Goal: Task Accomplishment & Management: Manage account settings

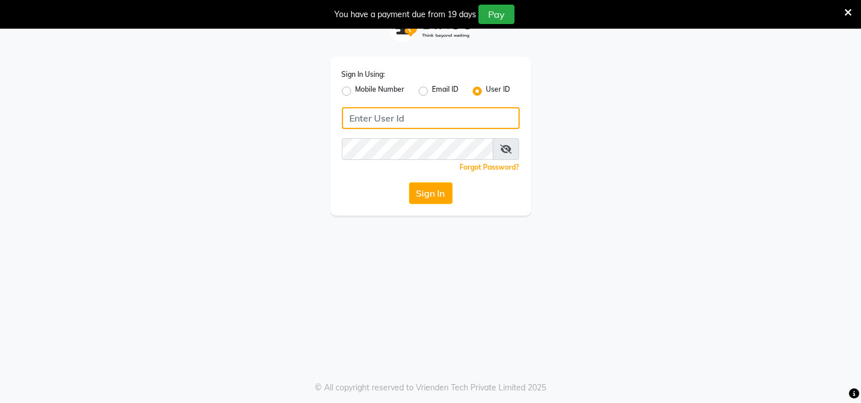
click at [468, 128] on input "Username" at bounding box center [431, 118] width 178 height 22
type input "hymladies"
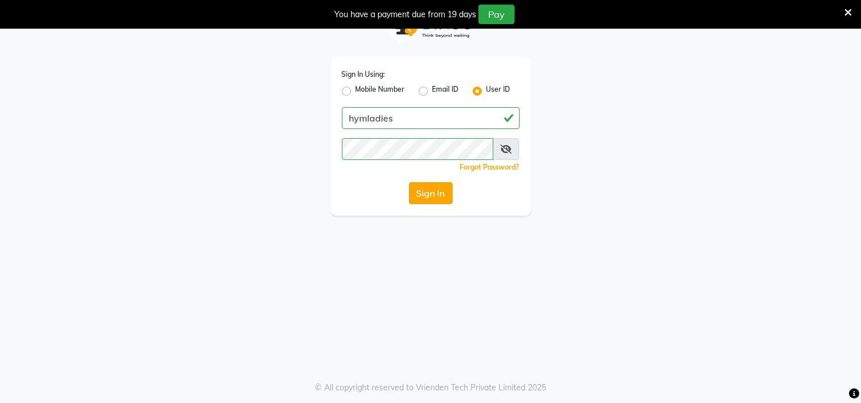
click at [437, 190] on button "Sign In" at bounding box center [431, 193] width 44 height 22
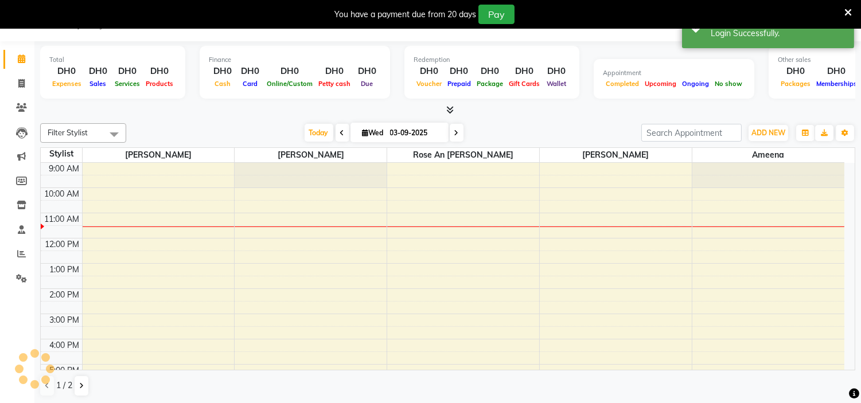
scroll to position [50, 0]
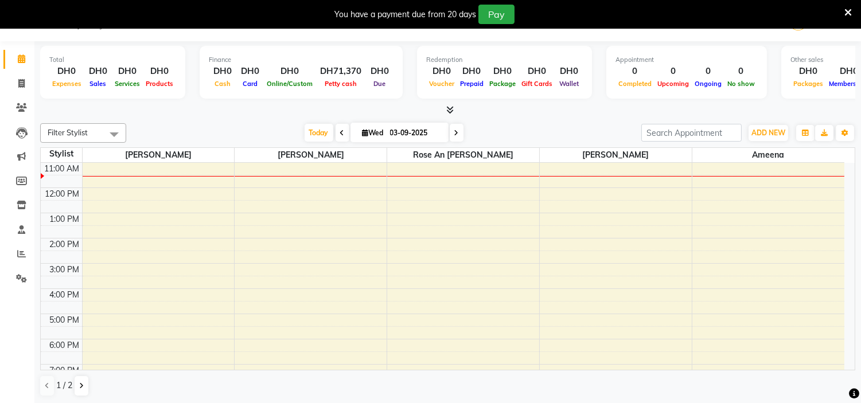
click at [13, 73] on li "Invoice" at bounding box center [17, 84] width 34 height 25
click at [14, 78] on span at bounding box center [21, 83] width 20 height 13
select select "service"
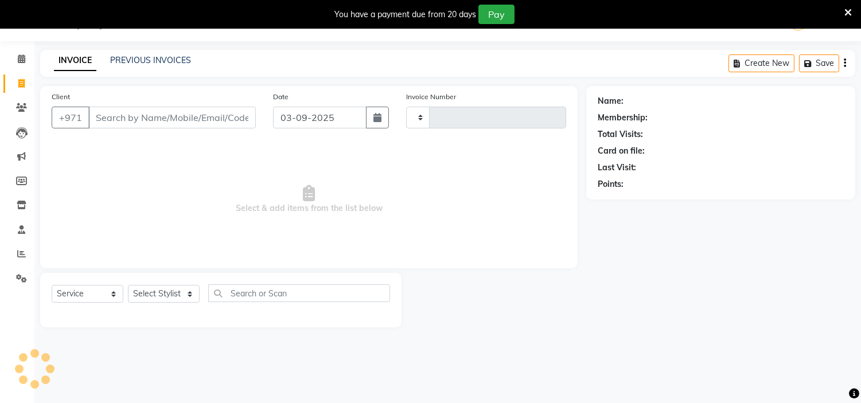
type input "1981"
select select "7248"
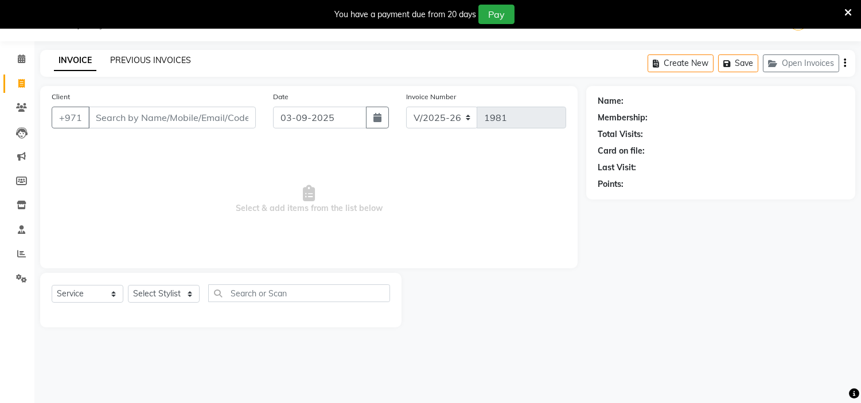
drag, startPoint x: 124, startPoint y: 50, endPoint x: 124, endPoint y: 58, distance: 7.5
click at [124, 50] on div "INVOICE PREVIOUS INVOICES Create New Save Open Invoices" at bounding box center [447, 63] width 815 height 27
click at [124, 58] on link "PREVIOUS INVOICES" at bounding box center [150, 60] width 81 height 10
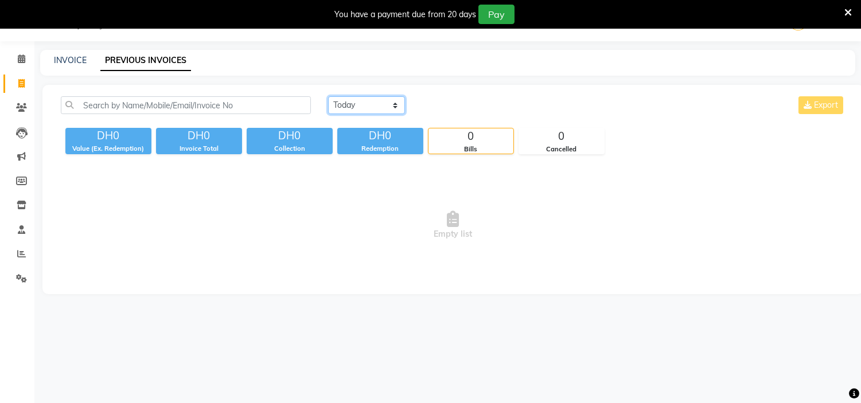
click at [379, 112] on select "[DATE] [DATE] Custom Range" at bounding box center [366, 105] width 77 height 18
click at [328, 96] on select "[DATE] [DATE] Custom Range" at bounding box center [366, 105] width 77 height 18
click at [345, 103] on select "[DATE] [DATE] Custom Range" at bounding box center [366, 105] width 77 height 18
select select "[DATE]"
click at [328, 96] on select "[DATE] [DATE] Custom Range" at bounding box center [366, 105] width 77 height 18
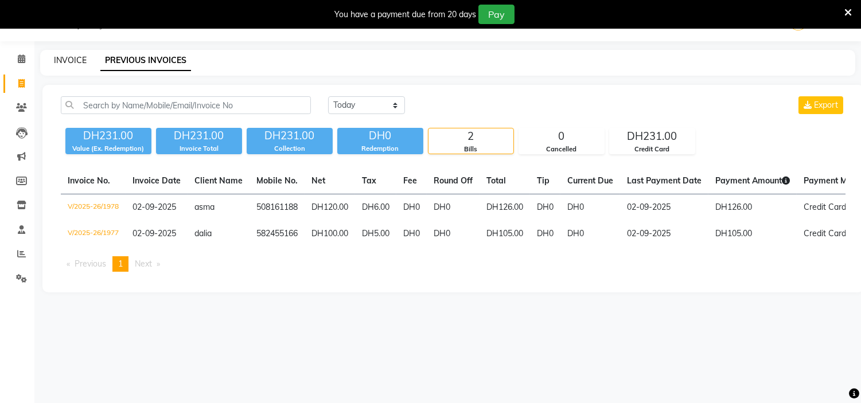
click at [69, 61] on link "INVOICE" at bounding box center [70, 60] width 33 height 10
select select "service"
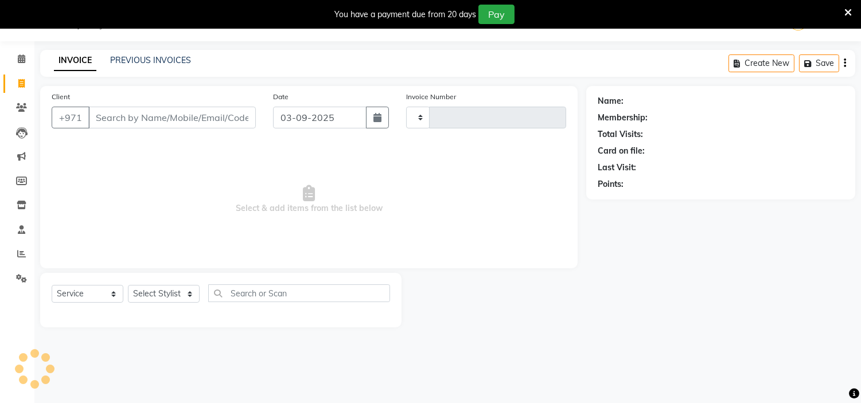
type input "1981"
select select "7248"
click at [377, 123] on button "button" at bounding box center [377, 118] width 23 height 22
select select "9"
select select "2025"
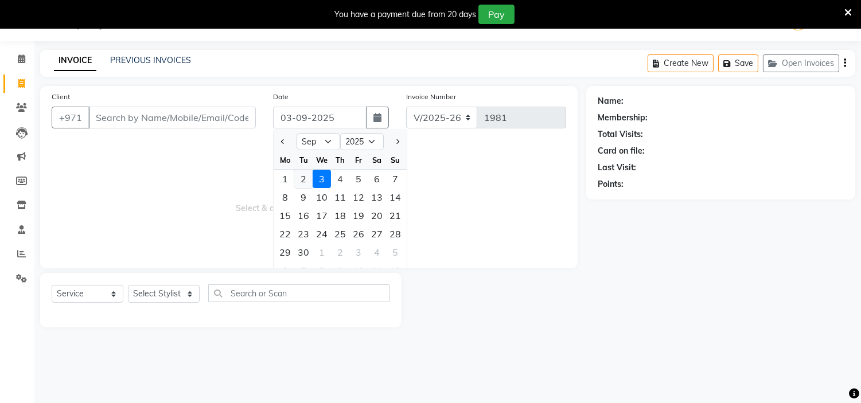
click at [304, 174] on div "2" at bounding box center [303, 179] width 18 height 18
type input "02-09-2025"
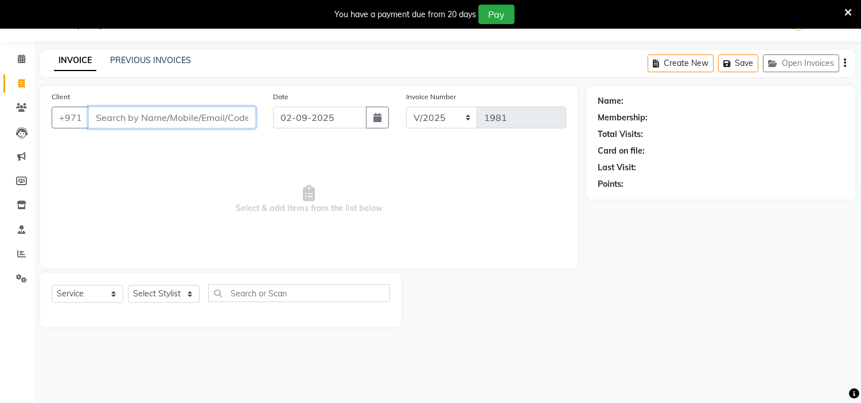
click at [192, 117] on input "Client" at bounding box center [171, 118] width 167 height 22
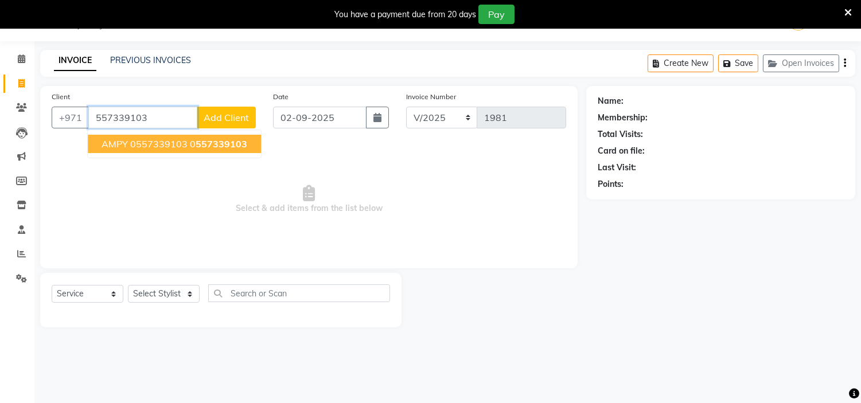
click at [185, 144] on button "AMPY 0557339103 0 557339103" at bounding box center [174, 144] width 173 height 18
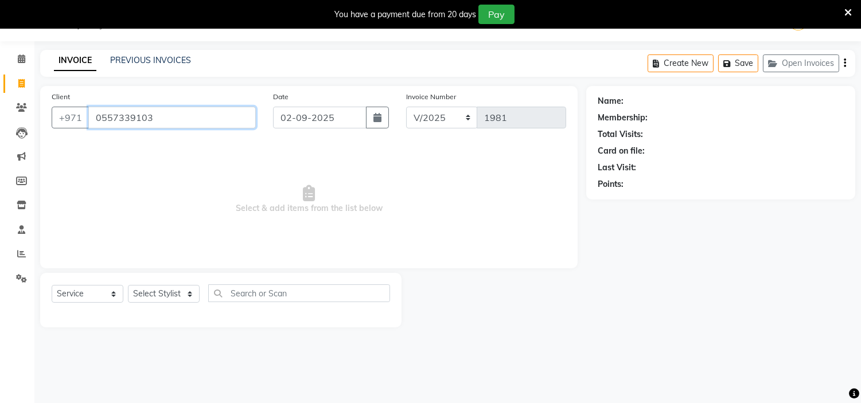
type input "0557339103"
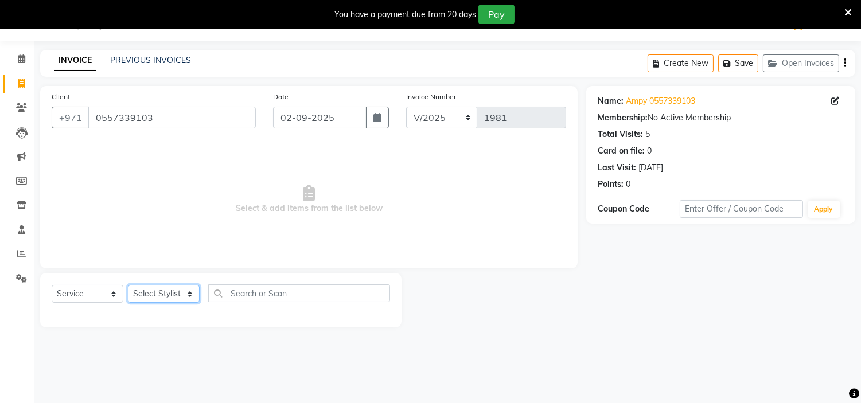
click at [163, 293] on select "Select Stylist [PERSON_NAME] Jheza [PERSON_NAME] [PERSON_NAME] [PERSON_NAME] An…" at bounding box center [164, 294] width 72 height 18
select select "66737"
click at [128, 286] on select "Select Stylist [PERSON_NAME] Jheza [PERSON_NAME] [PERSON_NAME] [PERSON_NAME] An…" at bounding box center [164, 294] width 72 height 18
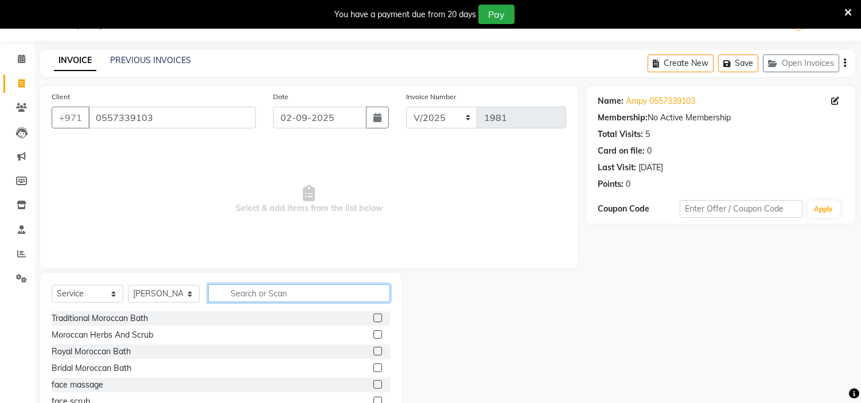
click at [241, 290] on input "text" at bounding box center [299, 293] width 182 height 18
type input "f"
type input "color"
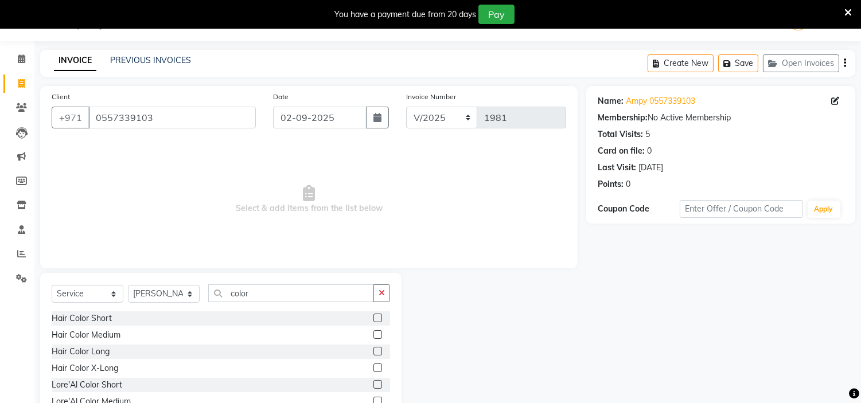
click at [373, 350] on label at bounding box center [377, 351] width 9 height 9
click at [373, 350] on input "checkbox" at bounding box center [376, 351] width 7 height 7
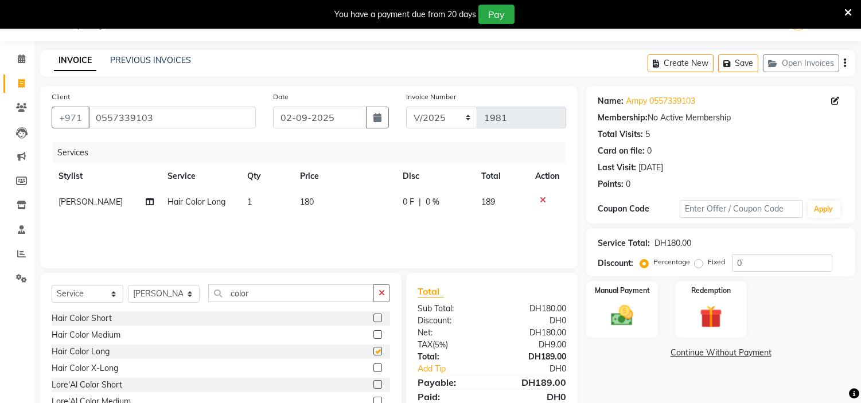
checkbox input "false"
click at [542, 197] on icon at bounding box center [543, 200] width 6 height 8
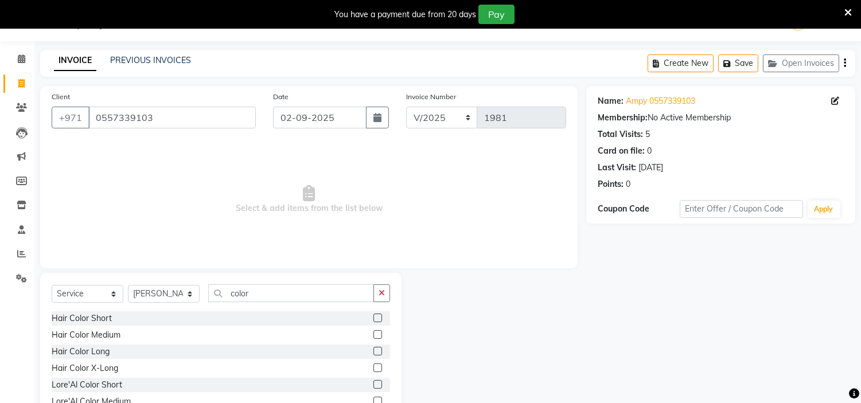
click at [373, 334] on label at bounding box center [377, 334] width 9 height 9
click at [373, 334] on input "checkbox" at bounding box center [376, 334] width 7 height 7
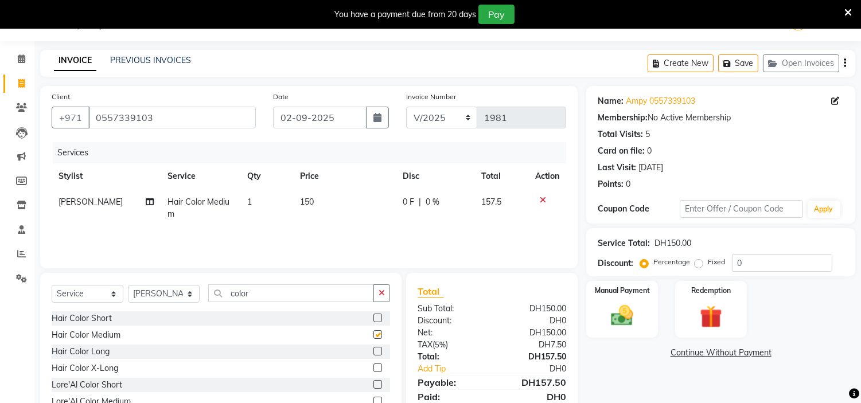
checkbox input "false"
click at [98, 288] on select "Select Service Product Membership Package Voucher Prepaid Gift Card" at bounding box center [88, 294] width 72 height 18
select select "package"
click at [52, 286] on select "Select Service Product Membership Package Voucher Prepaid Gift Card" at bounding box center [88, 294] width 72 height 18
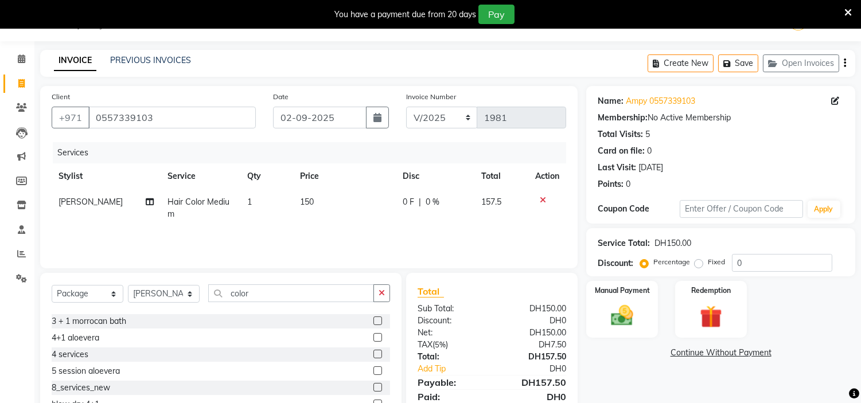
click at [373, 387] on label at bounding box center [377, 387] width 9 height 9
click at [373, 387] on input "checkbox" at bounding box center [376, 387] width 7 height 7
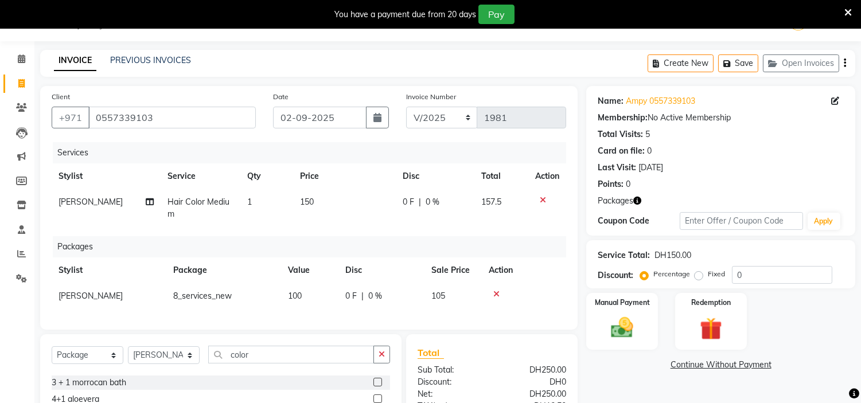
checkbox input "false"
click at [113, 117] on input "0557339103" at bounding box center [171, 118] width 167 height 22
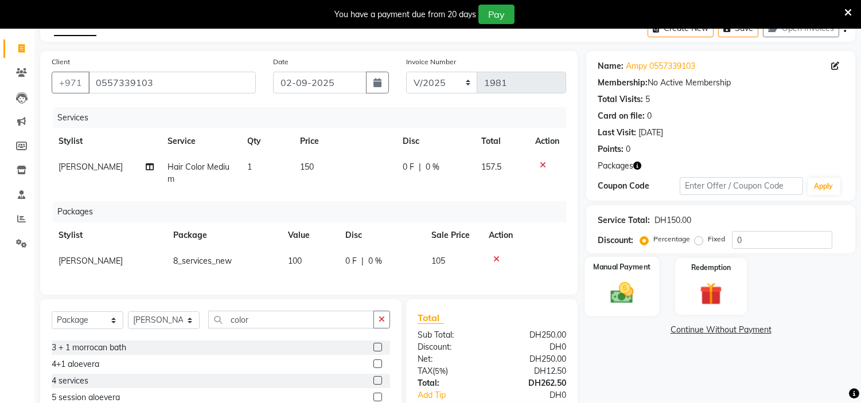
drag, startPoint x: 627, startPoint y: 277, endPoint x: 631, endPoint y: 267, distance: 10.5
click at [627, 276] on div "Manual Payment" at bounding box center [622, 286] width 75 height 58
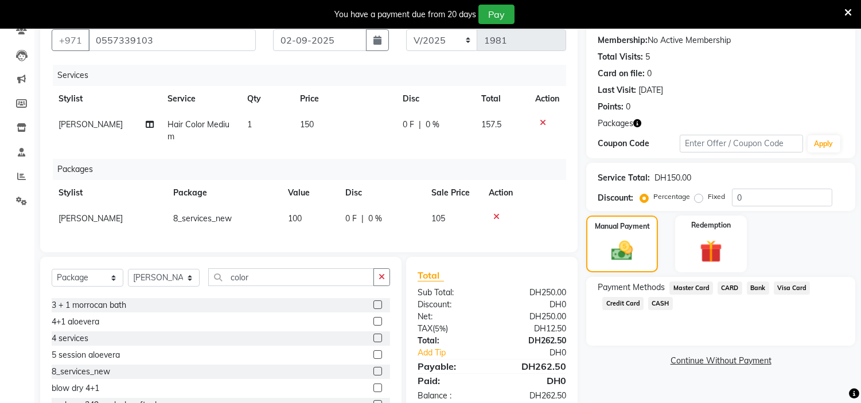
scroll to position [155, 0]
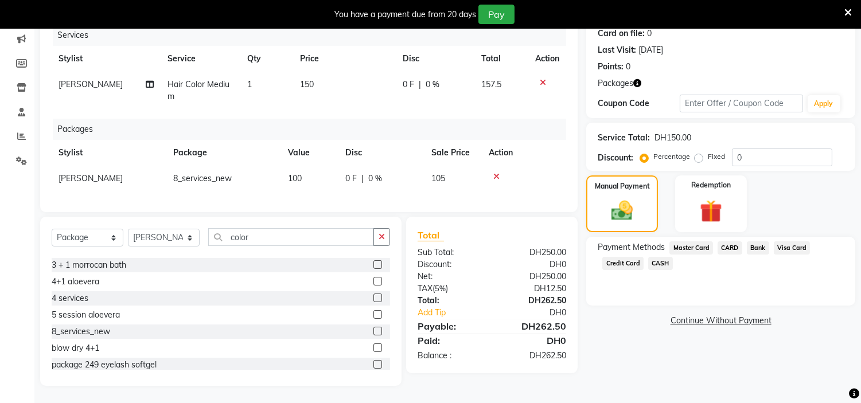
click at [630, 257] on span "Credit Card" at bounding box center [622, 263] width 41 height 13
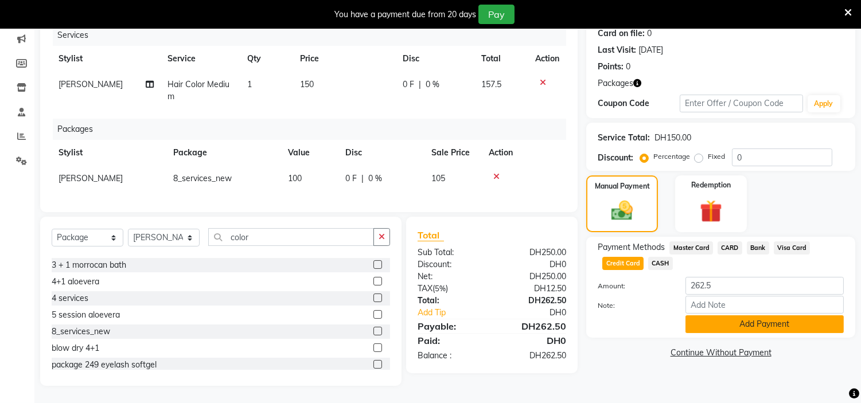
click at [702, 315] on button "Add Payment" at bounding box center [764, 324] width 158 height 18
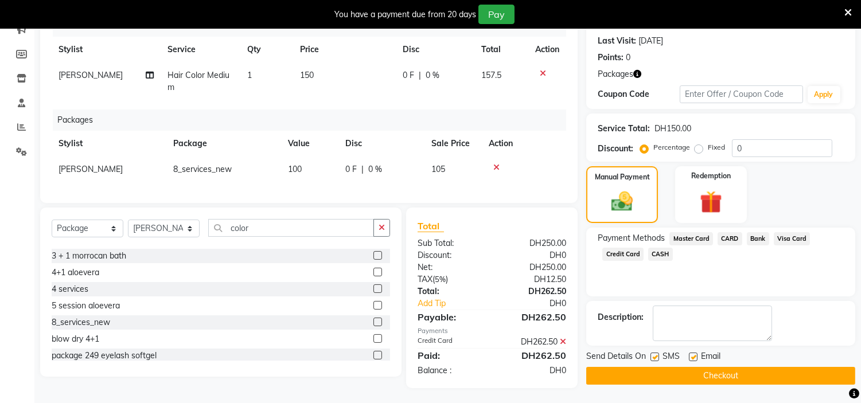
click at [653, 357] on label at bounding box center [654, 357] width 9 height 9
click at [653, 357] on input "checkbox" at bounding box center [653, 357] width 7 height 7
checkbox input "false"
click at [692, 354] on label at bounding box center [693, 357] width 9 height 9
click at [692, 354] on input "checkbox" at bounding box center [692, 357] width 7 height 7
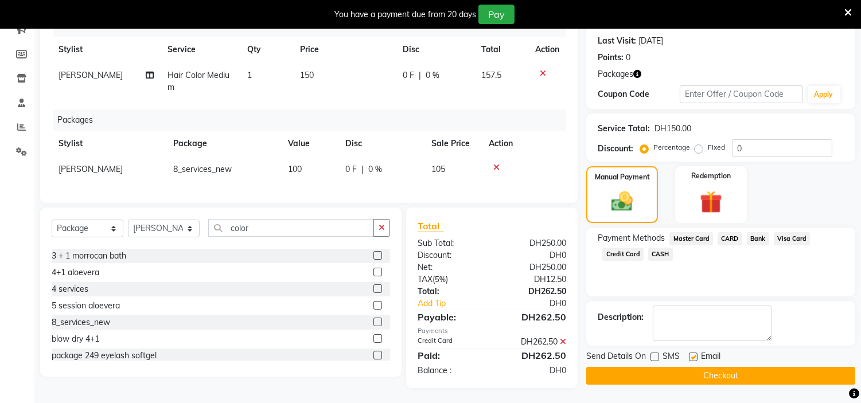
checkbox input "false"
click at [684, 371] on button "Checkout" at bounding box center [720, 376] width 269 height 18
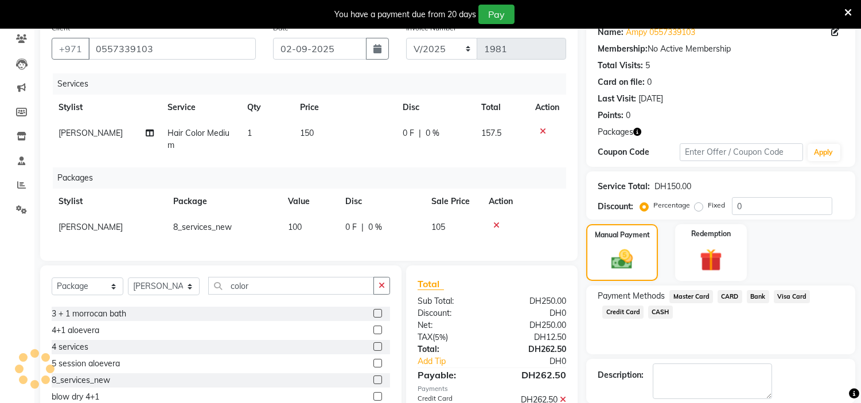
scroll to position [0, 0]
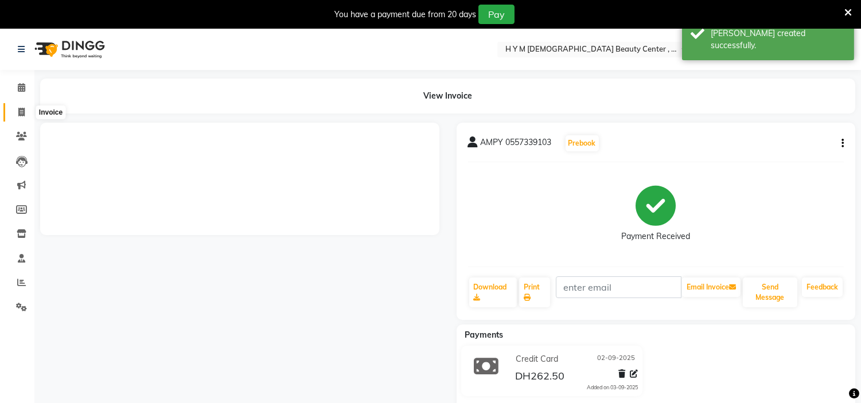
click at [18, 108] on icon at bounding box center [21, 112] width 6 height 9
select select "service"
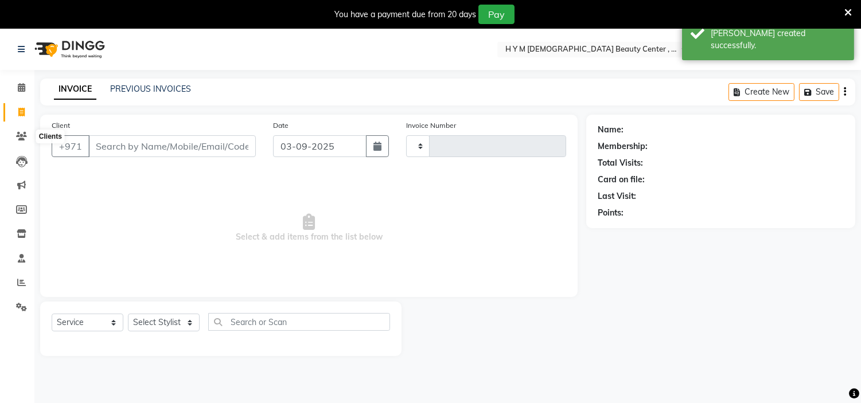
scroll to position [29, 0]
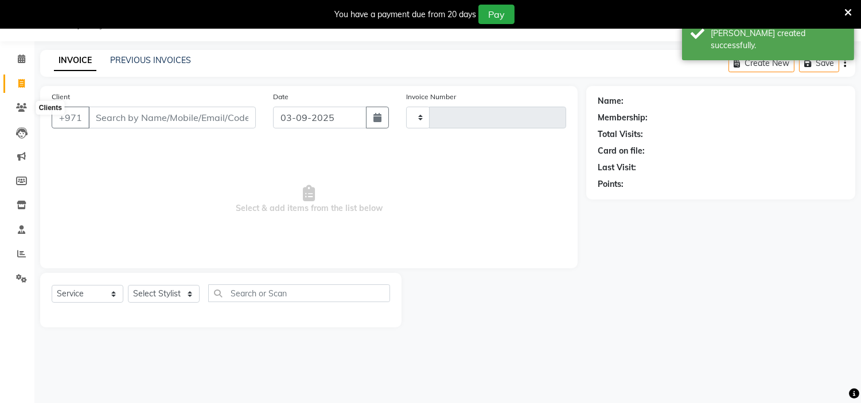
type input "1982"
select select "7248"
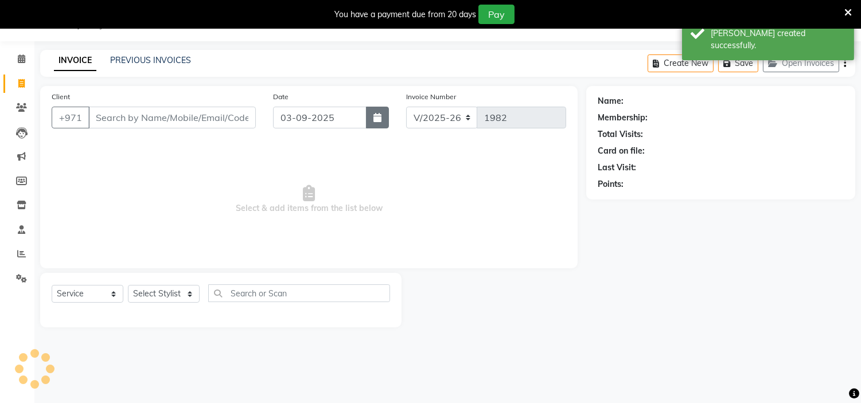
click at [376, 125] on button "button" at bounding box center [377, 118] width 23 height 22
select select "9"
select select "2025"
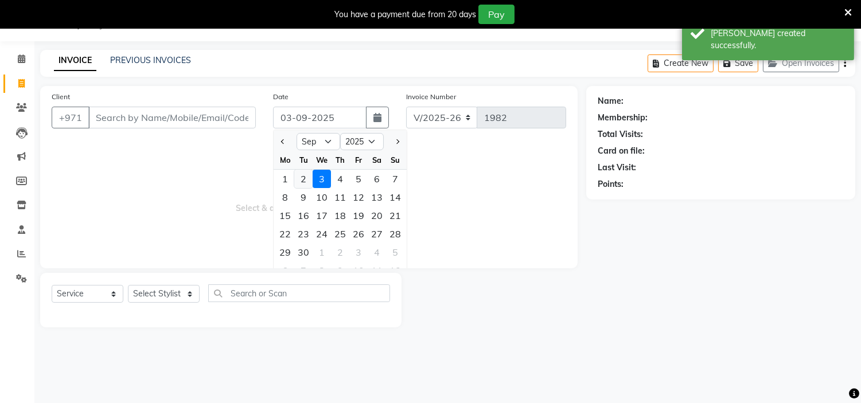
click at [298, 174] on div "2" at bounding box center [303, 179] width 18 height 18
type input "02-09-2025"
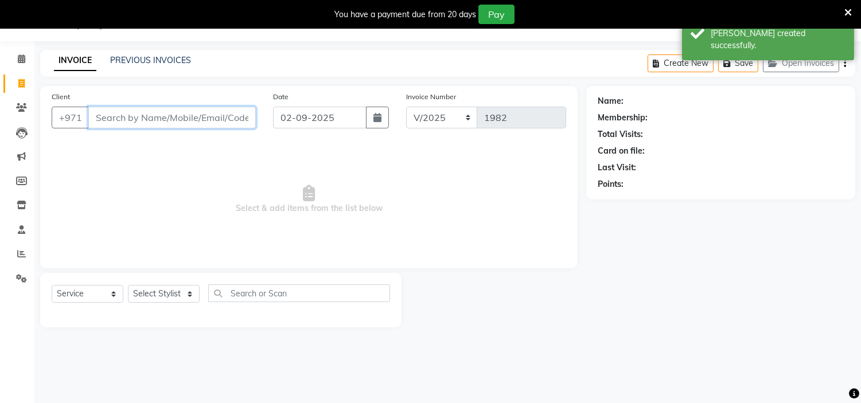
paste input "0557339103"
type input "0557339103"
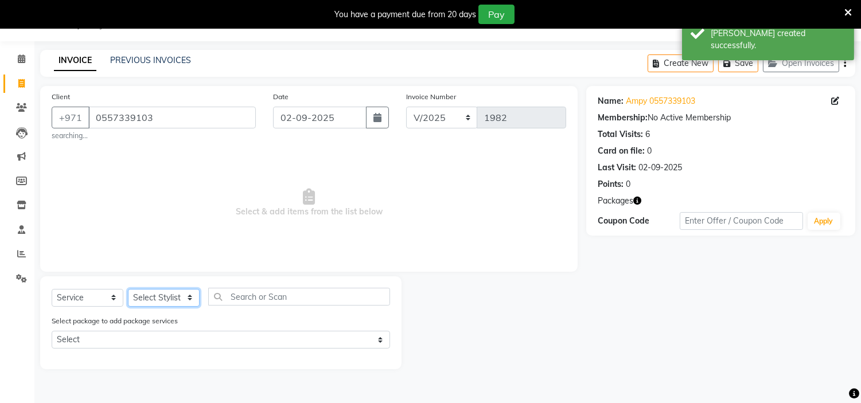
click at [163, 304] on select "Select Stylist [PERSON_NAME] Jheza [PERSON_NAME] [PERSON_NAME] [PERSON_NAME] An…" at bounding box center [164, 298] width 72 height 18
select select "61768"
click at [128, 289] on select "Select Stylist [PERSON_NAME] Jheza [PERSON_NAME] [PERSON_NAME] [PERSON_NAME] An…" at bounding box center [164, 298] width 72 height 18
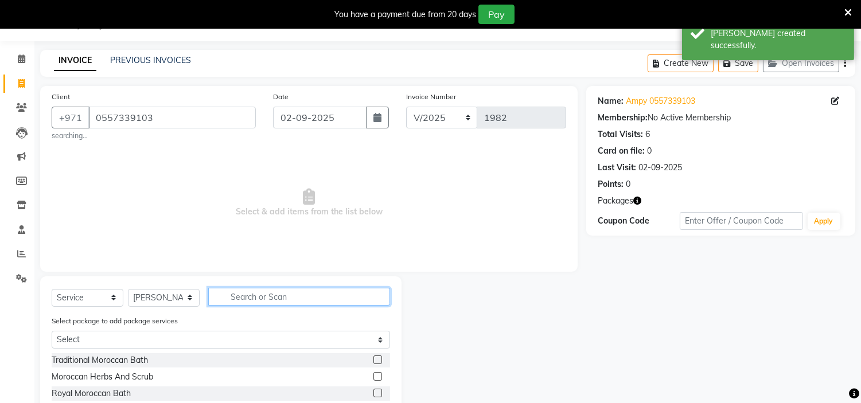
click at [300, 288] on input "text" at bounding box center [299, 297] width 182 height 18
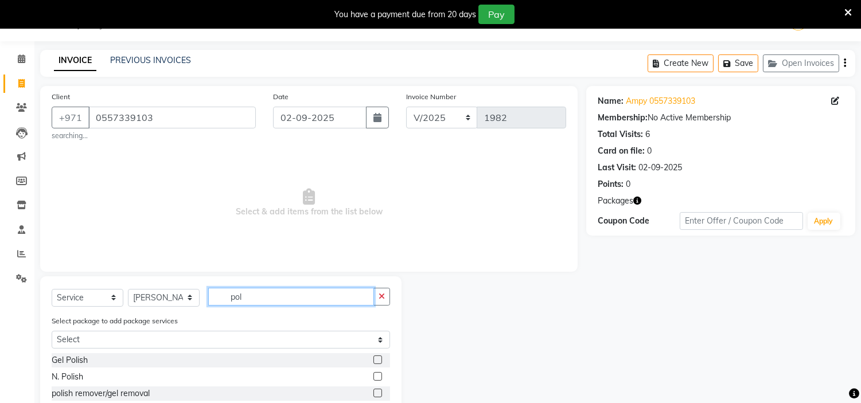
type input "pol"
click at [375, 375] on label at bounding box center [377, 376] width 9 height 9
click at [375, 375] on input "checkbox" at bounding box center [376, 376] width 7 height 7
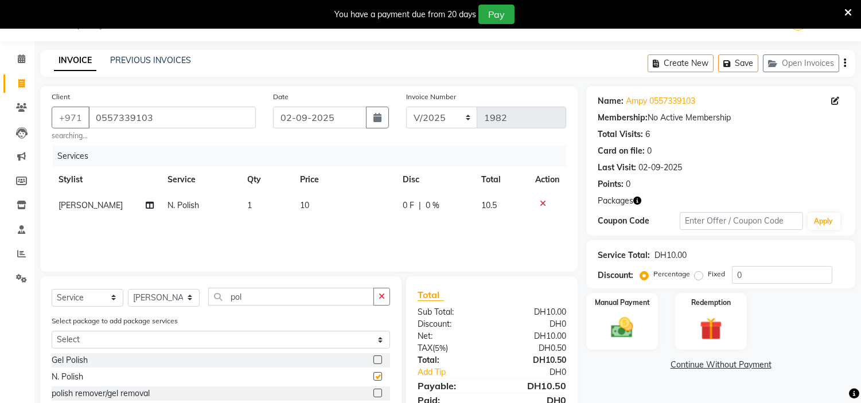
checkbox input "false"
drag, startPoint x: 297, startPoint y: 294, endPoint x: 0, endPoint y: 239, distance: 302.0
click at [0, 239] on app-home "Select Location × H Y M [DEMOGRAPHIC_DATA] Beauty Center , [GEOGRAPHIC_DATA] En…" at bounding box center [430, 226] width 861 height 453
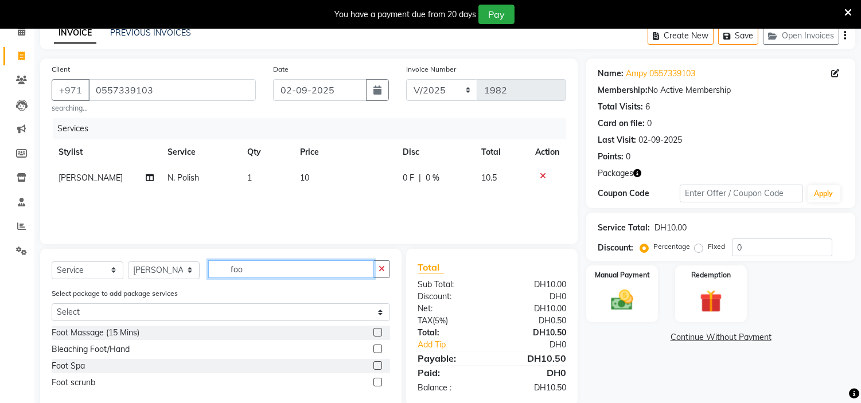
scroll to position [79, 0]
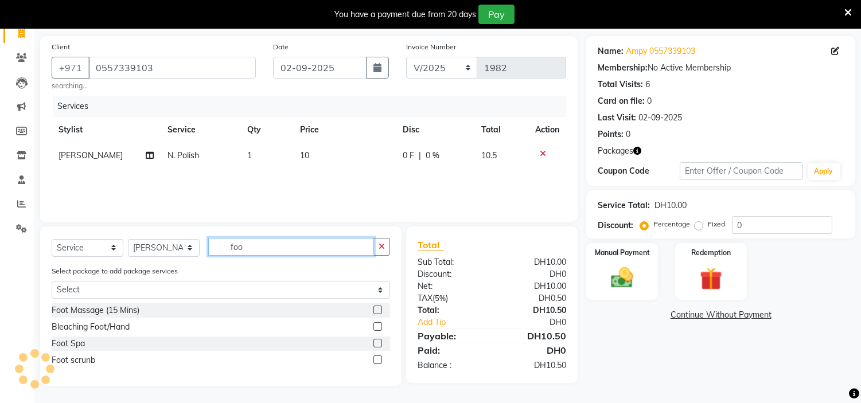
type input "foo"
drag, startPoint x: 376, startPoint y: 341, endPoint x: 376, endPoint y: 348, distance: 6.9
click at [376, 341] on label at bounding box center [377, 343] width 9 height 9
click at [376, 341] on input "checkbox" at bounding box center [376, 343] width 7 height 7
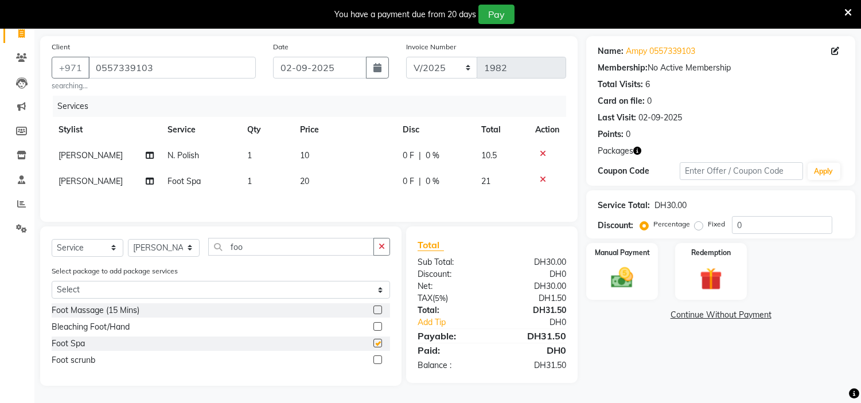
checkbox input "false"
click at [377, 363] on label at bounding box center [377, 360] width 9 height 9
click at [377, 363] on input "checkbox" at bounding box center [376, 360] width 7 height 7
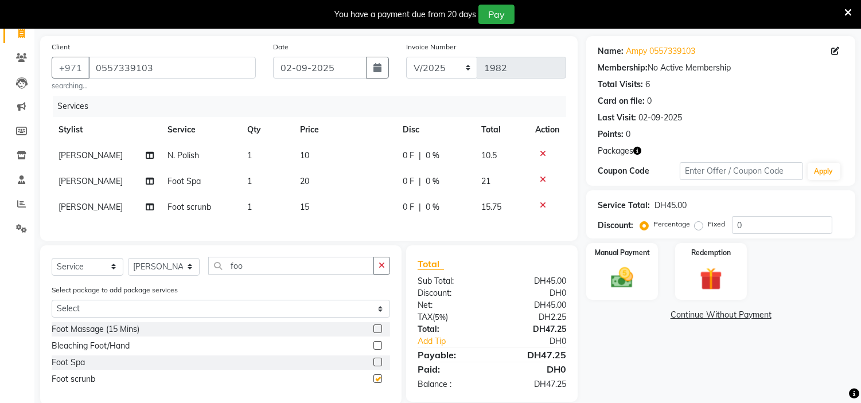
checkbox input "false"
drag, startPoint x: 285, startPoint y: 270, endPoint x: 2, endPoint y: 214, distance: 288.8
click at [14, 228] on app-home "Select Location × H Y M [DEMOGRAPHIC_DATA] Beauty Center , [GEOGRAPHIC_DATA] En…" at bounding box center [430, 186] width 861 height 472
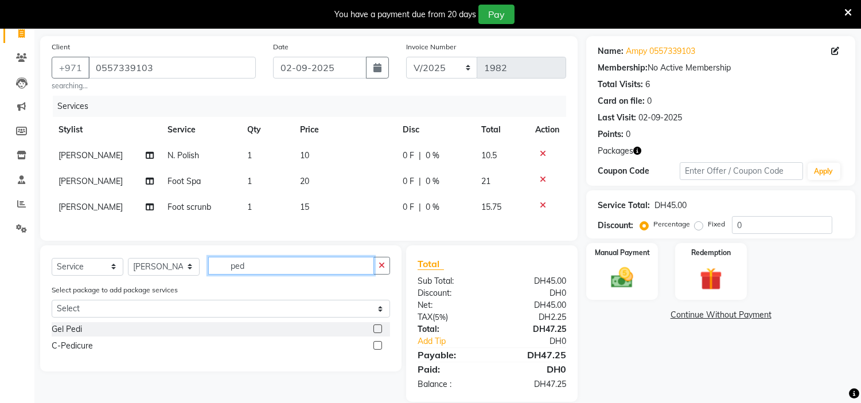
type input "ped"
click at [377, 350] on label at bounding box center [377, 345] width 9 height 9
click at [377, 350] on input "checkbox" at bounding box center [376, 345] width 7 height 7
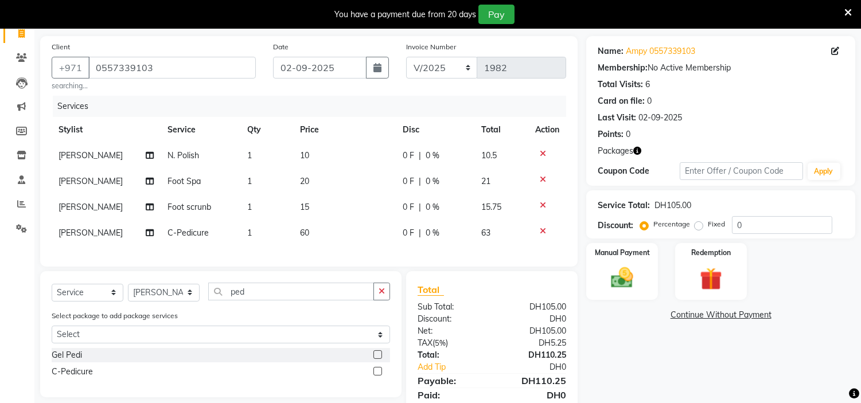
drag, startPoint x: 375, startPoint y: 379, endPoint x: 392, endPoint y: 375, distance: 17.7
click at [376, 376] on label at bounding box center [377, 371] width 9 height 9
click at [376, 376] on input "checkbox" at bounding box center [376, 371] width 7 height 7
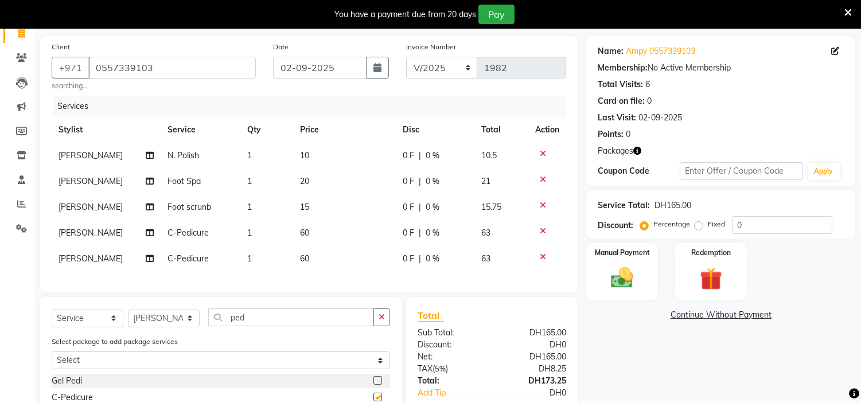
checkbox input "false"
drag, startPoint x: 276, startPoint y: 327, endPoint x: 87, endPoint y: 317, distance: 188.9
click at [88, 317] on div "Select Service Product Membership Package Voucher Prepaid Gift Card Select Styl…" at bounding box center [220, 360] width 361 height 126
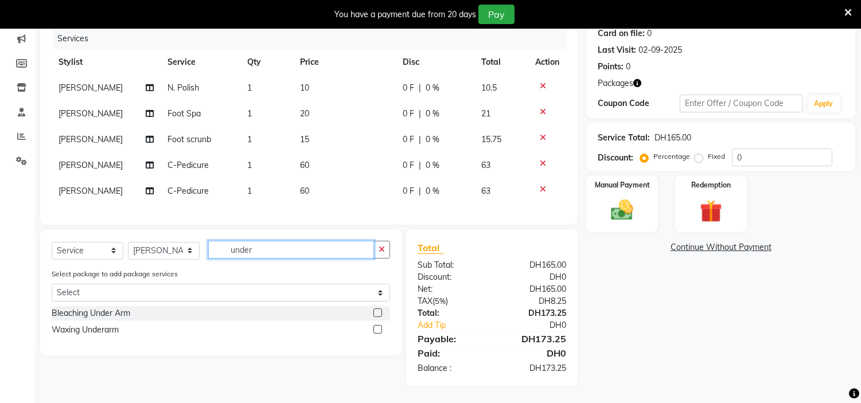
scroll to position [156, 0]
type input "under"
click at [376, 325] on label at bounding box center [377, 329] width 9 height 9
click at [376, 326] on input "checkbox" at bounding box center [376, 329] width 7 height 7
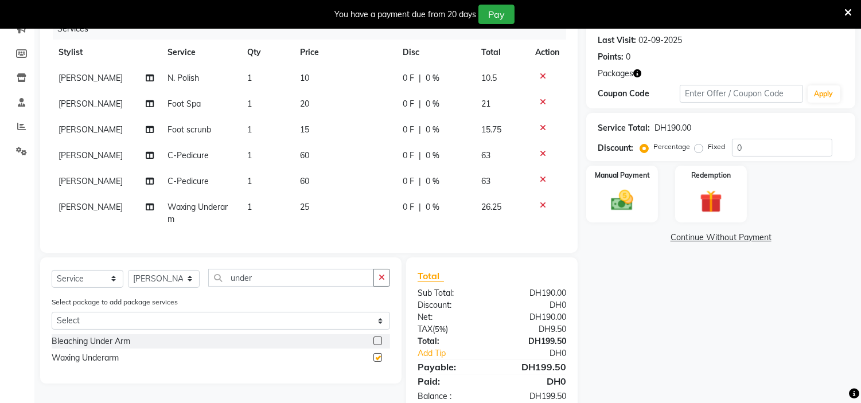
checkbox input "false"
drag, startPoint x: 0, startPoint y: 236, endPoint x: 0, endPoint y: 162, distance: 74.5
click at [0, 181] on app-home "Select Location × H Y M [DEMOGRAPHIC_DATA] Beauty Center , [GEOGRAPHIC_DATA] En…" at bounding box center [430, 152] width 861 height 558
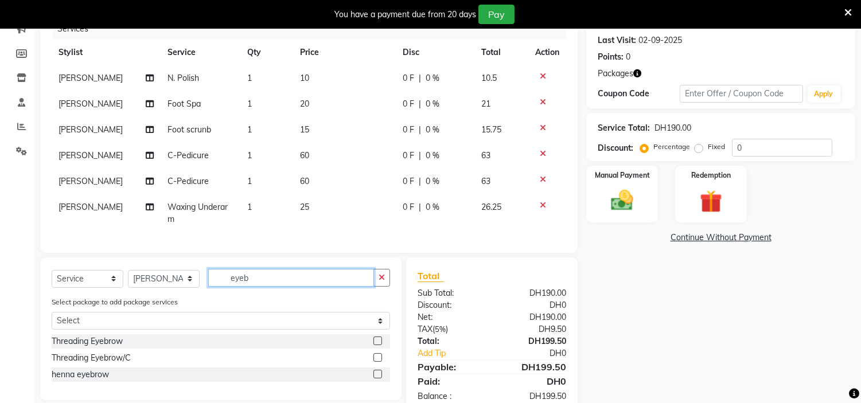
type input "eyeb"
click at [374, 345] on label at bounding box center [377, 341] width 9 height 9
click at [374, 345] on input "checkbox" at bounding box center [376, 341] width 7 height 7
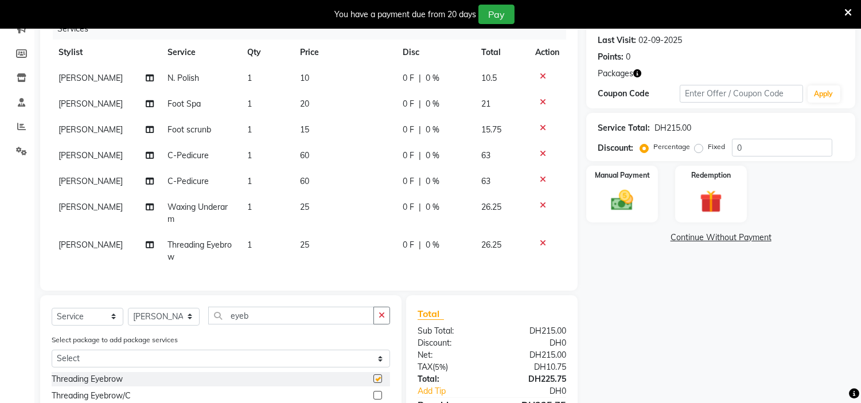
checkbox input "false"
drag, startPoint x: 324, startPoint y: 329, endPoint x: 0, endPoint y: 234, distance: 337.7
click at [0, 248] on app-home "Select Location × H Y M [DEMOGRAPHIC_DATA] Beauty Center , [GEOGRAPHIC_DATA] En…" at bounding box center [430, 171] width 861 height 596
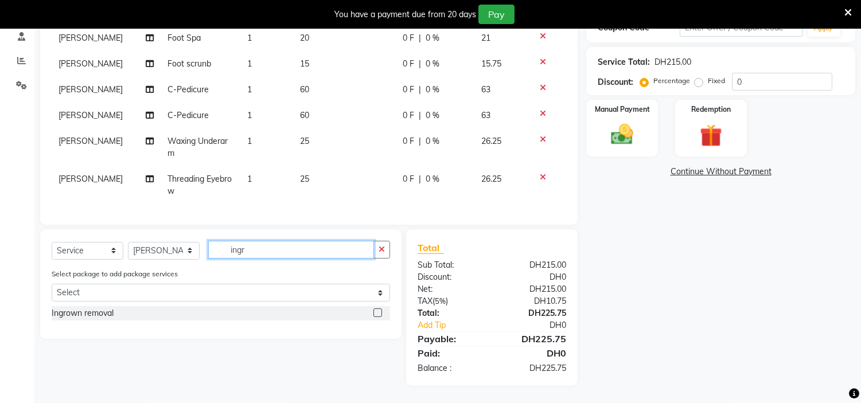
scroll to position [232, 0]
type input "ingr"
click at [382, 310] on div at bounding box center [381, 313] width 17 height 14
click at [380, 316] on label at bounding box center [377, 312] width 9 height 9
click at [380, 316] on input "checkbox" at bounding box center [376, 313] width 7 height 7
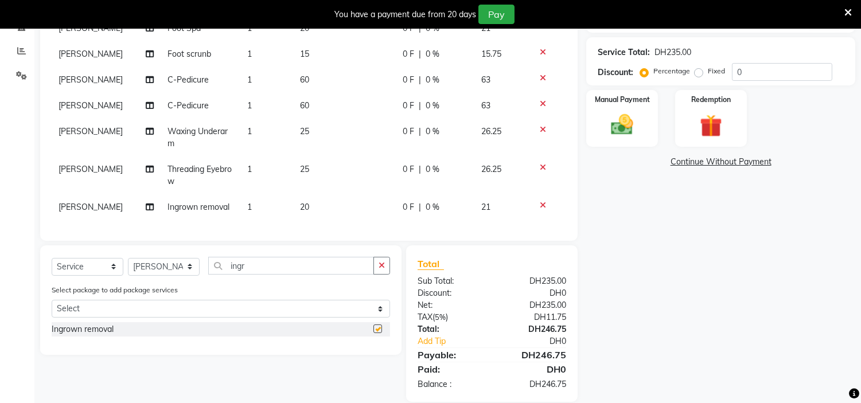
checkbox input "false"
click at [718, 134] on img at bounding box center [711, 126] width 38 height 29
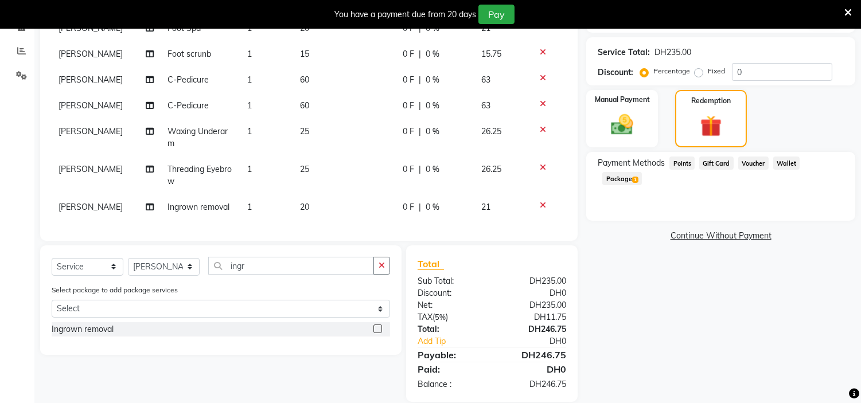
click at [642, 172] on span "Package 1" at bounding box center [622, 178] width 40 height 13
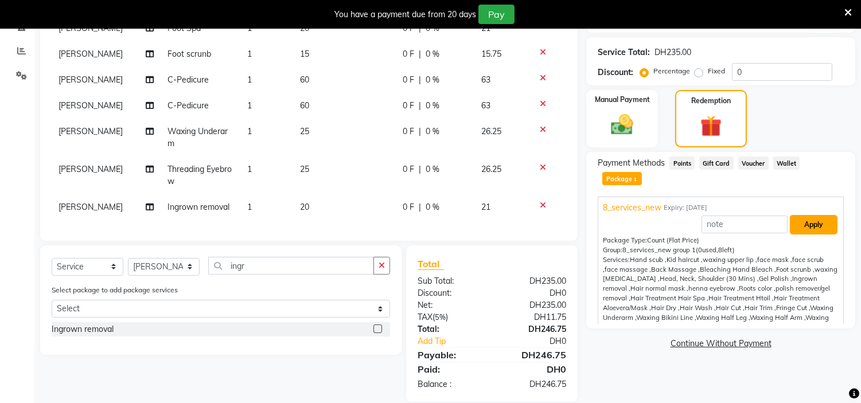
click at [817, 215] on button "Apply" at bounding box center [814, 224] width 48 height 19
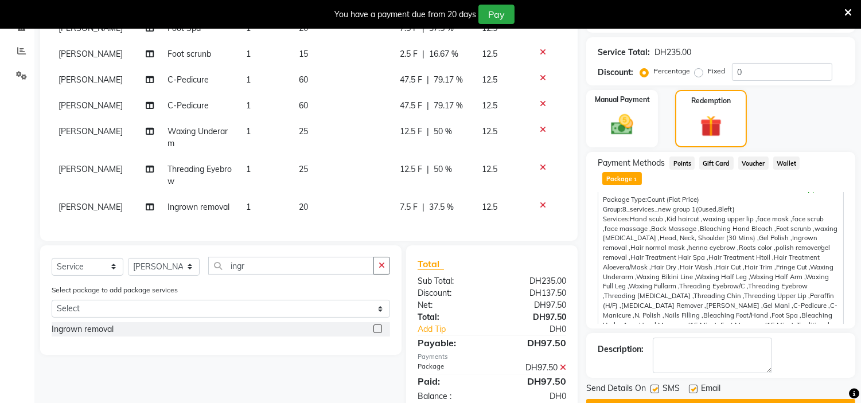
scroll to position [61, 0]
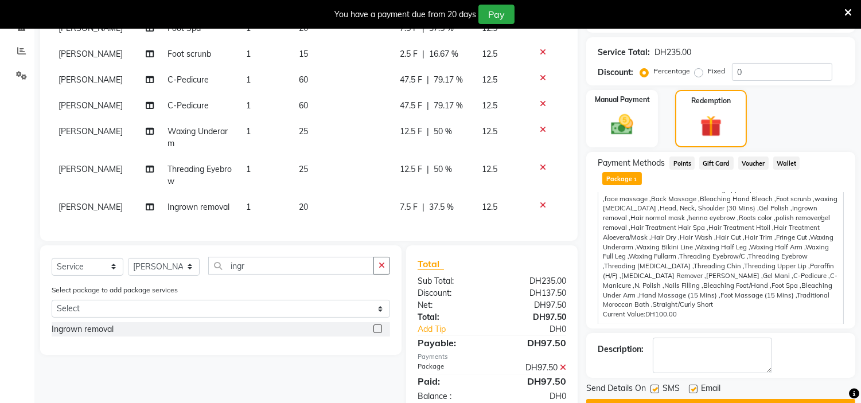
click at [658, 385] on label at bounding box center [654, 389] width 9 height 9
click at [658, 386] on input "checkbox" at bounding box center [653, 389] width 7 height 7
checkbox input "false"
click at [690, 385] on label at bounding box center [693, 389] width 9 height 9
click at [690, 386] on input "checkbox" at bounding box center [692, 389] width 7 height 7
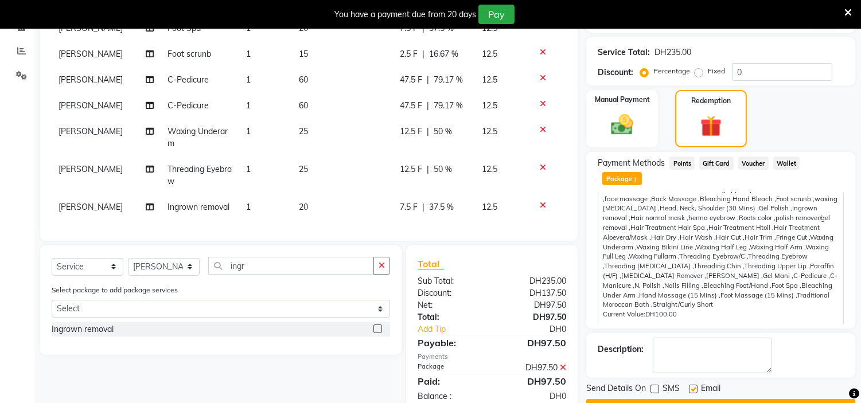
checkbox input "false"
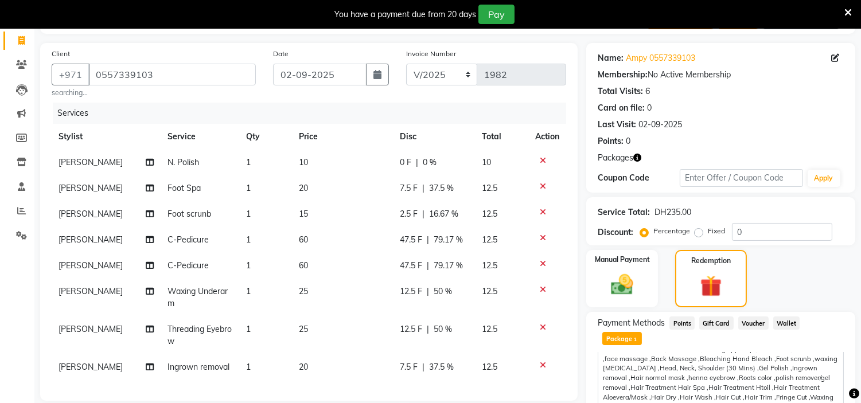
scroll to position [255, 0]
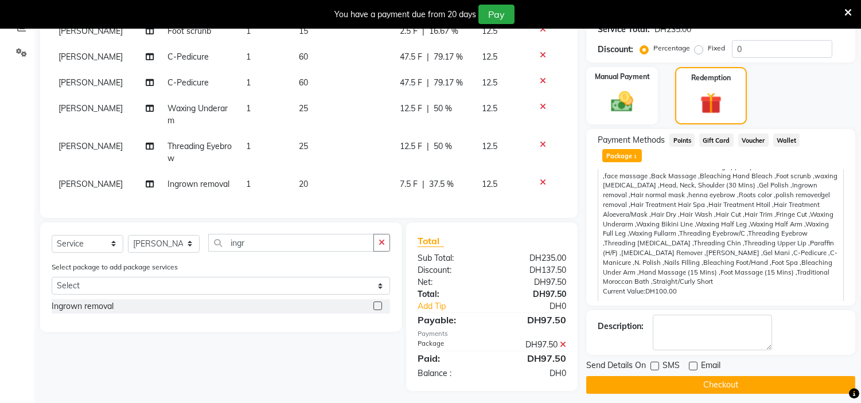
click at [714, 376] on button "Checkout" at bounding box center [720, 385] width 269 height 18
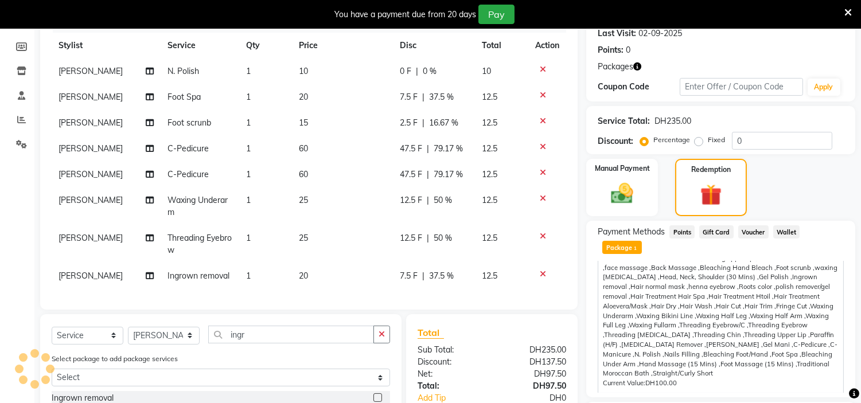
scroll to position [0, 0]
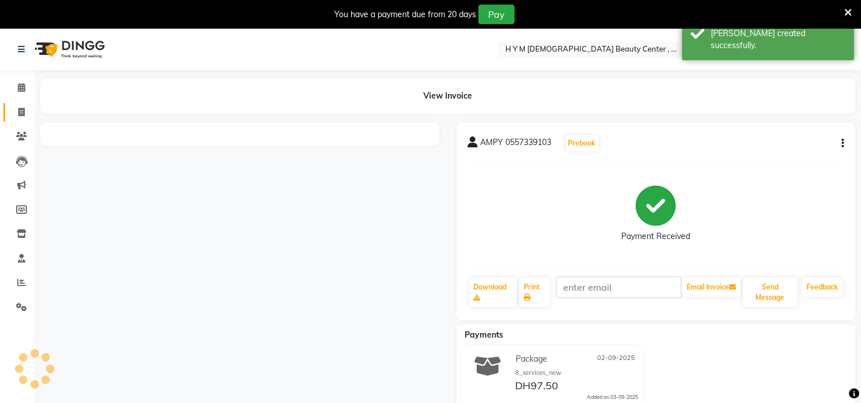
click at [20, 112] on icon at bounding box center [21, 112] width 6 height 9
select select "service"
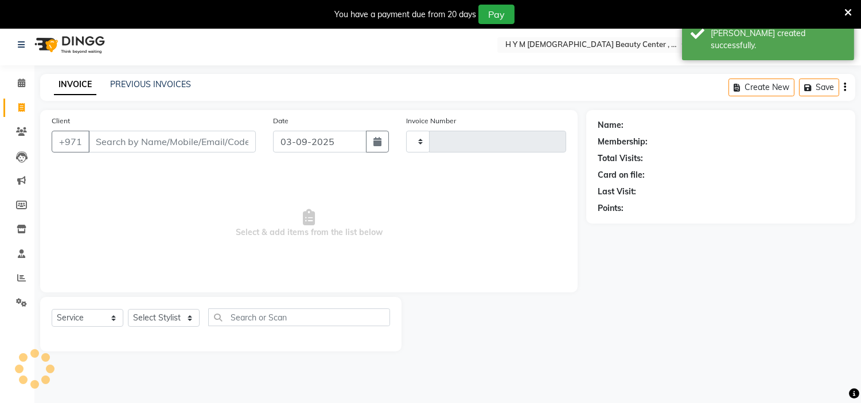
type input "1983"
select select "7248"
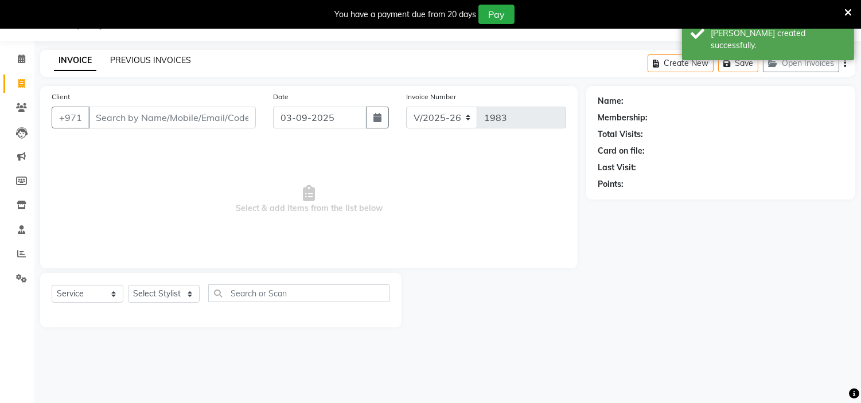
click at [150, 53] on div "INVOICE PREVIOUS INVOICES Create New Save Open Invoices" at bounding box center [447, 63] width 815 height 27
click at [142, 60] on link "PREVIOUS INVOICES" at bounding box center [150, 60] width 81 height 10
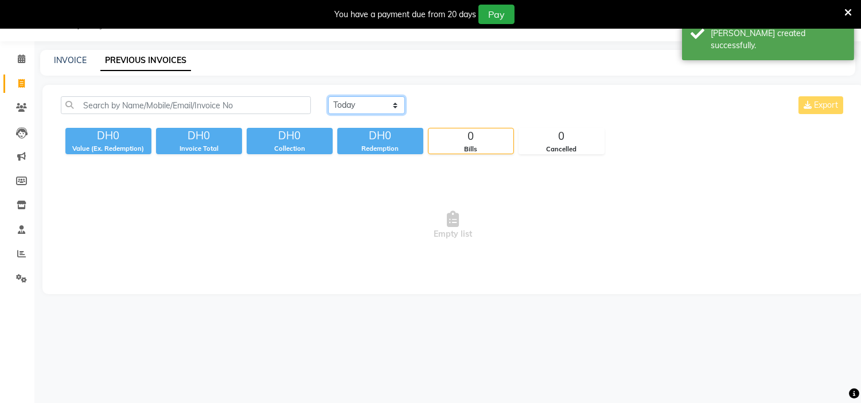
click at [362, 107] on select "[DATE] [DATE] Custom Range" at bounding box center [366, 105] width 77 height 18
select select "[DATE]"
click at [328, 96] on select "[DATE] [DATE] Custom Range" at bounding box center [366, 105] width 77 height 18
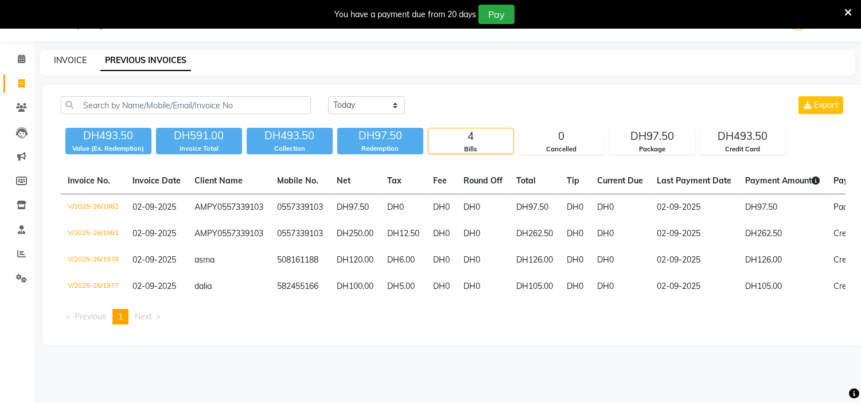
click at [72, 55] on link "INVOICE" at bounding box center [70, 60] width 33 height 10
select select "service"
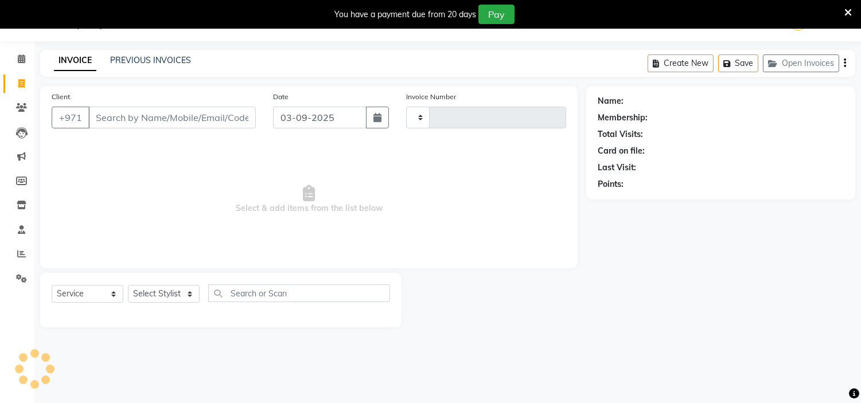
type input "1983"
select select "7248"
click at [373, 127] on button "button" at bounding box center [377, 118] width 23 height 22
select select "9"
select select "2025"
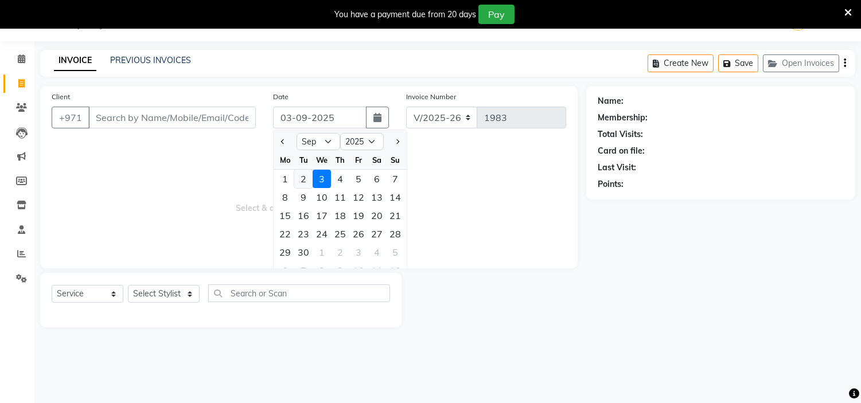
click at [308, 181] on div "2" at bounding box center [303, 179] width 18 height 18
type input "02-09-2025"
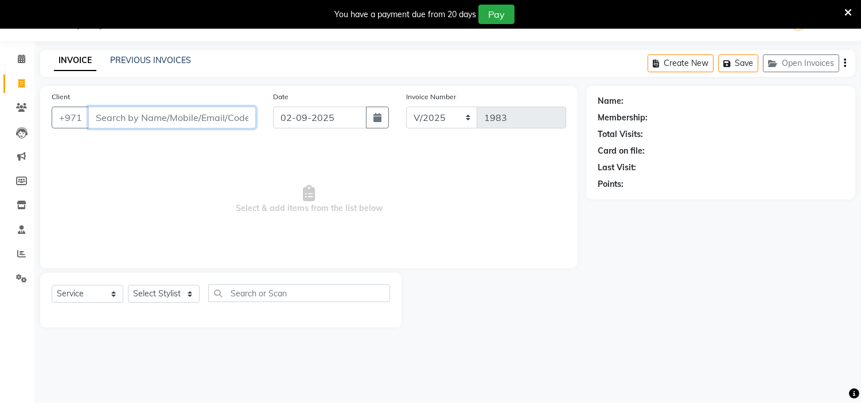
click at [211, 125] on input "Client" at bounding box center [171, 118] width 167 height 22
drag, startPoint x: 164, startPoint y: 118, endPoint x: 0, endPoint y: 71, distance: 170.4
click at [0, 72] on app-home "Select Location × H Y M [DEMOGRAPHIC_DATA] Beauty Center , [GEOGRAPHIC_DATA] En…" at bounding box center [430, 172] width 861 height 345
drag, startPoint x: 171, startPoint y: 111, endPoint x: 0, endPoint y: 110, distance: 170.9
click at [0, 118] on app-home "Select Location × H Y M [DEMOGRAPHIC_DATA] Beauty Center , [GEOGRAPHIC_DATA] En…" at bounding box center [430, 172] width 861 height 345
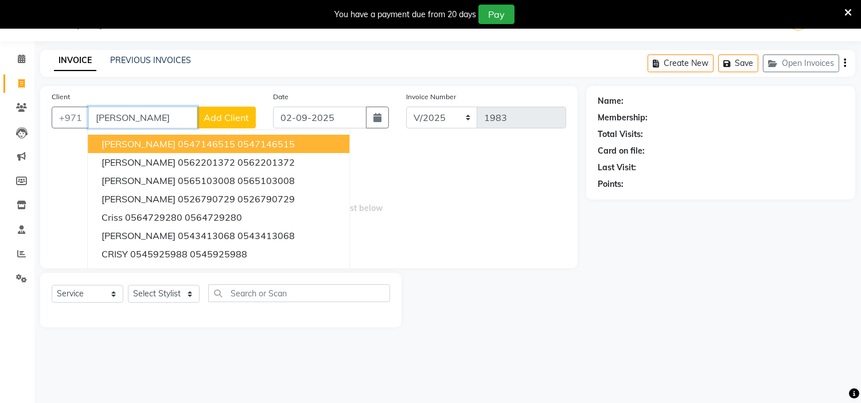
drag, startPoint x: 100, startPoint y: 118, endPoint x: 4, endPoint y: 75, distance: 105.0
click at [0, 75] on app-home "Select Location × H Y M [DEMOGRAPHIC_DATA] Beauty Center , [GEOGRAPHIC_DATA] En…" at bounding box center [430, 172] width 861 height 345
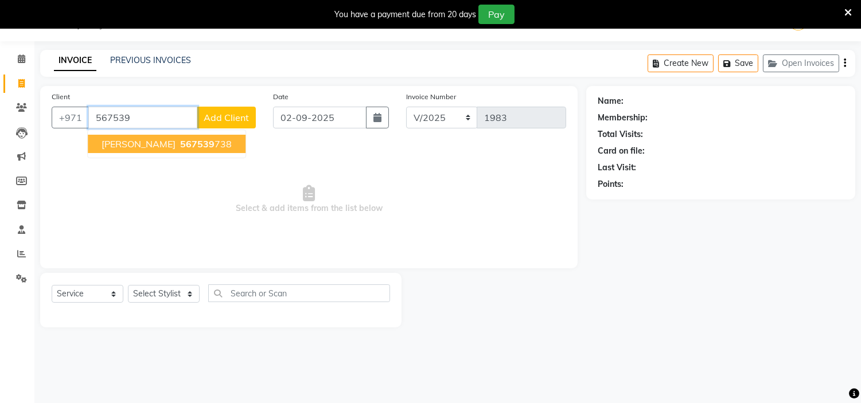
click at [180, 139] on span "567539" at bounding box center [197, 143] width 34 height 11
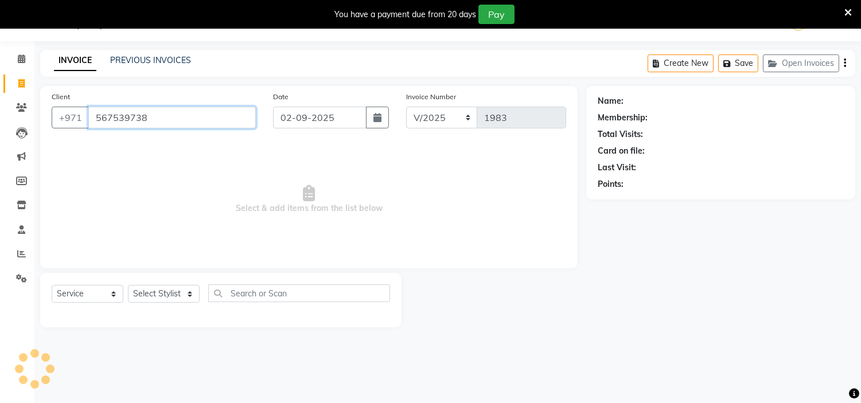
type input "567539738"
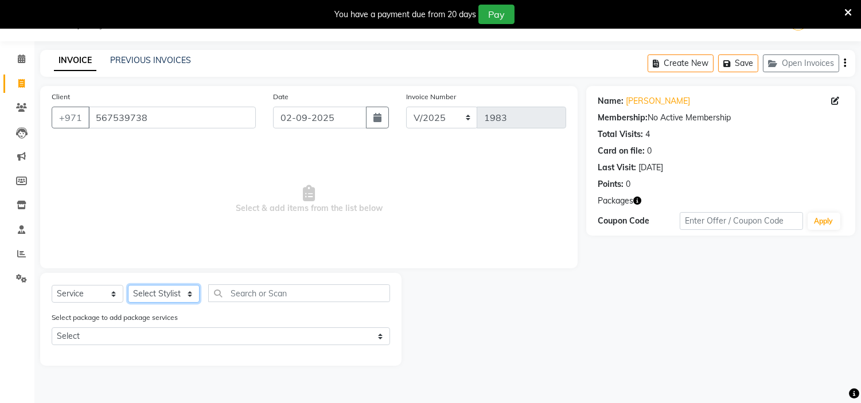
click at [149, 299] on select "Select Stylist [PERSON_NAME] Jheza [PERSON_NAME] [PERSON_NAME] [PERSON_NAME] An…" at bounding box center [164, 294] width 72 height 18
select select "61767"
click at [128, 286] on select "Select Stylist [PERSON_NAME] Jheza [PERSON_NAME] [PERSON_NAME] [PERSON_NAME] An…" at bounding box center [164, 294] width 72 height 18
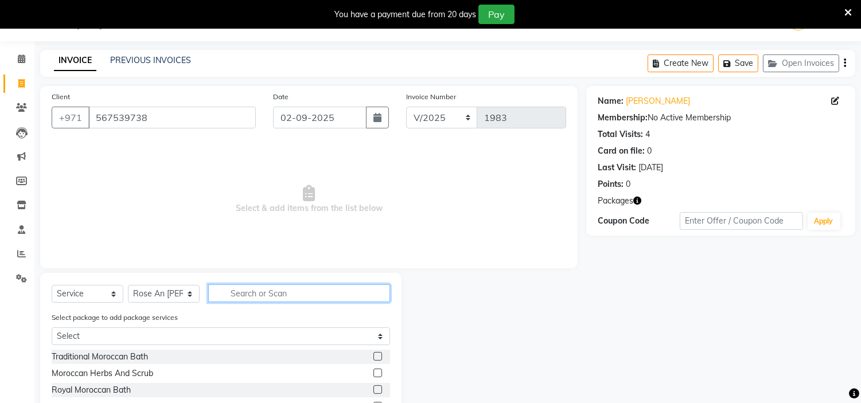
drag, startPoint x: 257, startPoint y: 294, endPoint x: 245, endPoint y: 279, distance: 19.2
click at [256, 292] on input "text" at bounding box center [299, 293] width 182 height 18
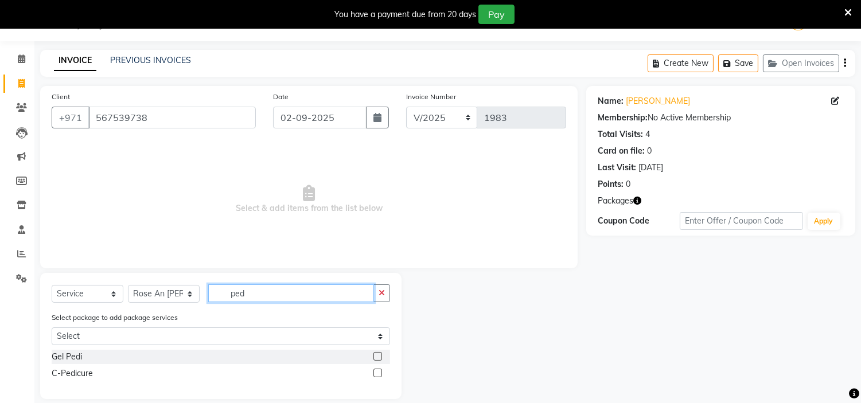
type input "ped"
click at [375, 375] on label at bounding box center [377, 373] width 9 height 9
click at [375, 375] on input "checkbox" at bounding box center [376, 373] width 7 height 7
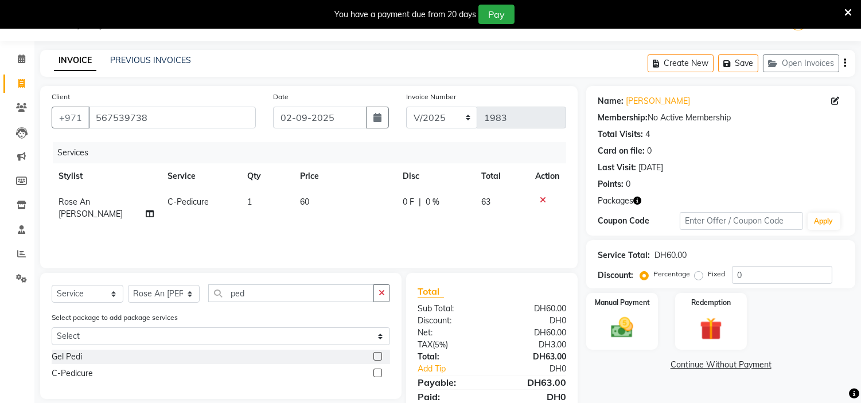
click at [379, 377] on div at bounding box center [376, 375] width 7 height 12
click at [380, 372] on label at bounding box center [377, 373] width 9 height 9
click at [380, 372] on input "checkbox" at bounding box center [376, 373] width 7 height 7
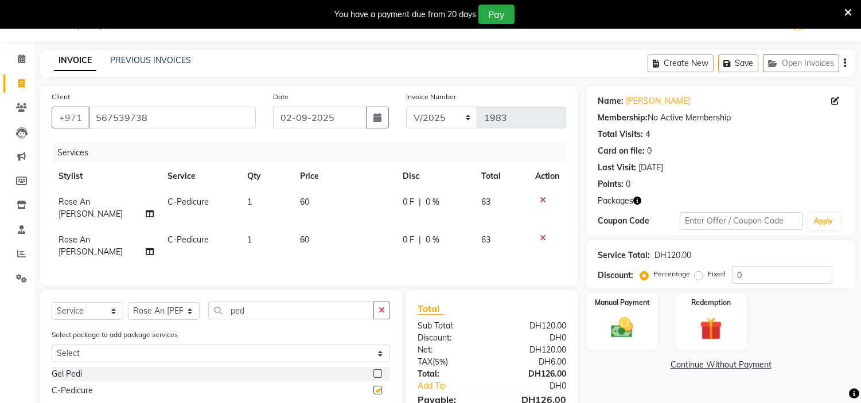
checkbox input "false"
click at [721, 319] on img at bounding box center [711, 329] width 38 height 29
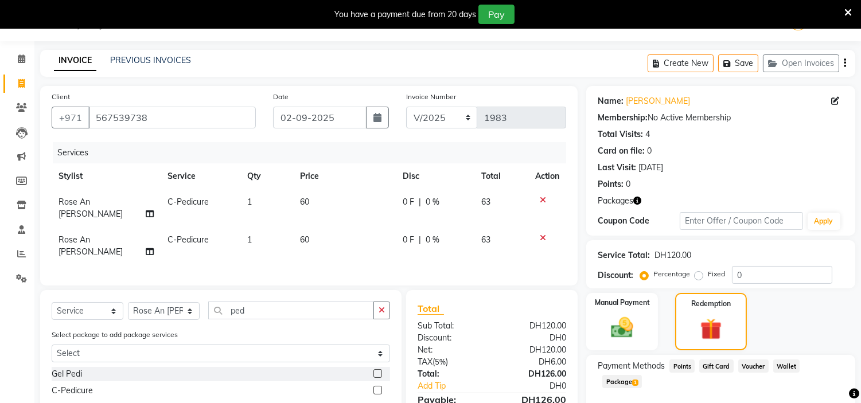
click at [642, 375] on span "Package 1" at bounding box center [622, 381] width 40 height 13
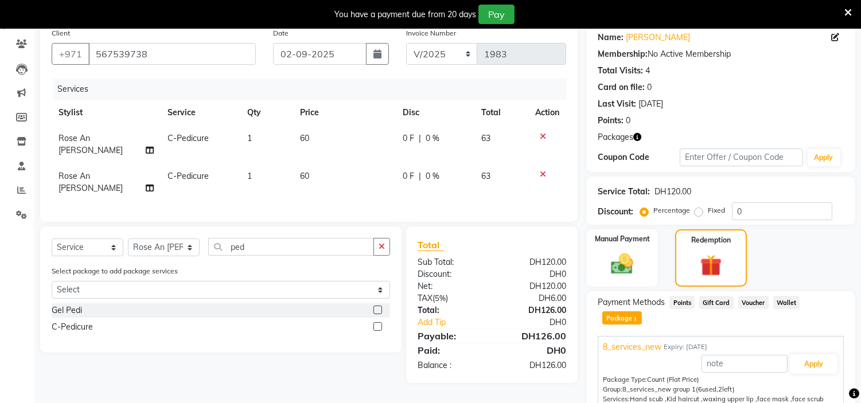
scroll to position [181, 0]
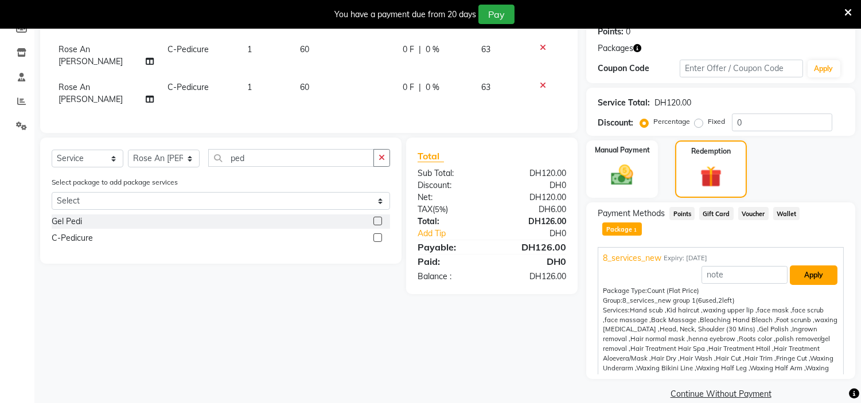
click at [813, 265] on button "Apply" at bounding box center [814, 274] width 48 height 19
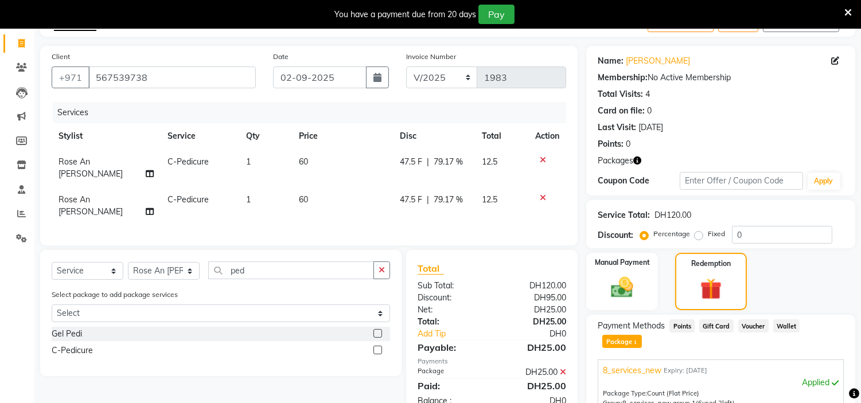
scroll to position [54, 0]
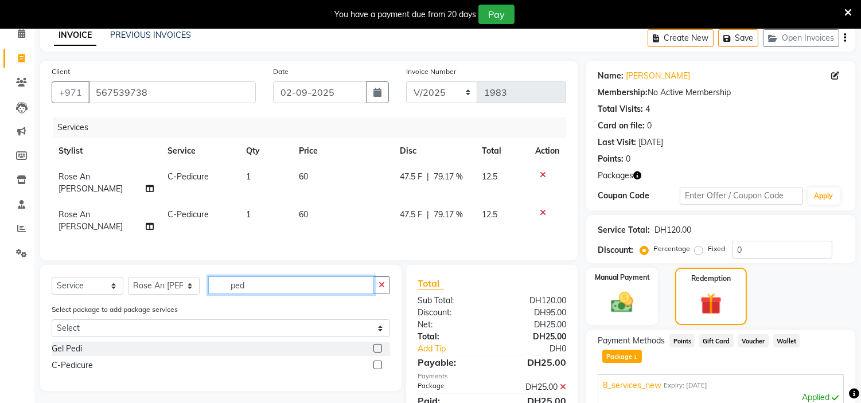
drag, startPoint x: 292, startPoint y: 268, endPoint x: 54, endPoint y: 232, distance: 240.7
click at [46, 236] on div "Client [PHONE_NUMBER] Date [DATE] Invoice Number V/2025 V/[PHONE_NUMBER] Servic…" at bounding box center [309, 328] width 554 height 534
type input "spa"
click at [378, 344] on label at bounding box center [377, 348] width 9 height 9
click at [378, 345] on input "checkbox" at bounding box center [376, 348] width 7 height 7
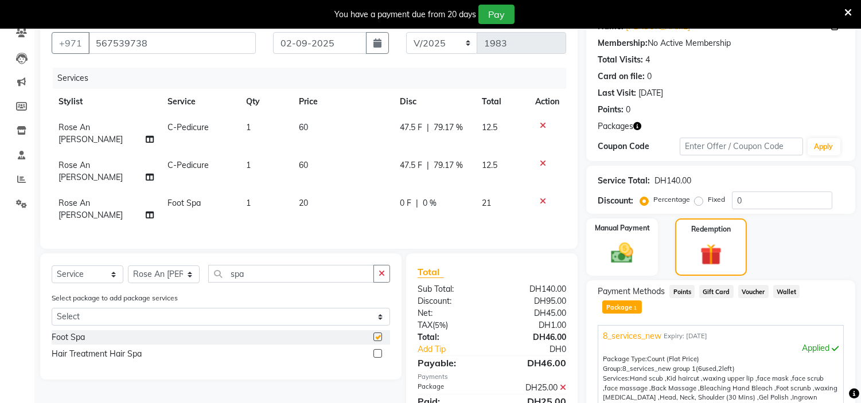
checkbox input "false"
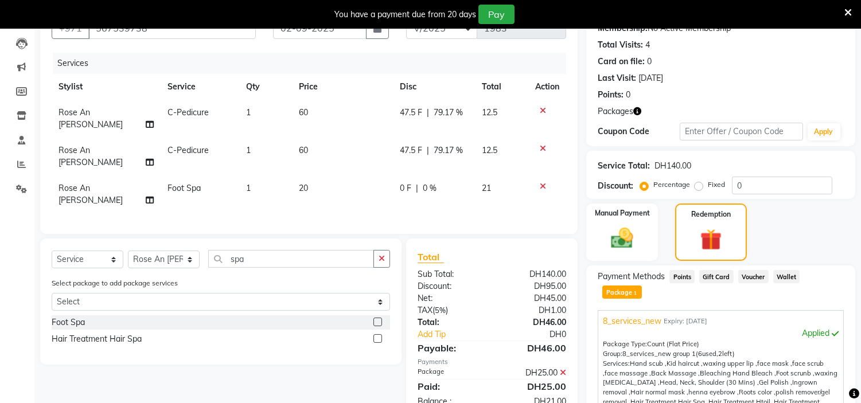
scroll to position [118, 0]
click at [333, 176] on td "20" at bounding box center [342, 195] width 101 height 38
select select "61767"
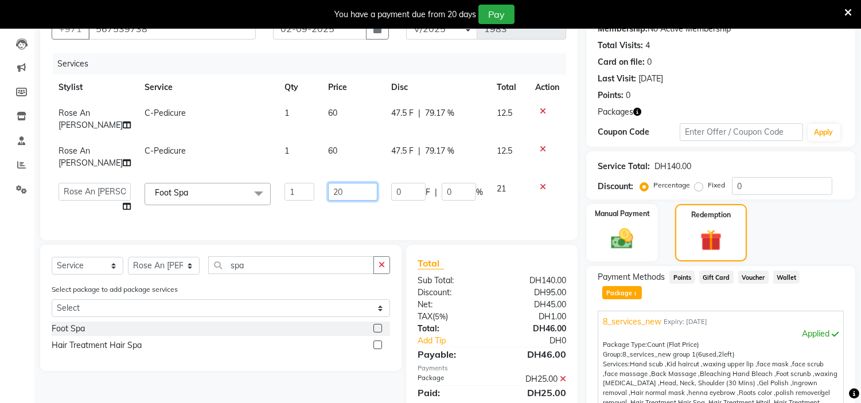
drag, startPoint x: 339, startPoint y: 186, endPoint x: 1, endPoint y: 95, distance: 350.5
click at [33, 111] on div "Client [PHONE_NUMBER] Date [DATE] Invoice Number V/2025 V/[PHONE_NUMBER] Servic…" at bounding box center [309, 264] width 554 height 534
type input "30"
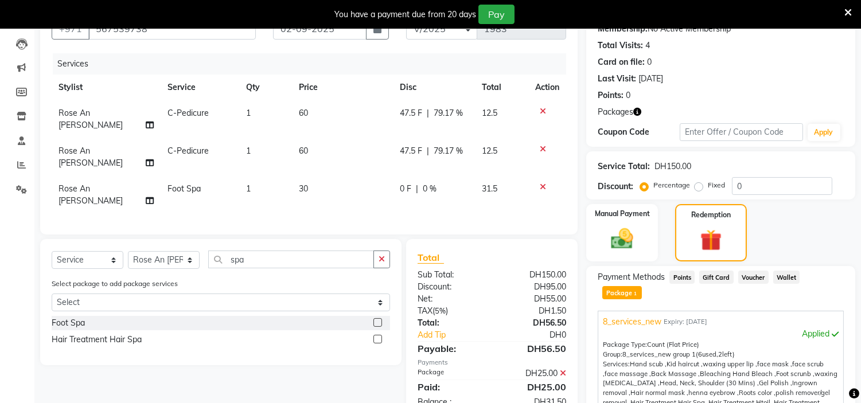
click at [232, 135] on tbody "Rose An [PERSON_NAME] C-Pedicure 1 60 47.5 F | 79.17 % 12.5 Rose An [PERSON_NAM…" at bounding box center [309, 157] width 514 height 114
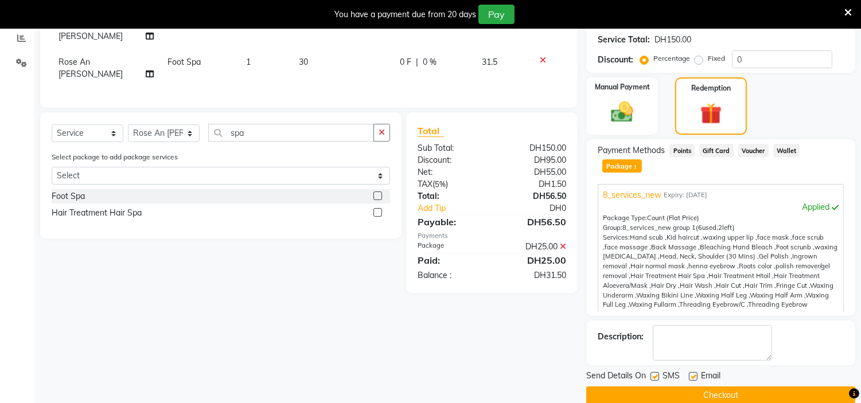
scroll to position [245, 0]
drag, startPoint x: 695, startPoint y: 359, endPoint x: 678, endPoint y: 362, distance: 17.0
click at [694, 372] on label at bounding box center [693, 376] width 9 height 9
click at [694, 373] on input "checkbox" at bounding box center [692, 376] width 7 height 7
checkbox input "false"
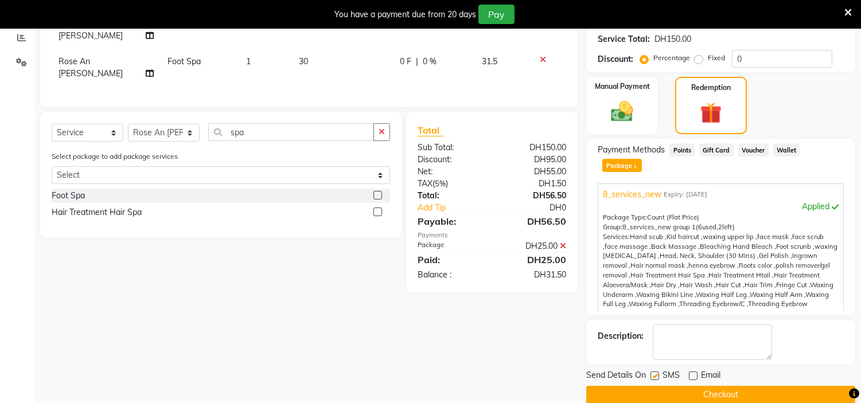
click at [651, 372] on label at bounding box center [654, 376] width 9 height 9
click at [651, 373] on input "checkbox" at bounding box center [653, 376] width 7 height 7
checkbox input "false"
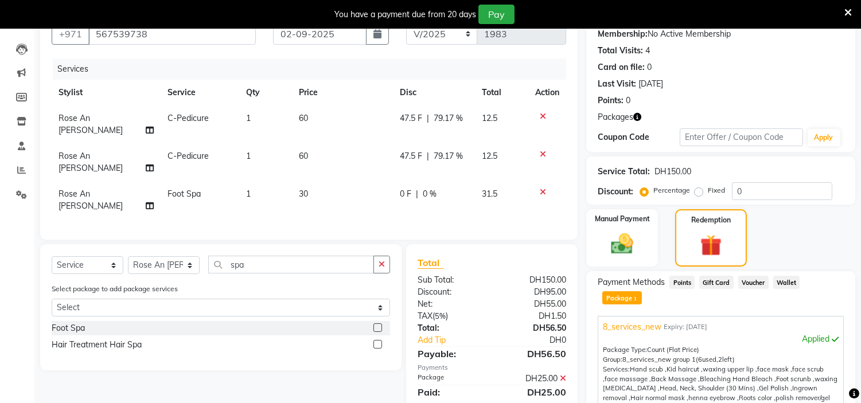
scroll to position [247, 0]
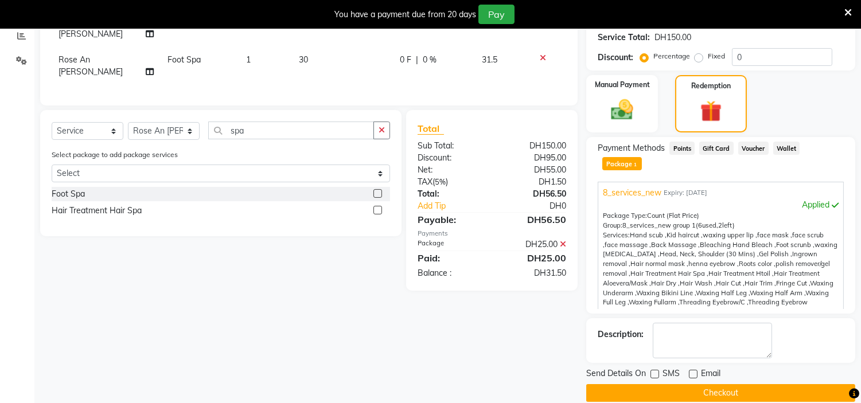
click at [695, 384] on button "Checkout" at bounding box center [720, 393] width 269 height 18
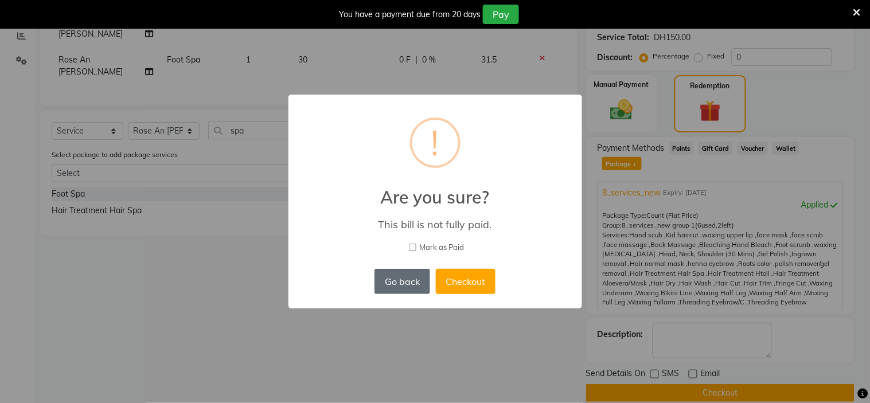
click at [401, 269] on button "Go back" at bounding box center [401, 281] width 55 height 25
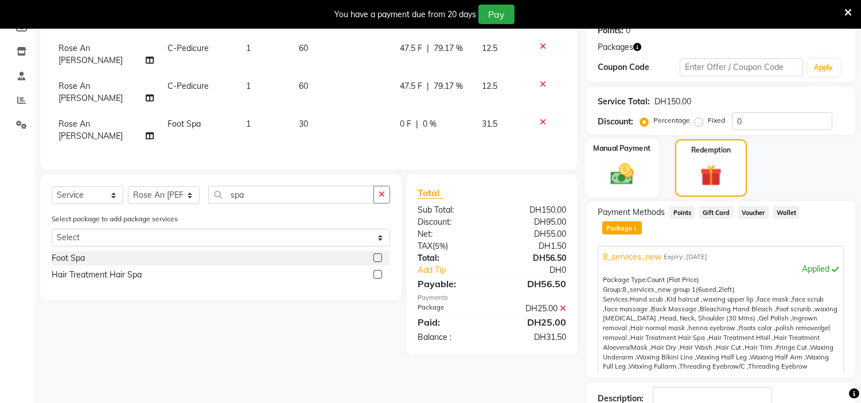
click at [627, 179] on img at bounding box center [622, 174] width 38 height 27
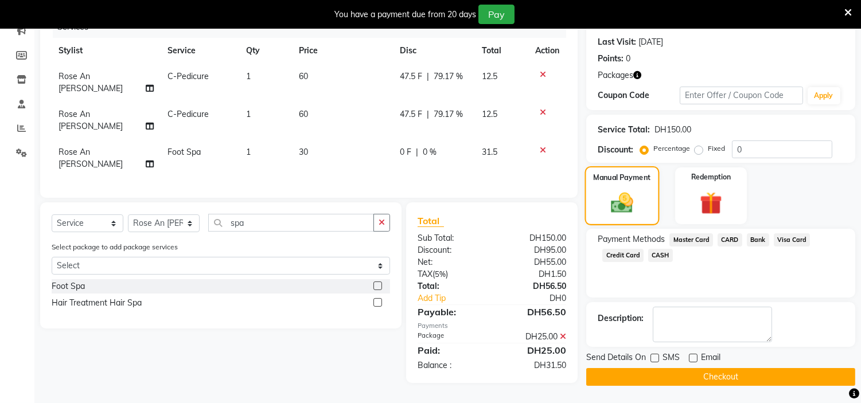
scroll to position [153, 0]
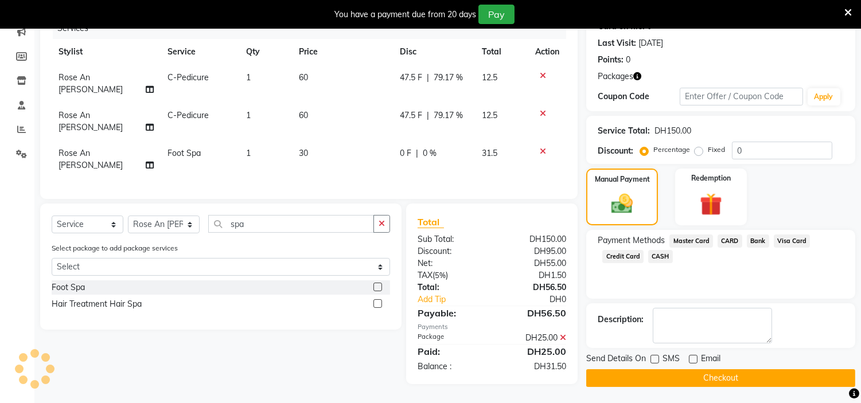
click at [663, 252] on span "CASH" at bounding box center [660, 256] width 25 height 13
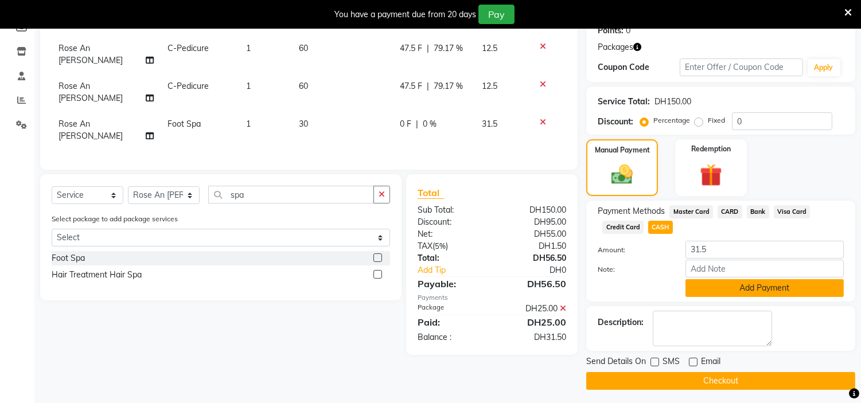
click at [759, 289] on button "Add Payment" at bounding box center [764, 288] width 158 height 18
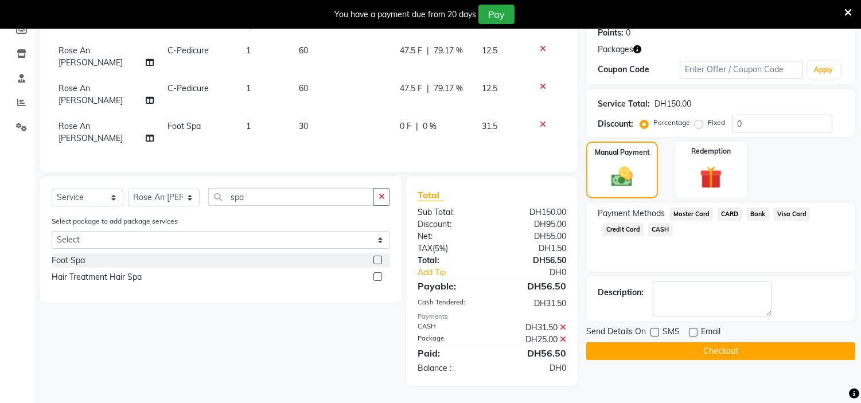
scroll to position [153, 0]
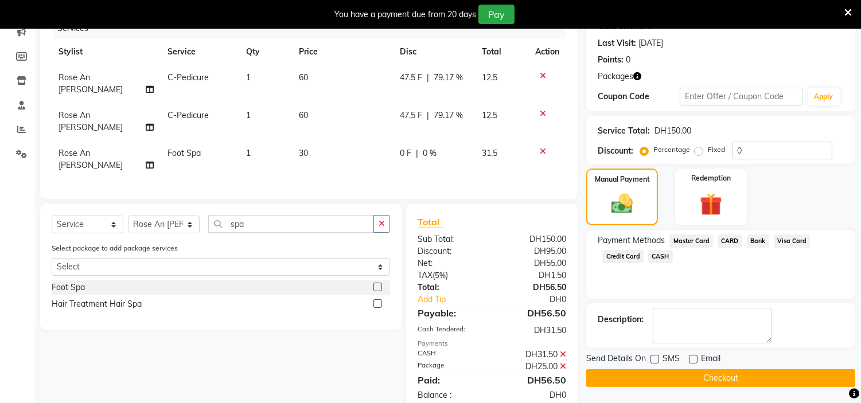
drag, startPoint x: 690, startPoint y: 376, endPoint x: 575, endPoint y: 270, distance: 156.7
click at [691, 375] on button "Checkout" at bounding box center [720, 378] width 269 height 18
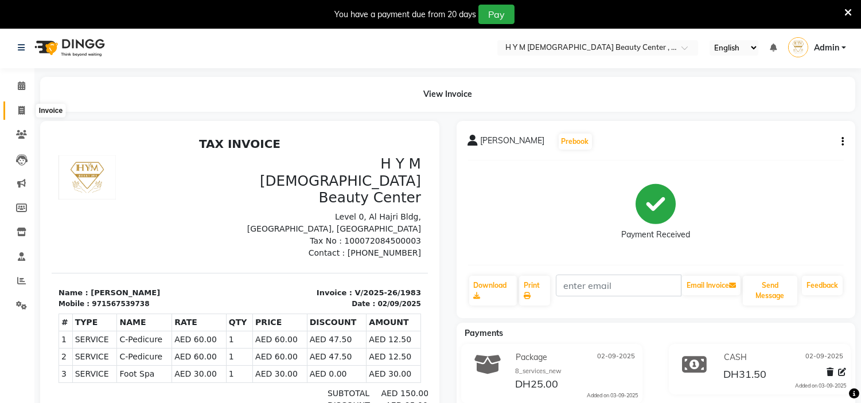
click at [20, 112] on icon at bounding box center [21, 110] width 6 height 9
select select "service"
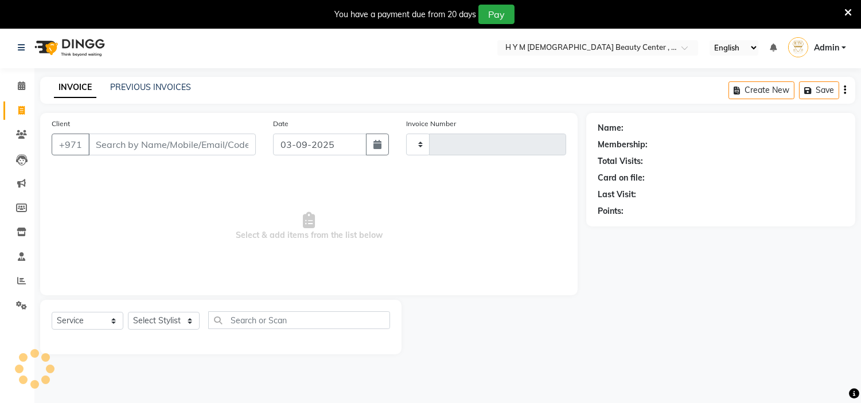
scroll to position [29, 0]
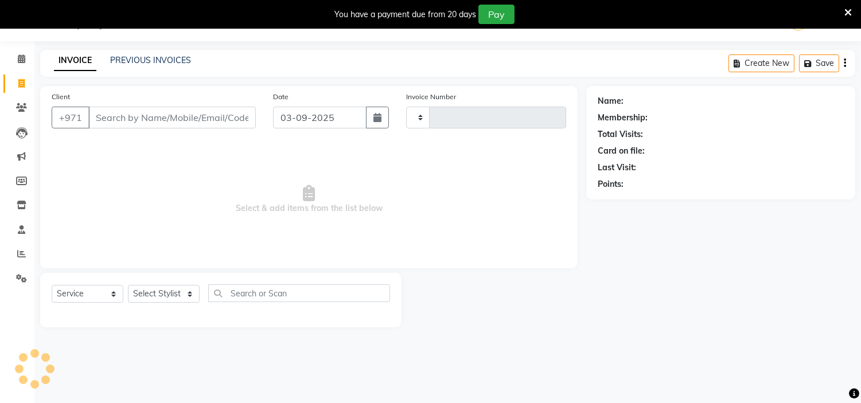
type input "1984"
select select "7248"
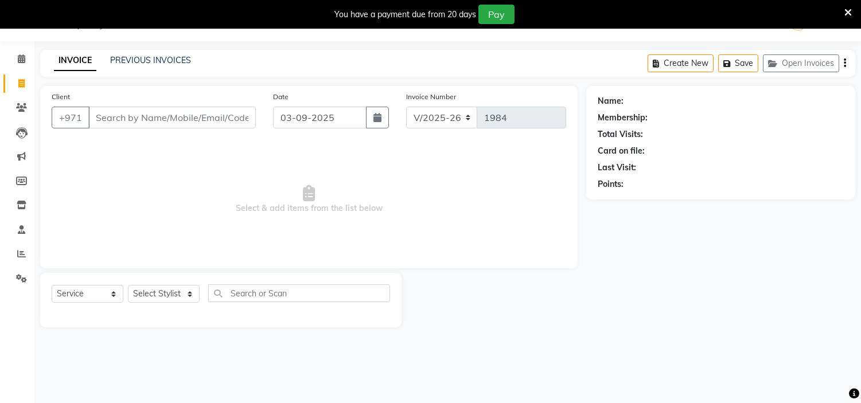
click at [392, 120] on div "Date [DATE]" at bounding box center [330, 114] width 133 height 47
click at [385, 119] on button "button" at bounding box center [377, 118] width 23 height 22
select select "9"
select select "2025"
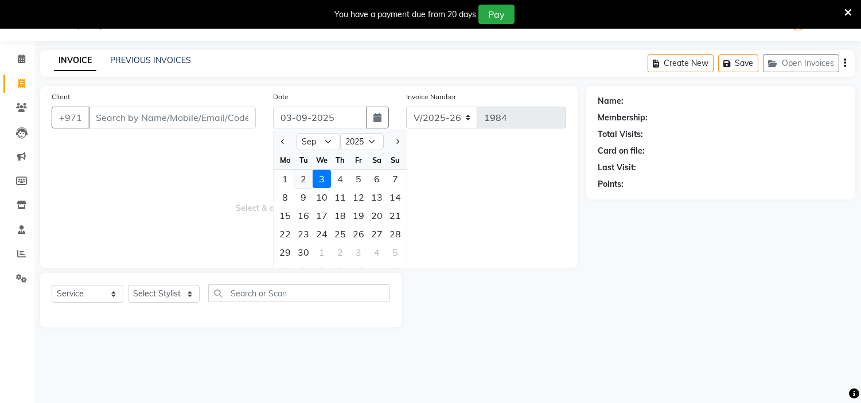
click at [307, 184] on div "2" at bounding box center [303, 179] width 18 height 18
type input "02-09-2025"
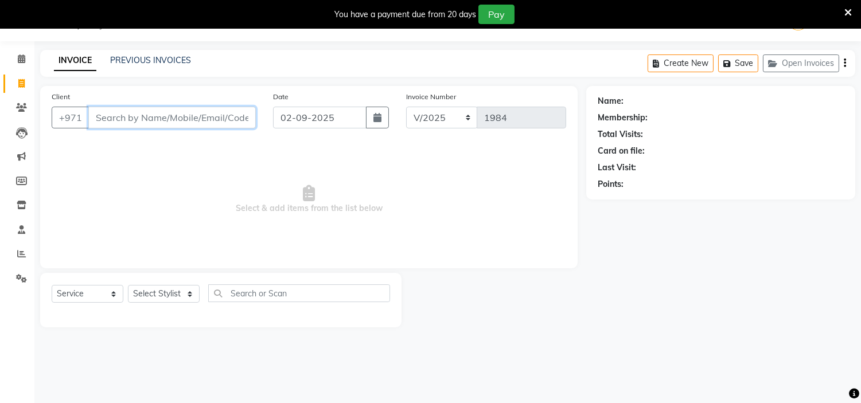
click at [198, 123] on input "Client" at bounding box center [171, 118] width 167 height 22
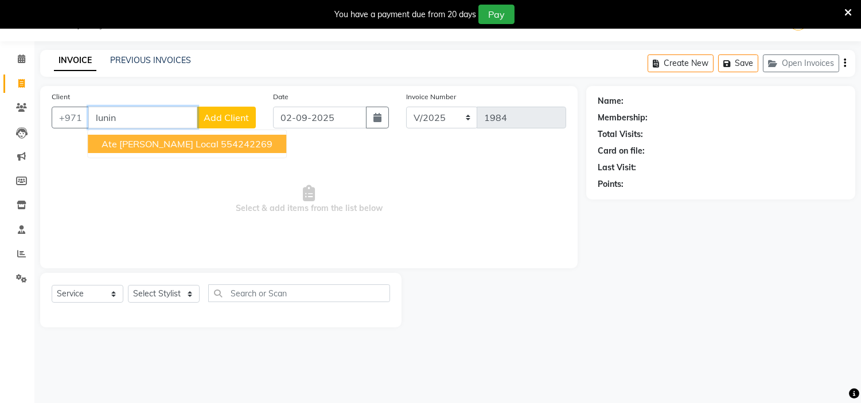
click at [193, 141] on span "ate [PERSON_NAME] local" at bounding box center [159, 143] width 117 height 11
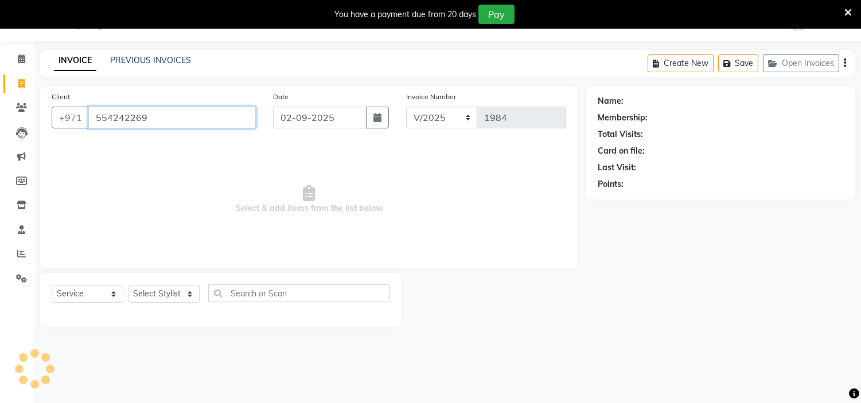
type input "554242269"
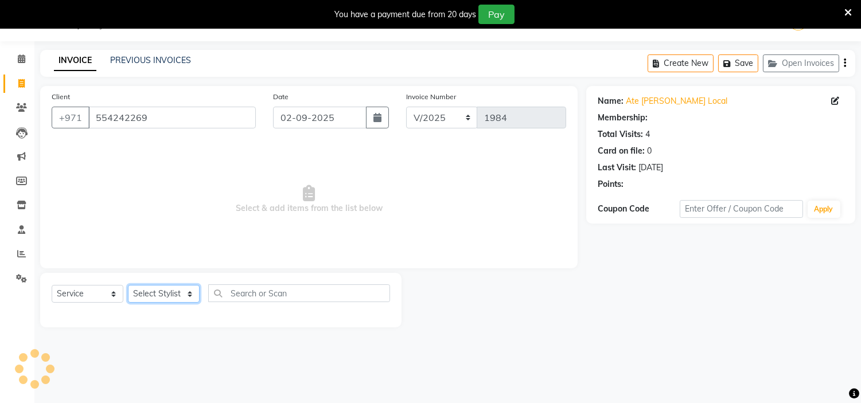
click at [159, 289] on select "Select Stylist [PERSON_NAME] Jheza [PERSON_NAME] [PERSON_NAME] [PERSON_NAME] An…" at bounding box center [164, 294] width 72 height 18
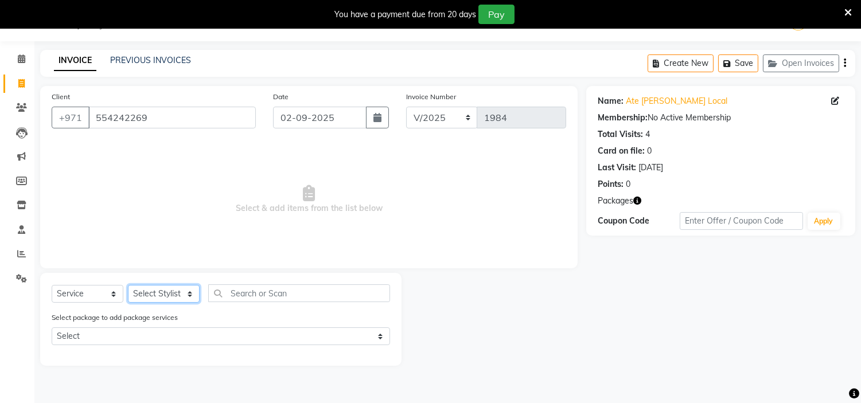
select select "61768"
click at [128, 286] on select "Select Stylist [PERSON_NAME] Jheza [PERSON_NAME] [PERSON_NAME] [PERSON_NAME] An…" at bounding box center [164, 294] width 72 height 18
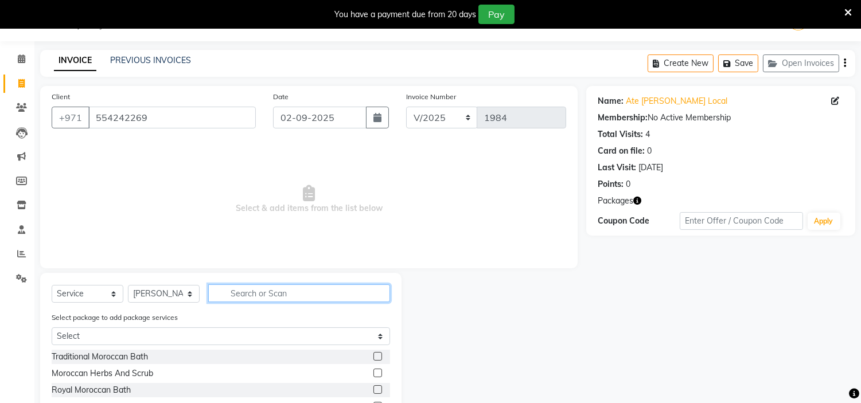
click at [260, 288] on input "text" at bounding box center [299, 293] width 182 height 18
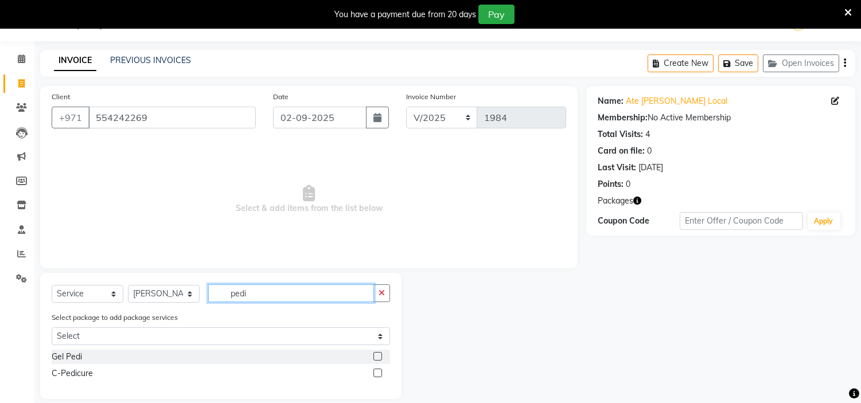
type input "pedi"
click at [373, 370] on label at bounding box center [377, 373] width 9 height 9
click at [373, 370] on input "checkbox" at bounding box center [376, 373] width 7 height 7
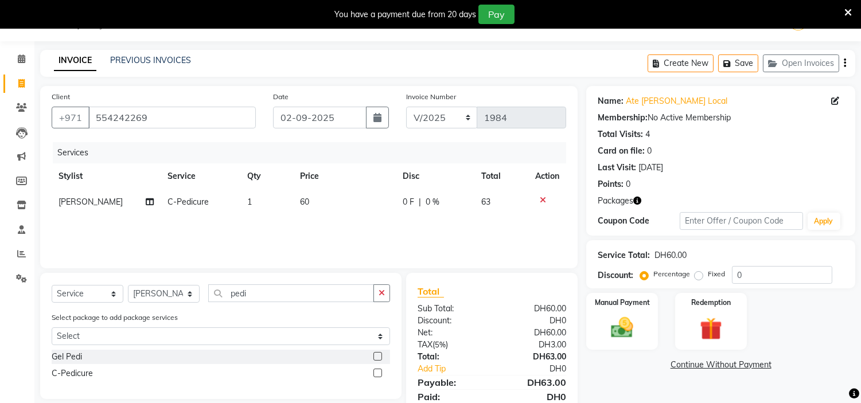
click at [378, 375] on label at bounding box center [377, 373] width 9 height 9
click at [378, 375] on input "checkbox" at bounding box center [376, 373] width 7 height 7
checkbox input "false"
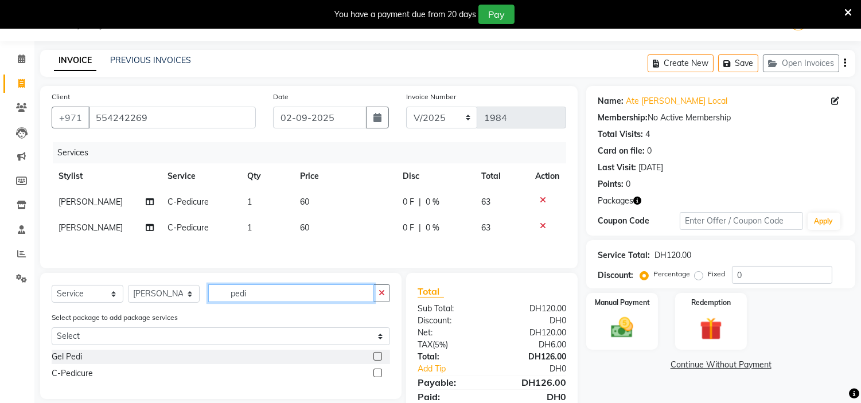
drag, startPoint x: 0, startPoint y: 240, endPoint x: 0, endPoint y: 90, distance: 149.7
click at [0, 106] on app-home "Select Location × H Y M [DEMOGRAPHIC_DATA] Beauty Center , [GEOGRAPHIC_DATA] En…" at bounding box center [430, 223] width 861 height 447
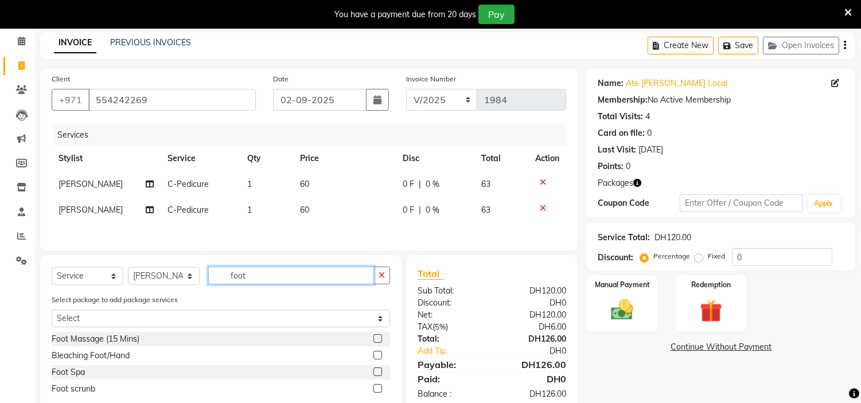
scroll to position [77, 0]
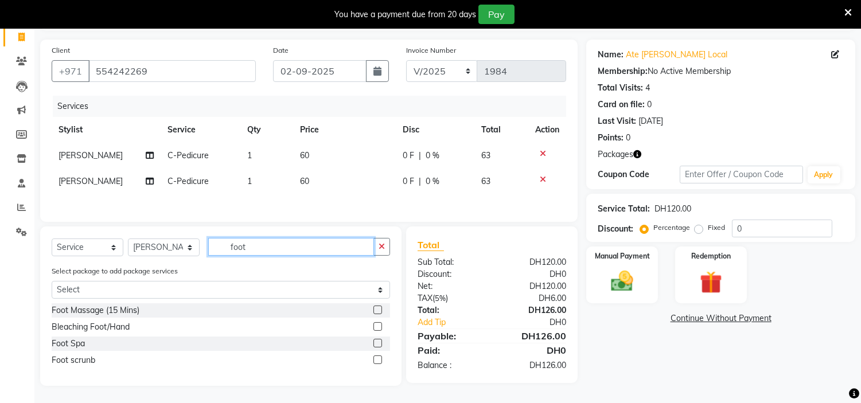
type input "foot"
click at [380, 346] on label at bounding box center [377, 343] width 9 height 9
click at [380, 346] on input "checkbox" at bounding box center [376, 343] width 7 height 7
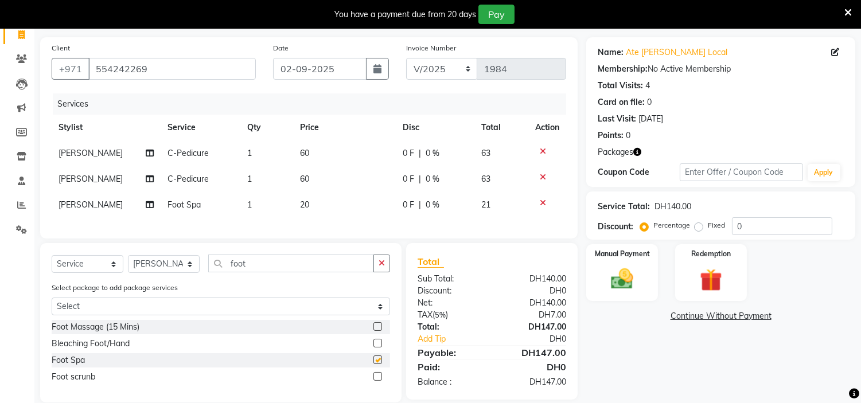
checkbox input "false"
click at [379, 381] on label at bounding box center [377, 376] width 9 height 9
click at [379, 381] on input "checkbox" at bounding box center [376, 376] width 7 height 7
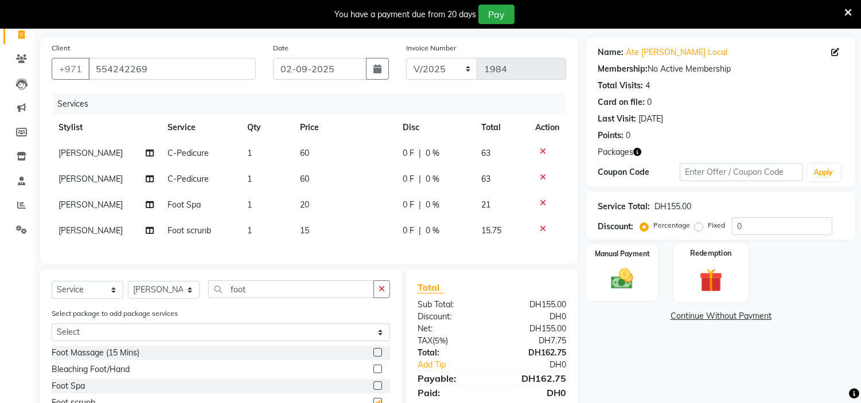
checkbox input "false"
click at [715, 274] on img at bounding box center [711, 280] width 38 height 29
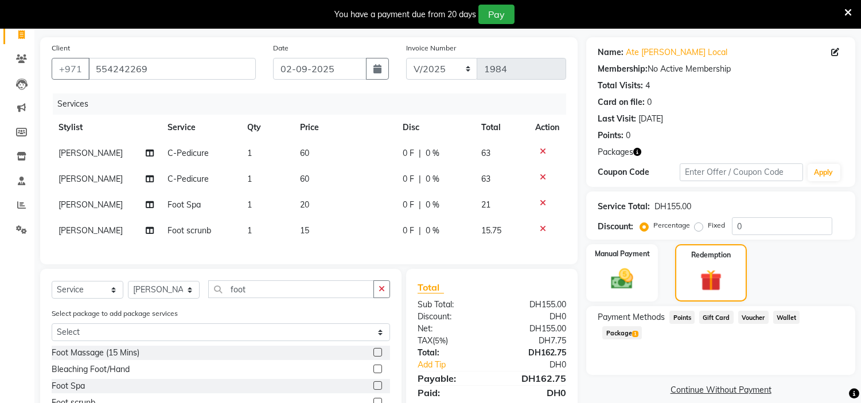
click at [642, 326] on span "Package 1" at bounding box center [622, 332] width 40 height 13
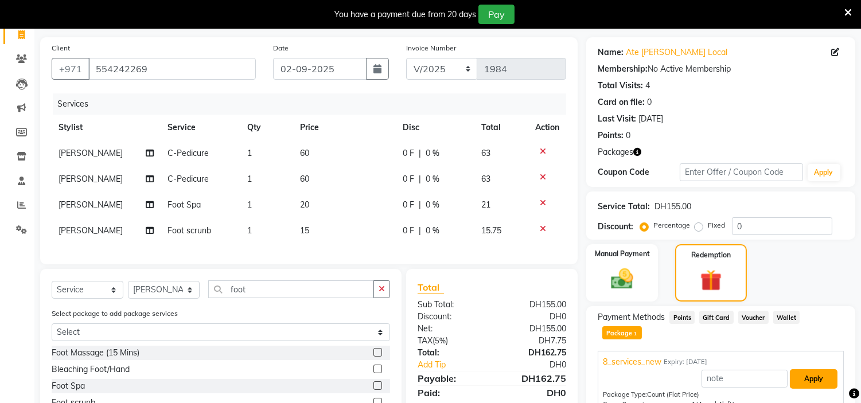
click at [804, 369] on button "Apply" at bounding box center [814, 378] width 48 height 19
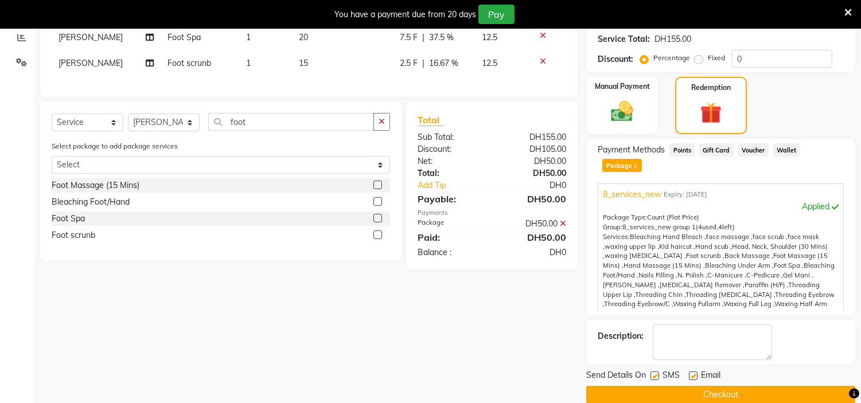
scroll to position [247, 0]
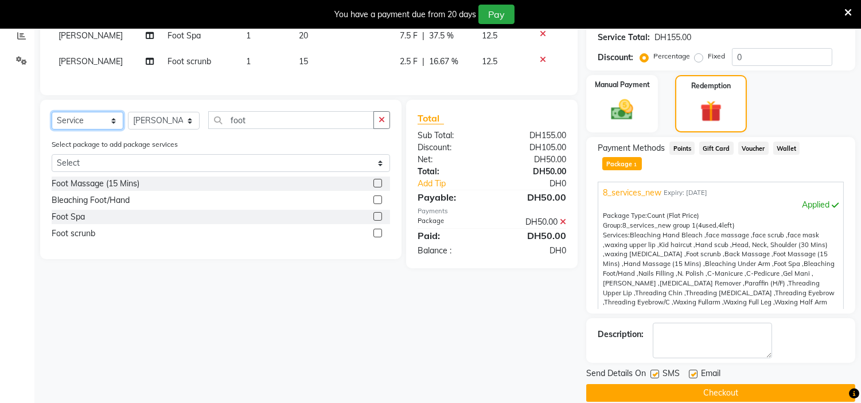
click at [87, 128] on select "Select Service Product Membership Package Voucher Prepaid Gift Card" at bounding box center [88, 121] width 72 height 18
select select "package"
click at [52, 122] on select "Select Service Product Membership Package Voucher Prepaid Gift Card" at bounding box center [88, 121] width 72 height 18
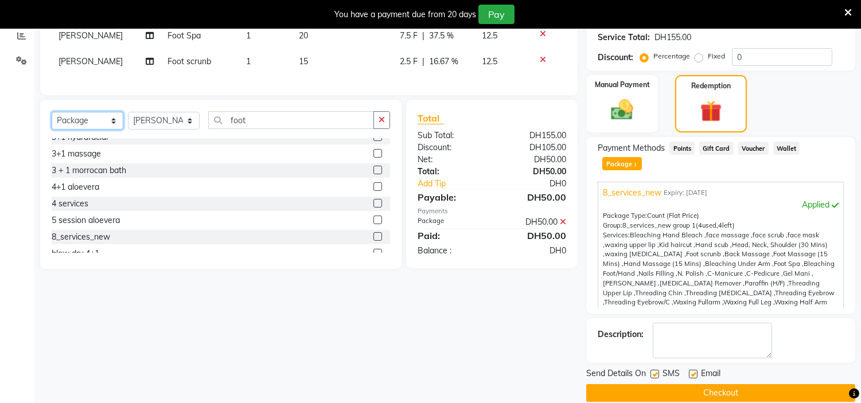
scroll to position [64, 0]
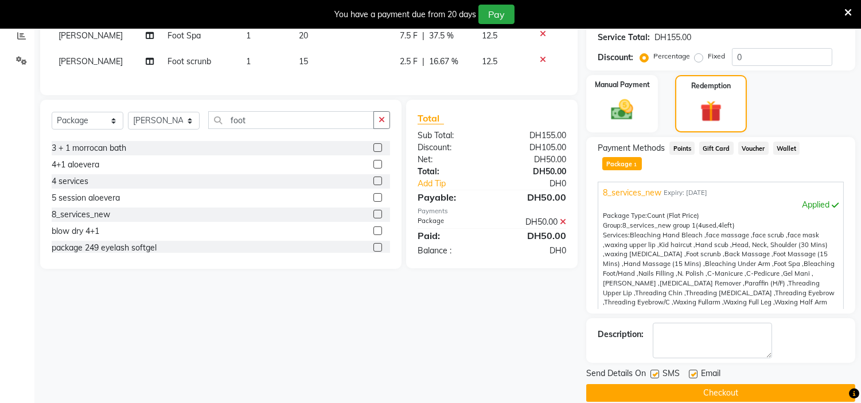
click at [373, 218] on label at bounding box center [377, 214] width 9 height 9
click at [373, 218] on input "checkbox" at bounding box center [376, 214] width 7 height 7
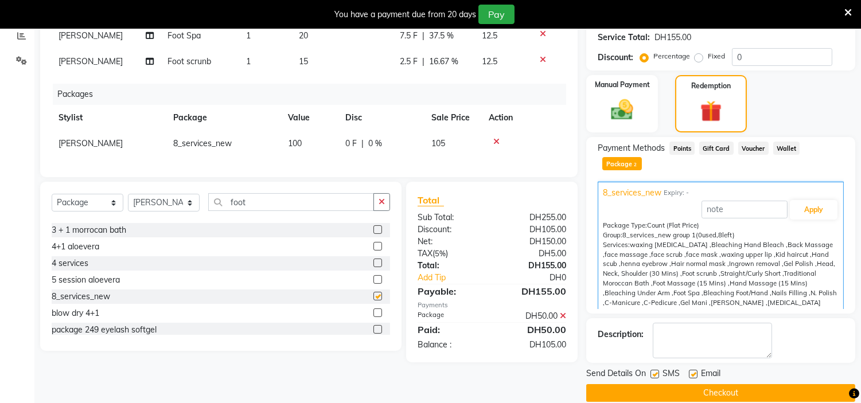
checkbox input "false"
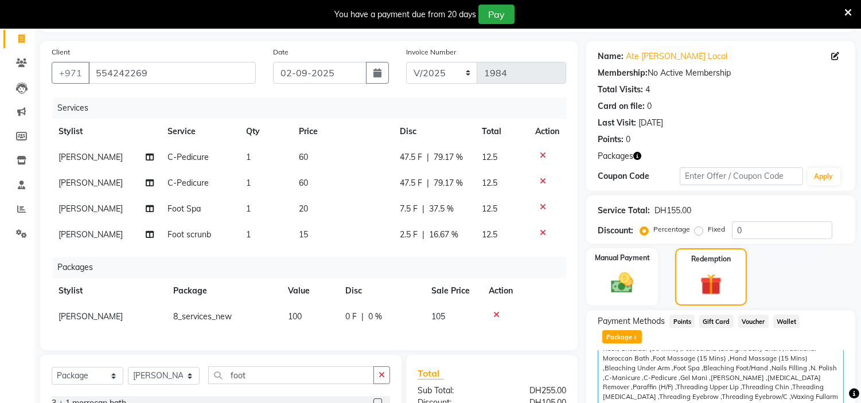
scroll to position [182, 0]
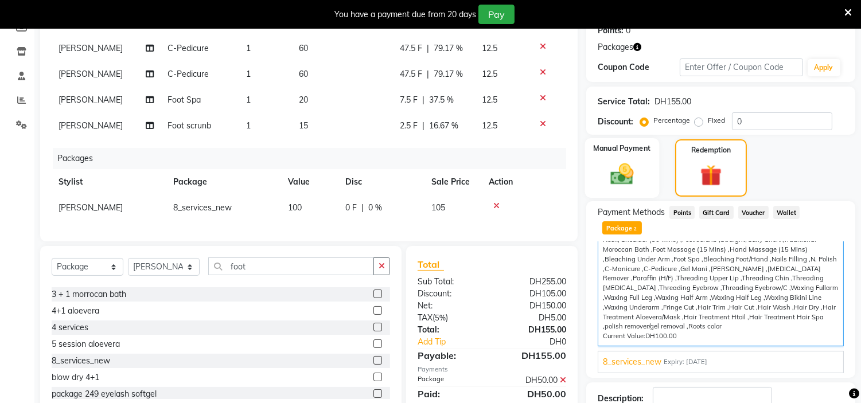
click at [611, 161] on img at bounding box center [622, 174] width 38 height 27
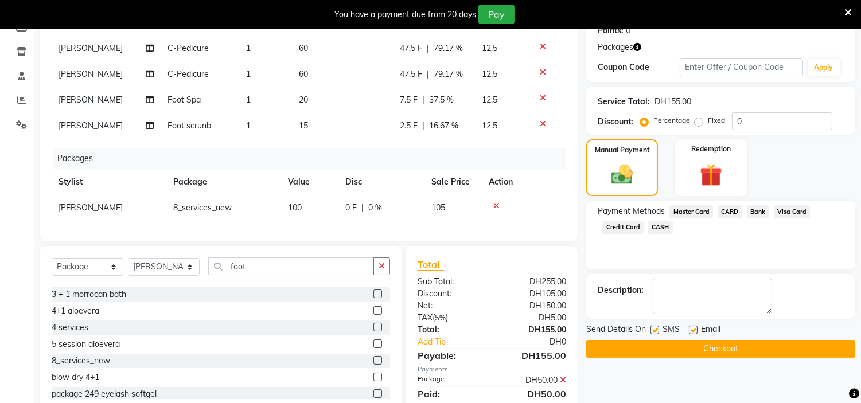
click at [622, 219] on div "Payment Methods Master Card CARD Bank Visa Card Credit Card CASH" at bounding box center [720, 220] width 246 height 31
click at [633, 227] on span "Credit Card" at bounding box center [622, 227] width 41 height 13
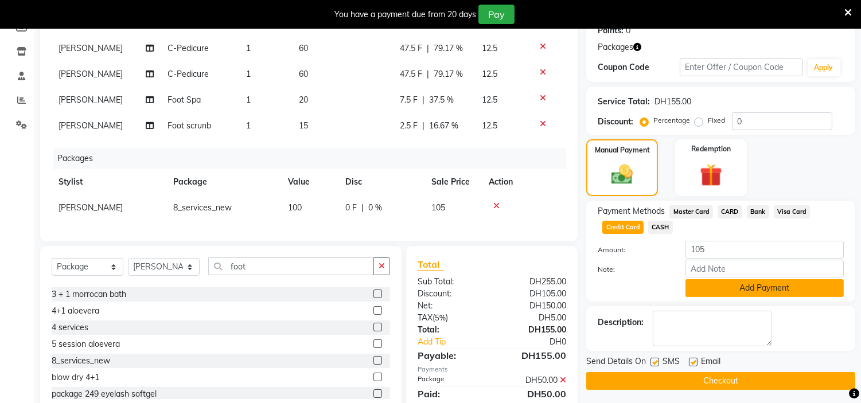
click at [717, 284] on button "Add Payment" at bounding box center [764, 288] width 158 height 18
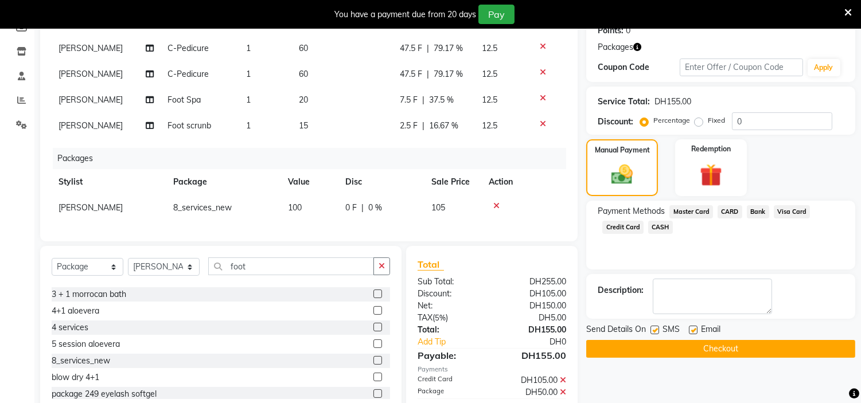
click at [654, 329] on label at bounding box center [654, 330] width 9 height 9
click at [654, 329] on input "checkbox" at bounding box center [653, 330] width 7 height 7
checkbox input "false"
click at [694, 327] on label at bounding box center [693, 330] width 9 height 9
click at [694, 327] on input "checkbox" at bounding box center [692, 330] width 7 height 7
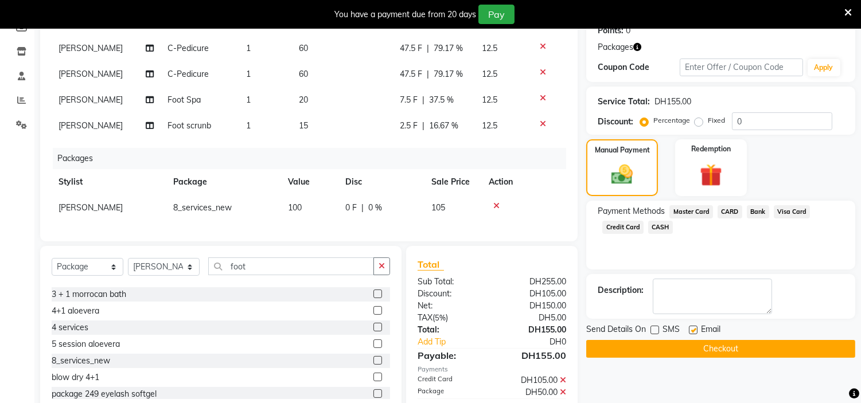
checkbox input "false"
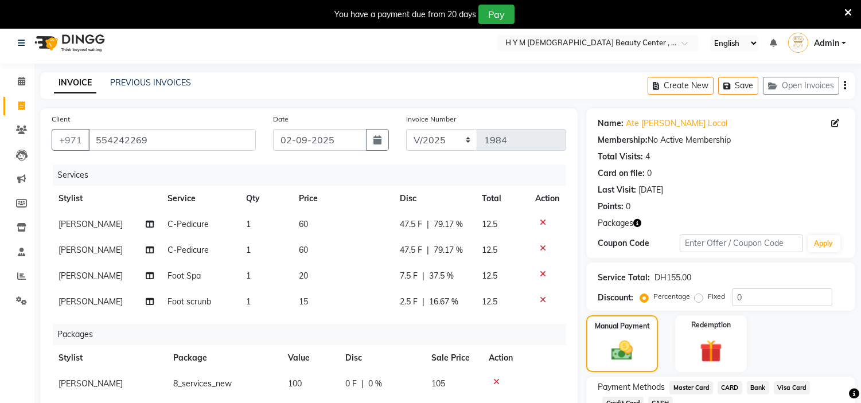
scroll to position [0, 0]
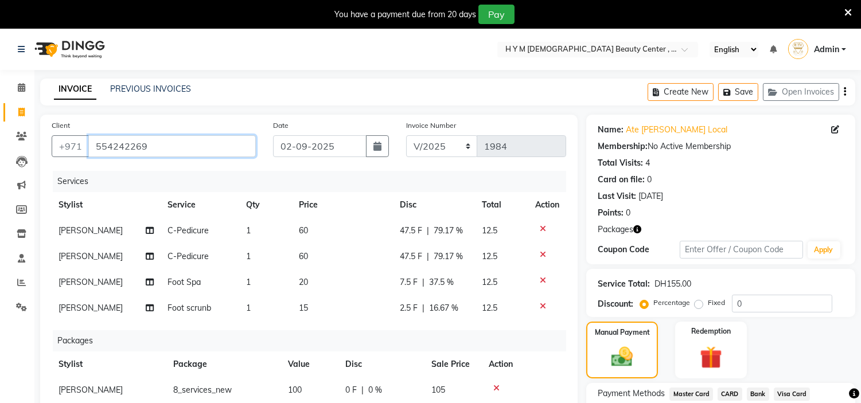
click at [143, 139] on input "554242269" at bounding box center [171, 146] width 167 height 22
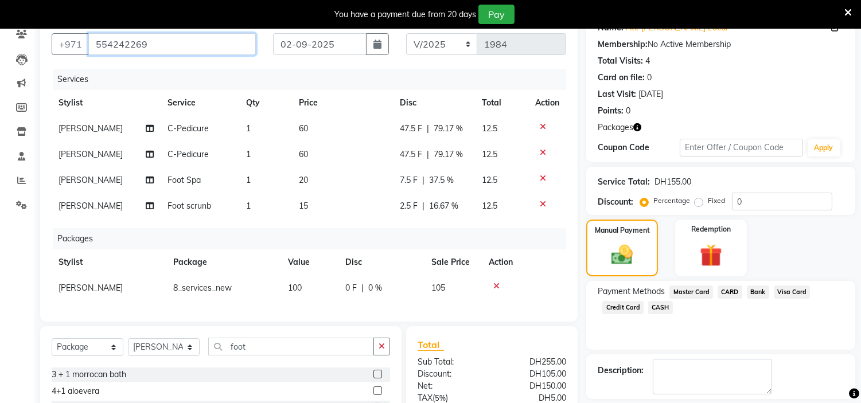
scroll to position [244, 0]
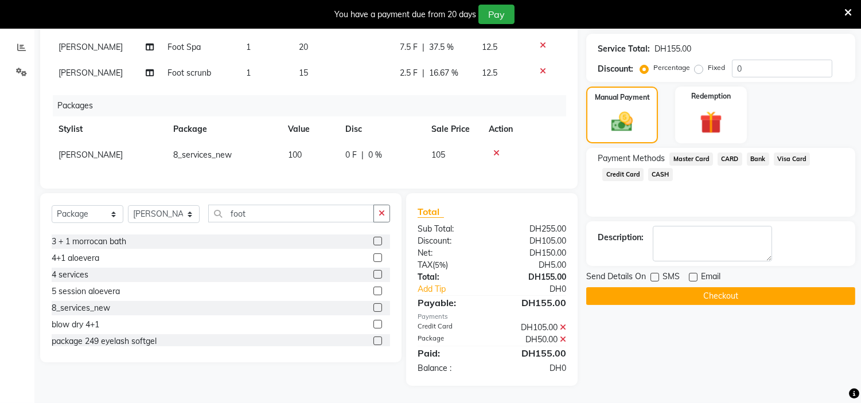
click at [662, 287] on button "Checkout" at bounding box center [720, 296] width 269 height 18
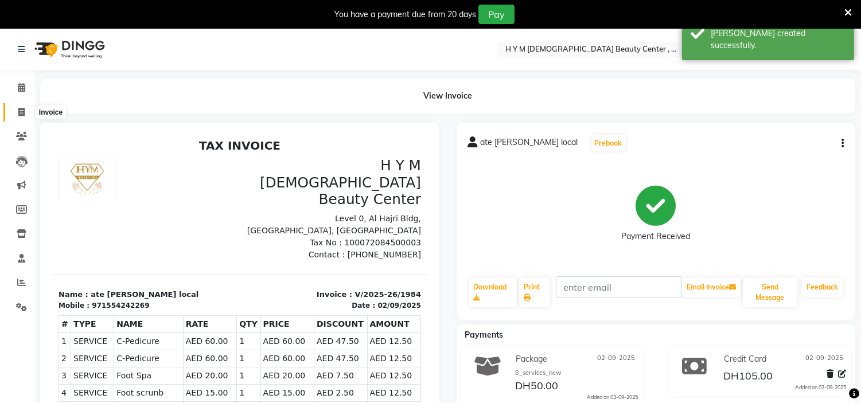
click at [19, 112] on icon at bounding box center [21, 112] width 6 height 9
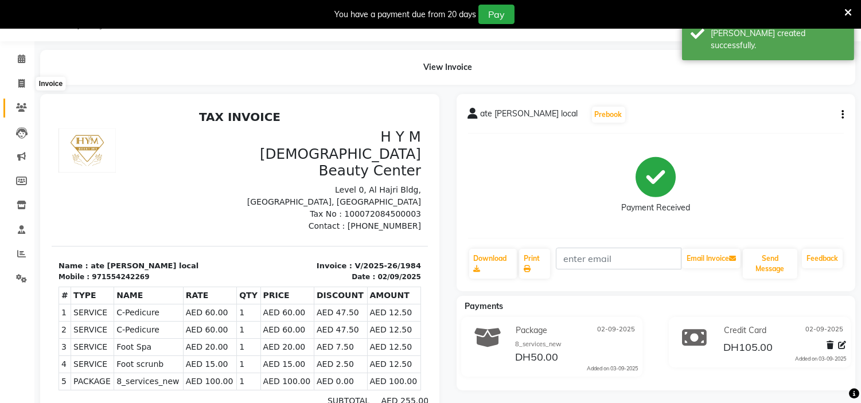
select select "service"
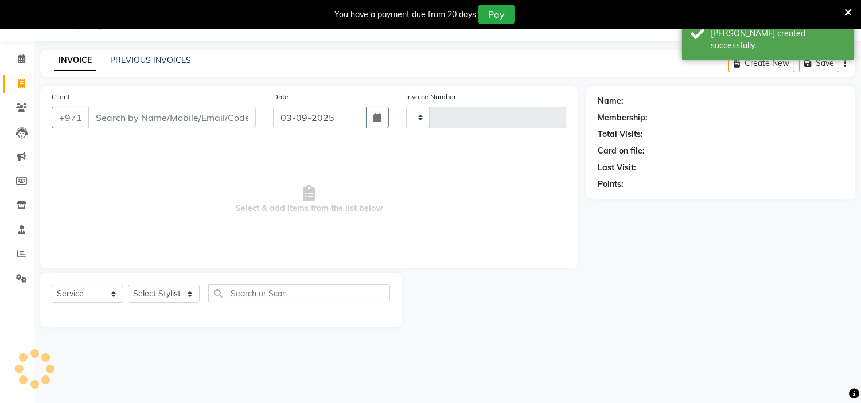
type input "1985"
select select "7248"
click at [373, 118] on icon "button" at bounding box center [377, 117] width 8 height 9
select select "9"
select select "2025"
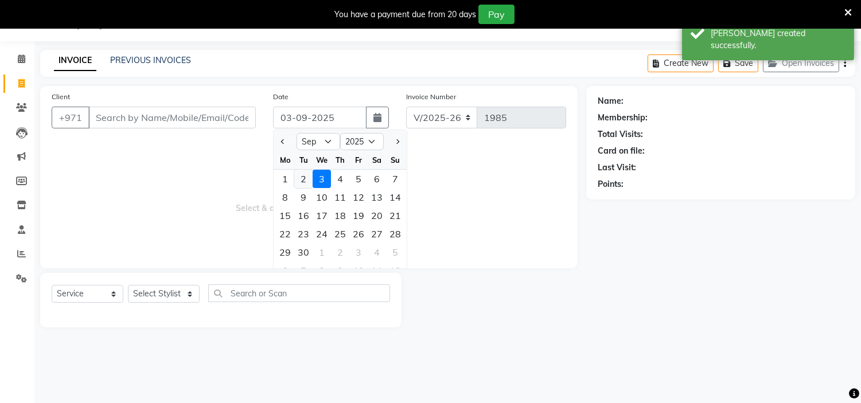
click at [306, 179] on div "2" at bounding box center [303, 179] width 18 height 18
type input "02-09-2025"
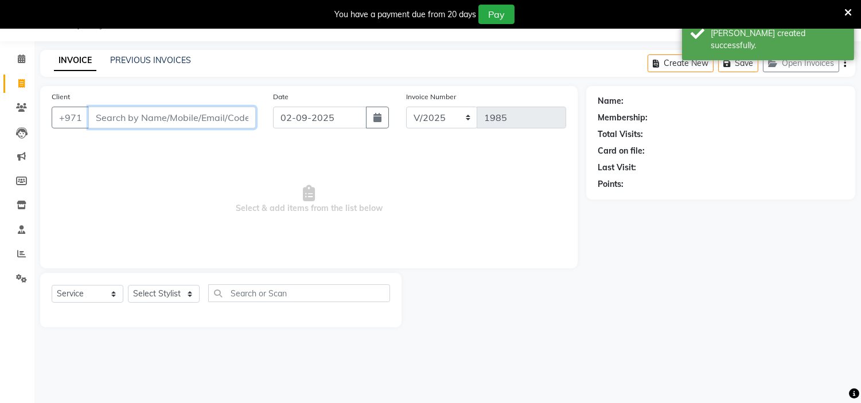
paste input "554242269"
type input "554242269"
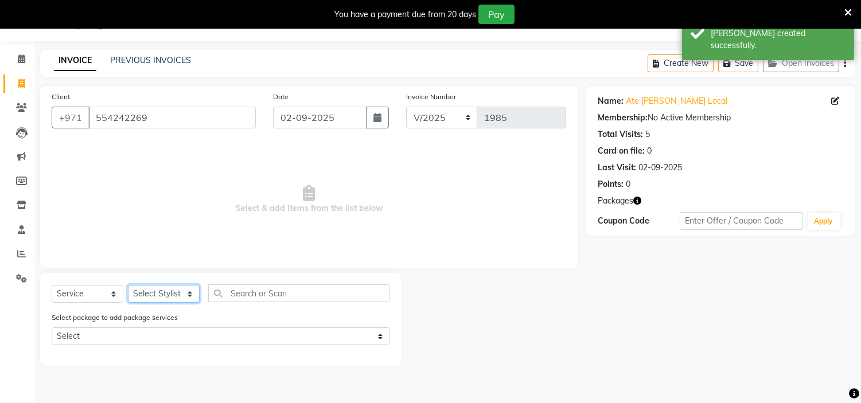
click at [185, 291] on select "Select Stylist [PERSON_NAME] Jheza [PERSON_NAME] [PERSON_NAME] [PERSON_NAME] An…" at bounding box center [164, 294] width 72 height 18
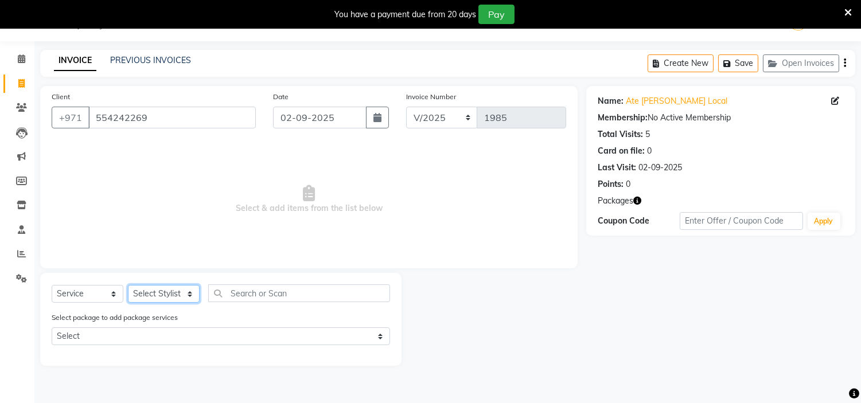
select select "61768"
click at [128, 286] on select "Select Stylist [PERSON_NAME] Jheza [PERSON_NAME] [PERSON_NAME] [PERSON_NAME] An…" at bounding box center [164, 294] width 72 height 18
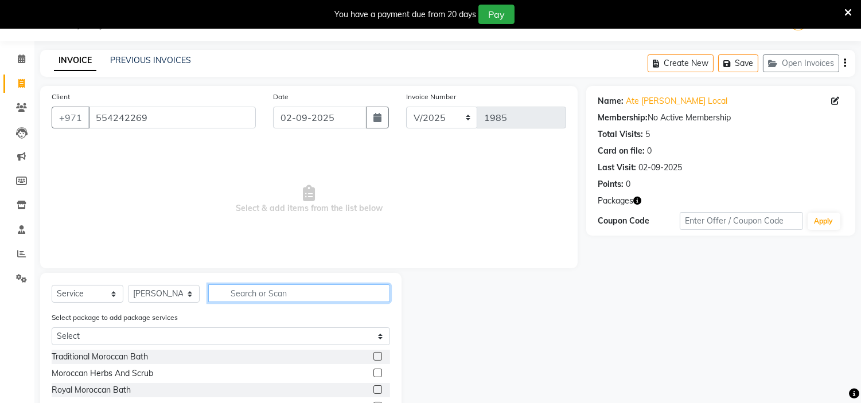
click at [239, 291] on input "text" at bounding box center [299, 293] width 182 height 18
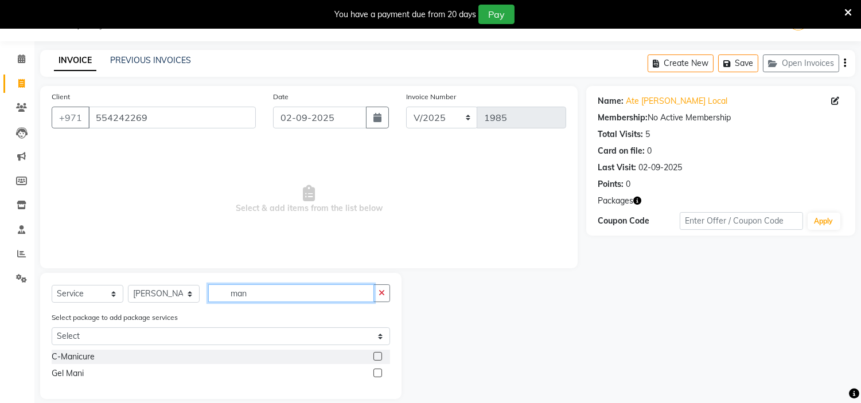
type input "man"
click at [374, 354] on label at bounding box center [377, 356] width 9 height 9
click at [374, 354] on input "checkbox" at bounding box center [376, 356] width 7 height 7
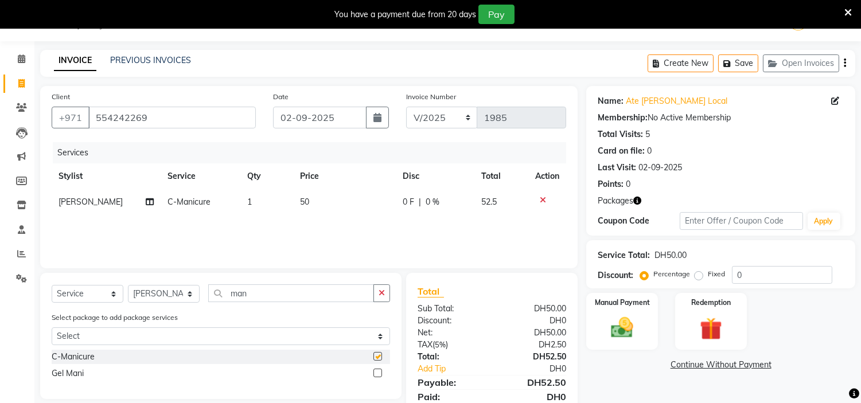
checkbox input "false"
drag, startPoint x: 287, startPoint y: 295, endPoint x: 0, endPoint y: 204, distance: 300.8
click at [0, 205] on app-home "Select Location × H Y M [DEMOGRAPHIC_DATA] Beauty Center , [GEOGRAPHIC_DATA] En…" at bounding box center [430, 223] width 861 height 447
drag, startPoint x: 15, startPoint y: 260, endPoint x: 0, endPoint y: 77, distance: 183.6
click at [0, 115] on app-home "Select Location × H Y M [DEMOGRAPHIC_DATA] Beauty Center , [GEOGRAPHIC_DATA] En…" at bounding box center [430, 223] width 861 height 447
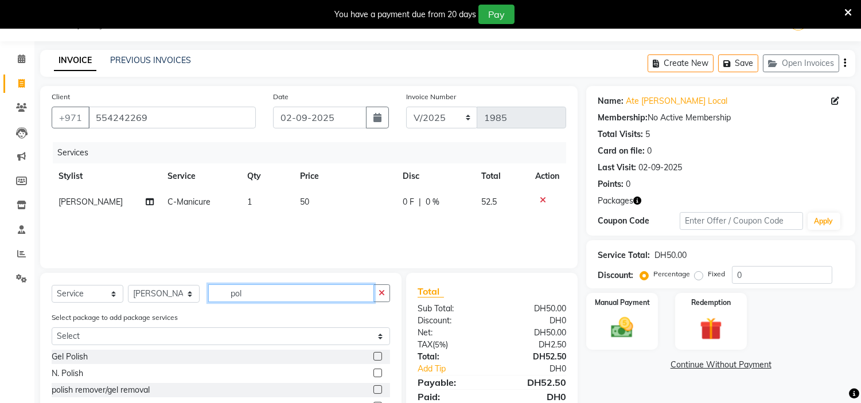
type input "pol"
click at [380, 376] on label at bounding box center [377, 373] width 9 height 9
click at [380, 376] on input "checkbox" at bounding box center [376, 373] width 7 height 7
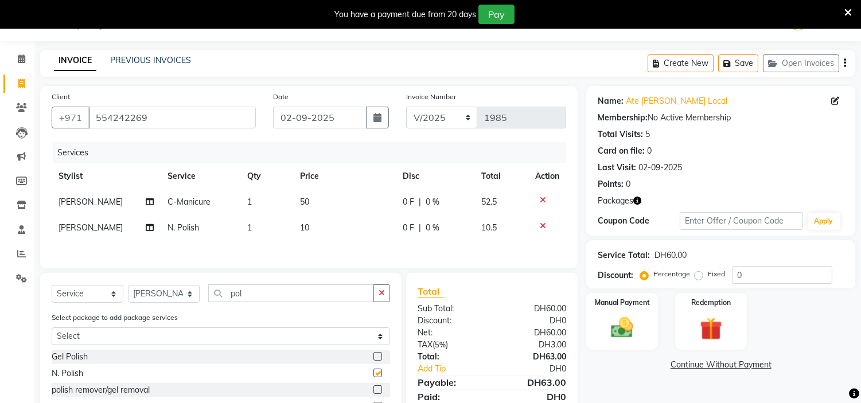
checkbox input "false"
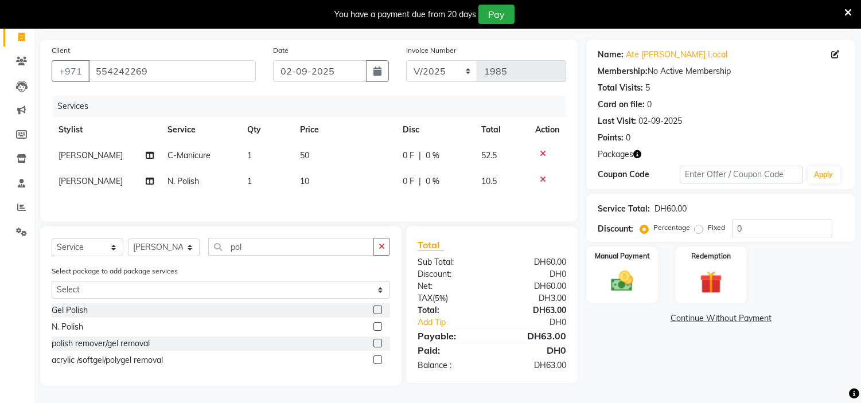
scroll to position [77, 0]
drag, startPoint x: 709, startPoint y: 279, endPoint x: 727, endPoint y: 279, distance: 17.2
click at [709, 279] on img at bounding box center [711, 282] width 38 height 29
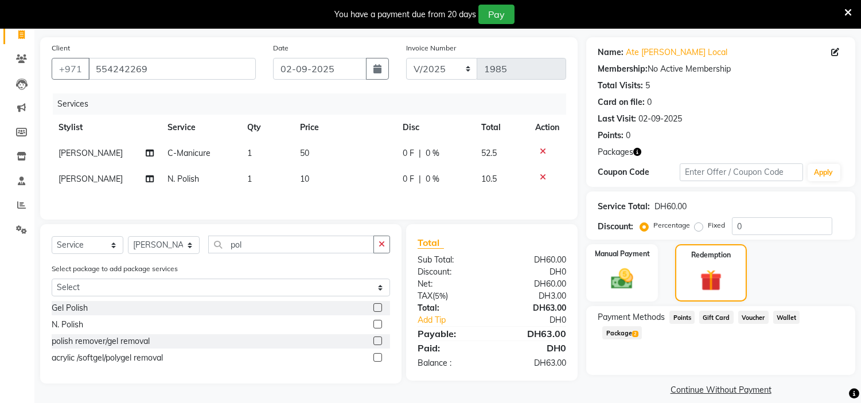
click at [642, 326] on span "Package 2" at bounding box center [622, 332] width 40 height 13
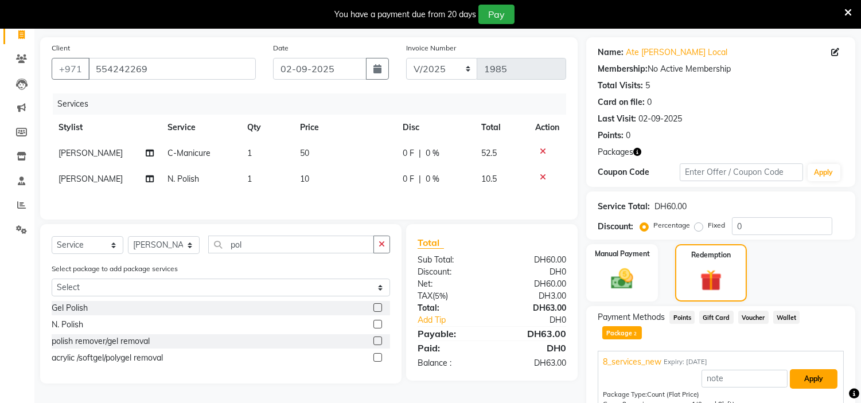
click at [804, 369] on button "Apply" at bounding box center [814, 378] width 48 height 19
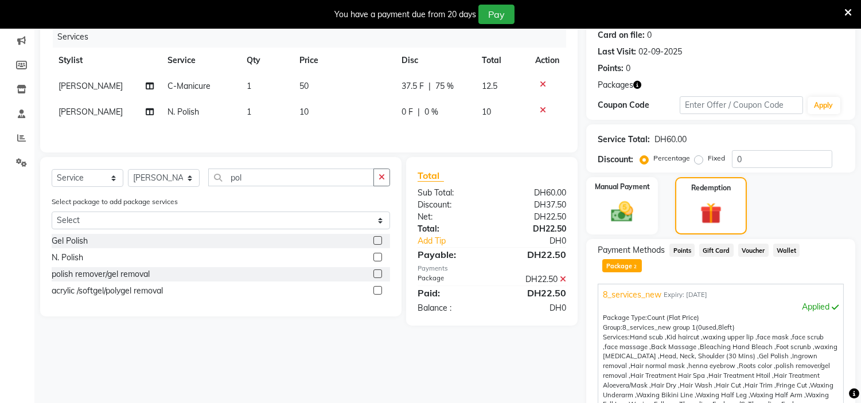
scroll to position [247, 0]
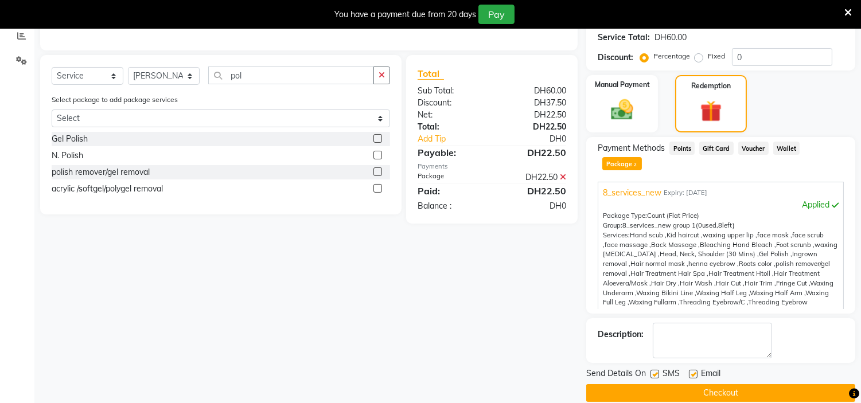
click at [654, 370] on label at bounding box center [654, 374] width 9 height 9
click at [654, 371] on input "checkbox" at bounding box center [653, 374] width 7 height 7
checkbox input "false"
click at [693, 370] on label at bounding box center [693, 374] width 9 height 9
click at [693, 371] on input "checkbox" at bounding box center [692, 374] width 7 height 7
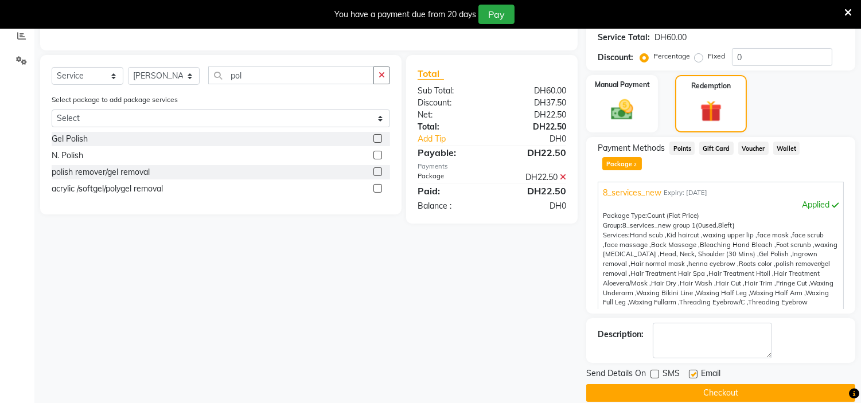
checkbox input "false"
click at [696, 384] on button "Checkout" at bounding box center [720, 393] width 269 height 18
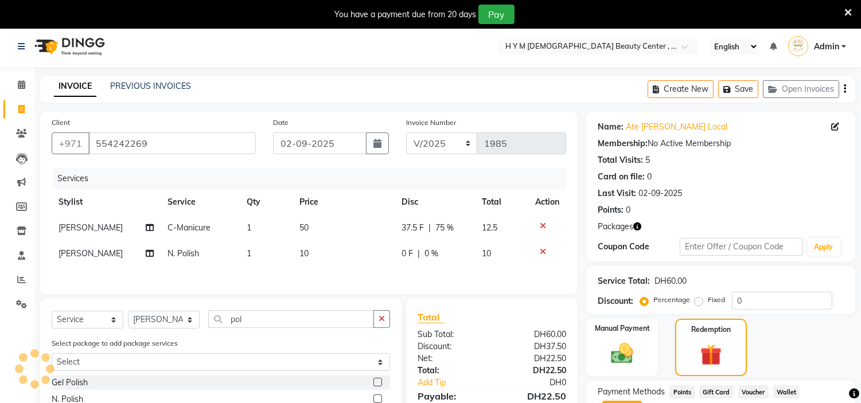
scroll to position [0, 0]
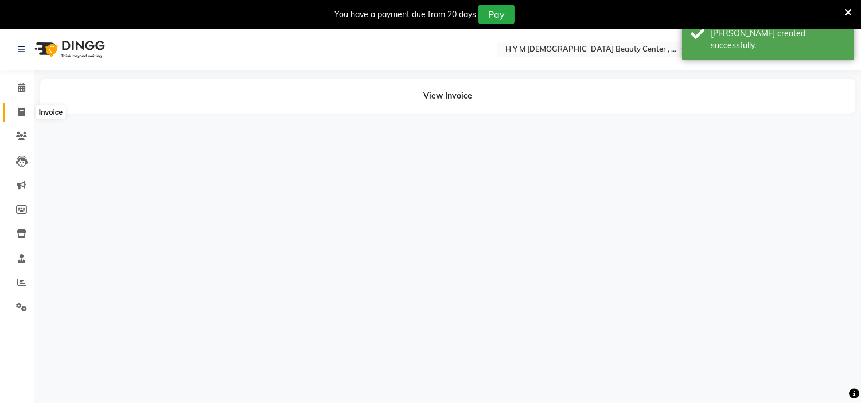
click at [23, 108] on icon at bounding box center [21, 112] width 6 height 9
select select "service"
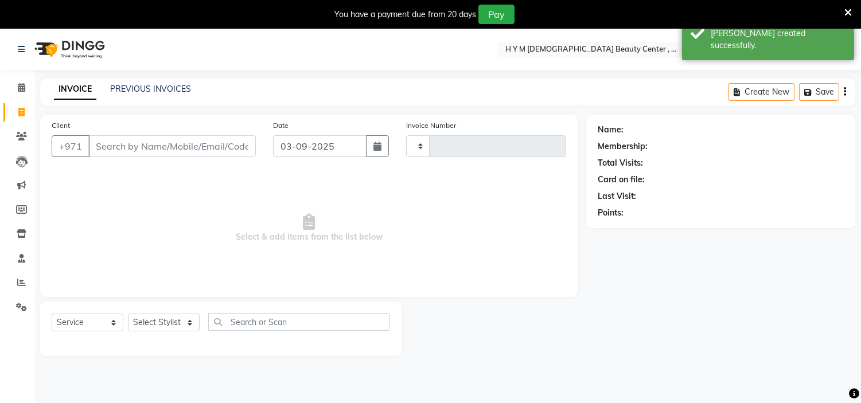
type input "1986"
select select "7248"
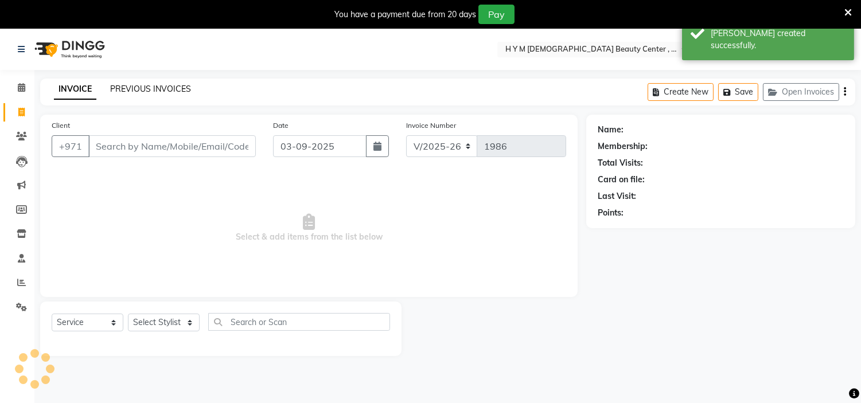
click at [151, 90] on link "PREVIOUS INVOICES" at bounding box center [150, 89] width 81 height 10
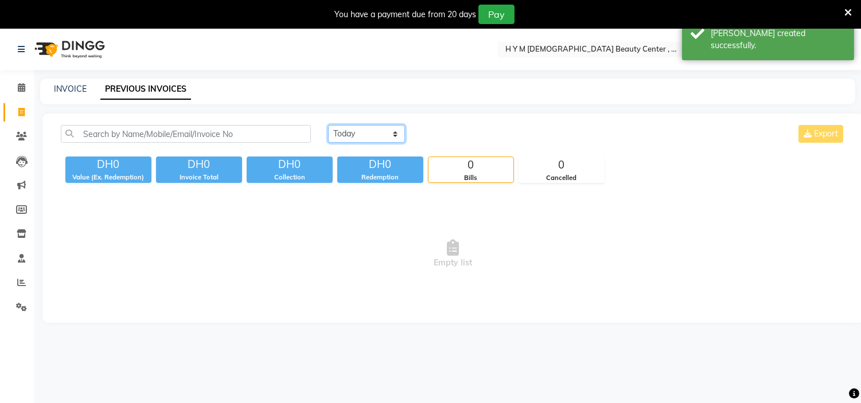
click at [359, 133] on select "[DATE] [DATE] Custom Range" at bounding box center [366, 134] width 77 height 18
select select "[DATE]"
click at [328, 125] on select "[DATE] [DATE] Custom Range" at bounding box center [366, 134] width 77 height 18
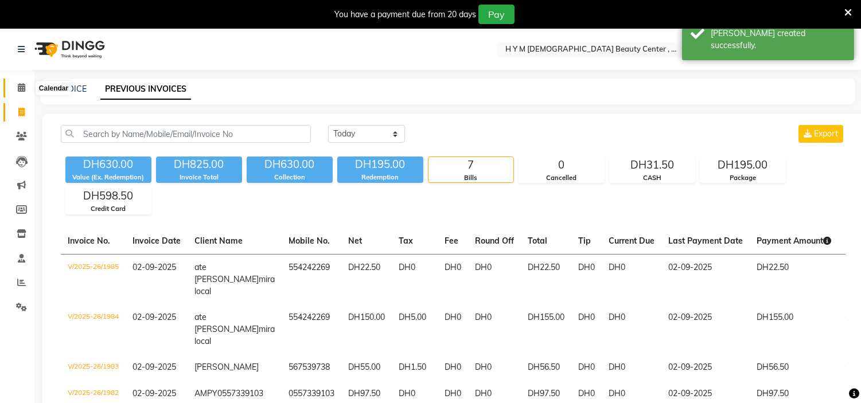
click at [18, 89] on icon at bounding box center [21, 87] width 7 height 9
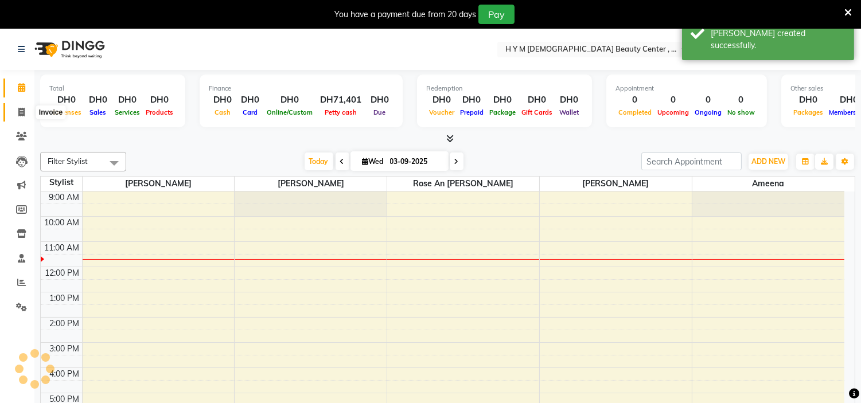
click at [18, 116] on icon at bounding box center [21, 112] width 6 height 9
select select "service"
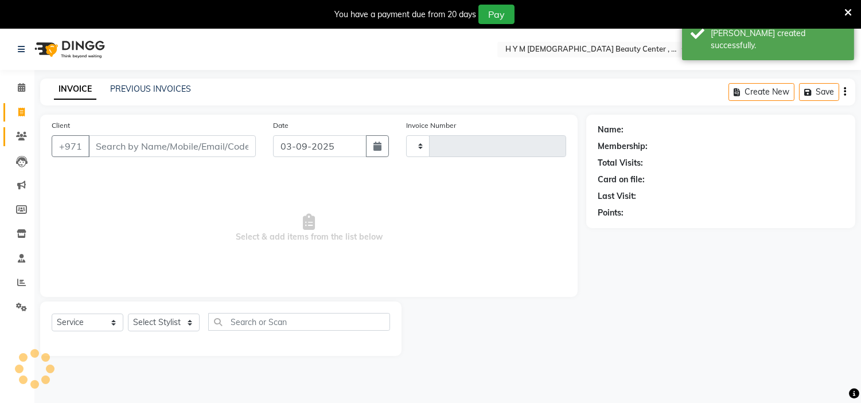
type input "1986"
select select "7248"
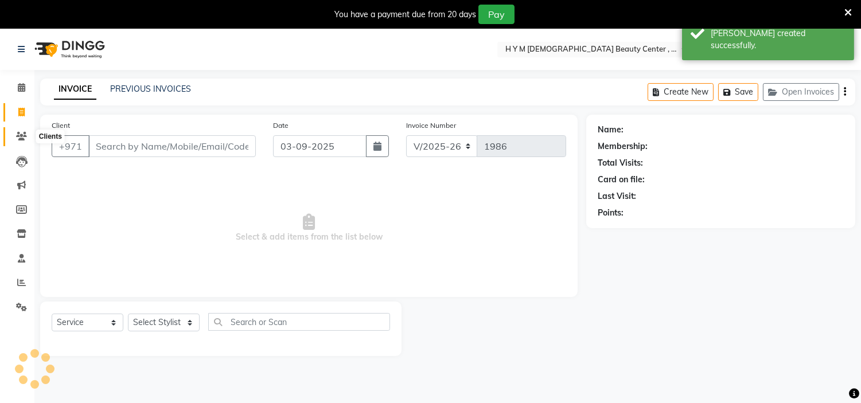
click at [20, 134] on icon at bounding box center [21, 136] width 11 height 9
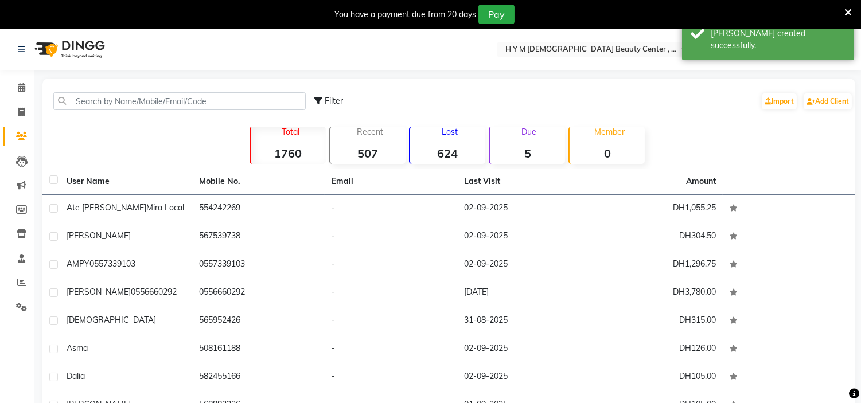
click at [135, 193] on th "User Name" at bounding box center [126, 182] width 132 height 26
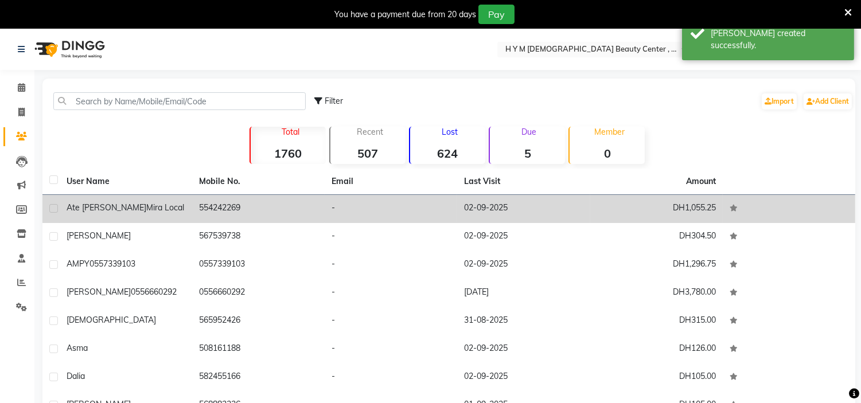
drag, startPoint x: 136, startPoint y: 204, endPoint x: 150, endPoint y: 205, distance: 13.2
click at [146, 204] on span "mira local" at bounding box center [165, 207] width 38 height 10
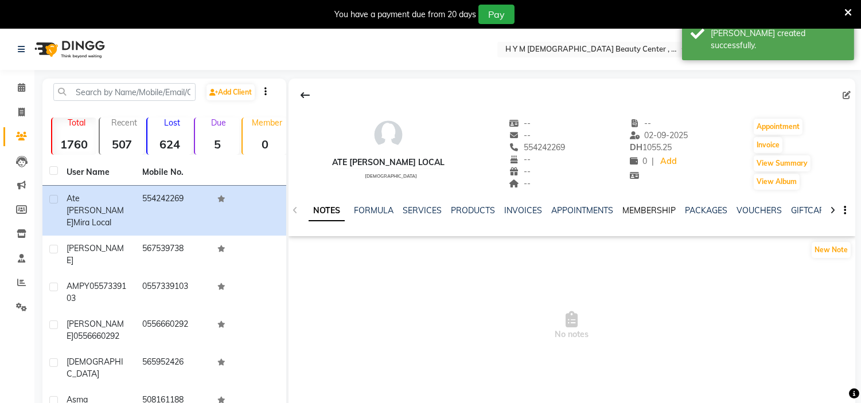
click at [663, 210] on link "MEMBERSHIP" at bounding box center [648, 210] width 53 height 10
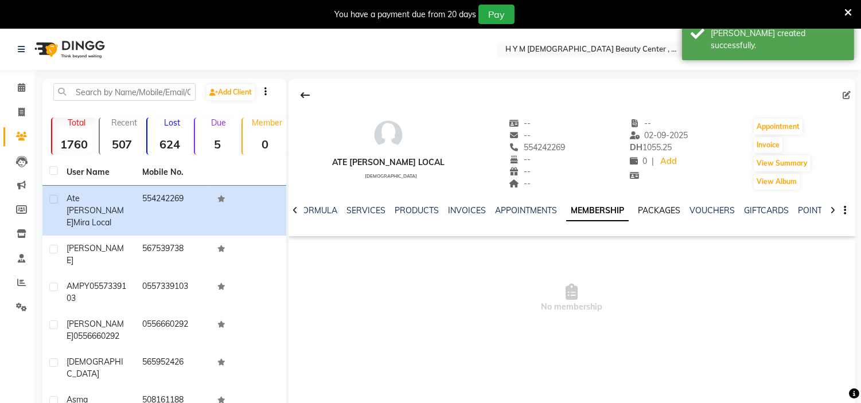
click at [661, 209] on link "PACKAGES" at bounding box center [659, 210] width 42 height 10
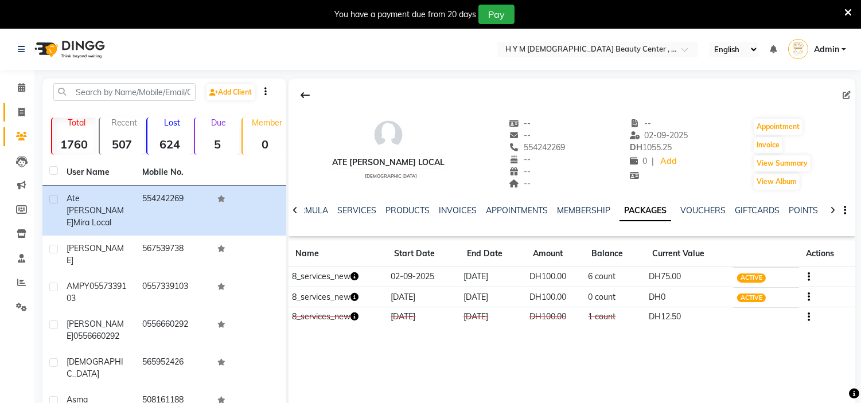
click at [21, 108] on icon at bounding box center [21, 112] width 6 height 9
select select "service"
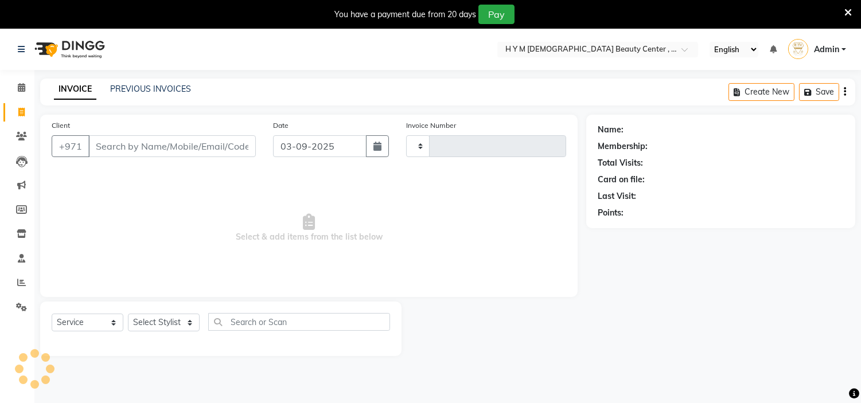
scroll to position [29, 0]
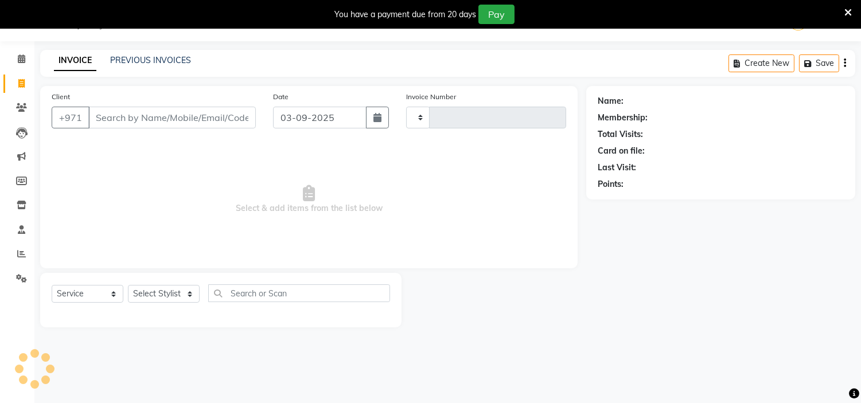
type input "1986"
select select "7248"
click at [372, 120] on button "button" at bounding box center [377, 118] width 23 height 22
select select "9"
select select "2025"
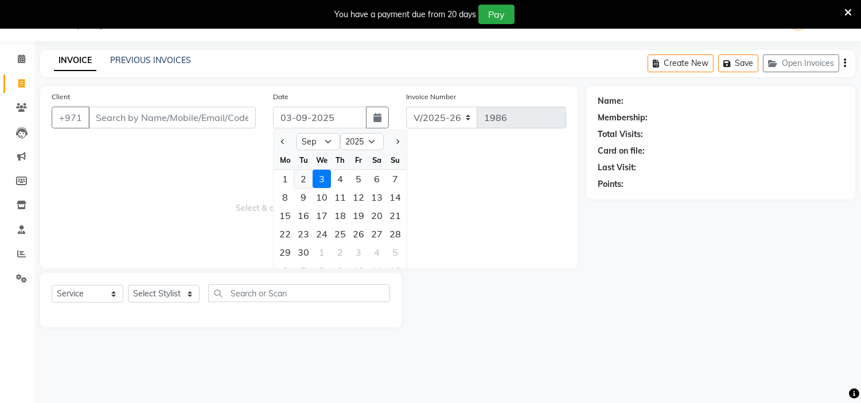
click at [300, 179] on div "2" at bounding box center [303, 179] width 18 height 18
type input "02-09-2025"
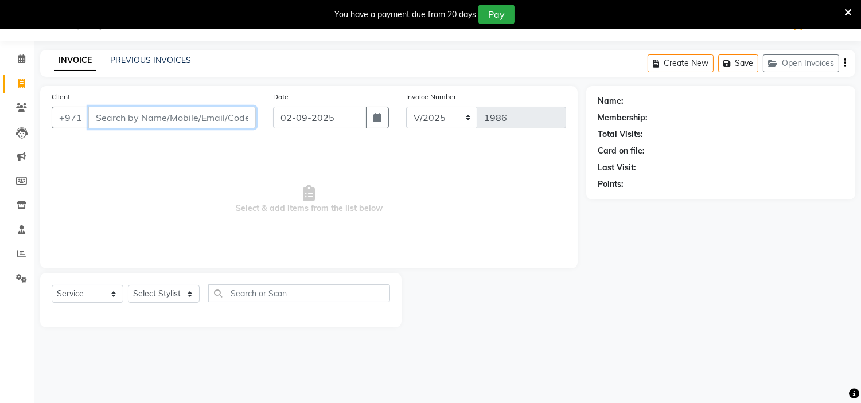
click at [200, 111] on input "Client" at bounding box center [171, 118] width 167 height 22
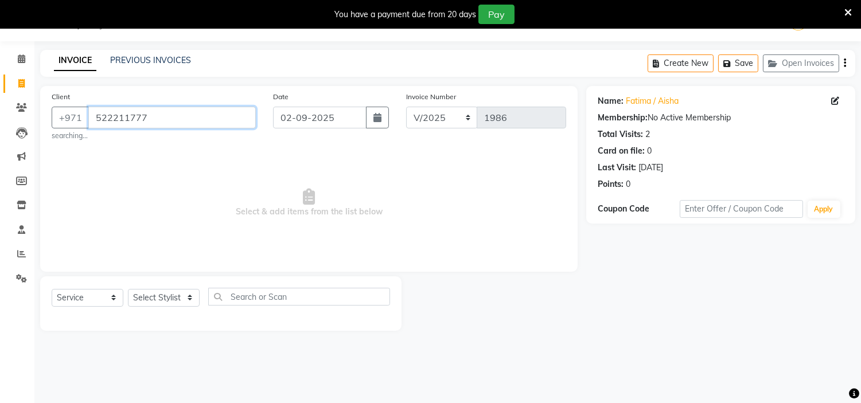
drag, startPoint x: 0, startPoint y: 136, endPoint x: 0, endPoint y: 147, distance: 10.9
click at [0, 148] on app-home "Select Location × H Y M [DEMOGRAPHIC_DATA] Beauty Center , [GEOGRAPHIC_DATA] En…" at bounding box center [430, 174] width 861 height 348
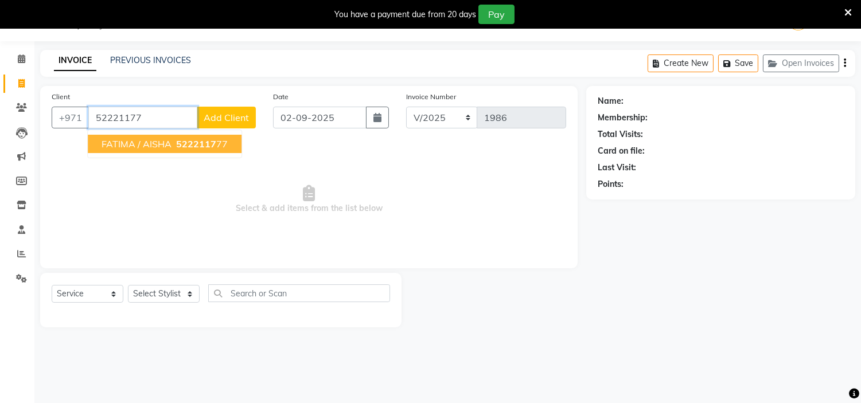
type input "522211777"
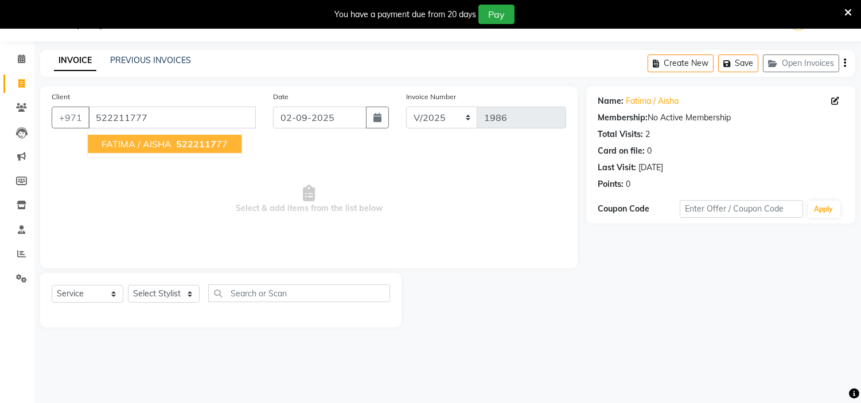
click at [116, 146] on span "FATIMA / AISHA" at bounding box center [136, 143] width 70 height 11
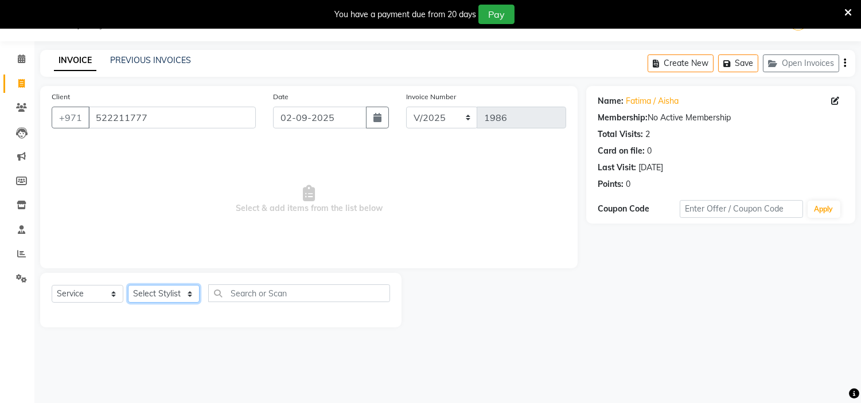
click at [170, 289] on select "Select Stylist [PERSON_NAME] Jheza [PERSON_NAME] [PERSON_NAME] [PERSON_NAME] An…" at bounding box center [164, 294] width 72 height 18
select select "76457"
click at [128, 286] on select "Select Stylist [PERSON_NAME] Jheza [PERSON_NAME] [PERSON_NAME] [PERSON_NAME] An…" at bounding box center [164, 294] width 72 height 18
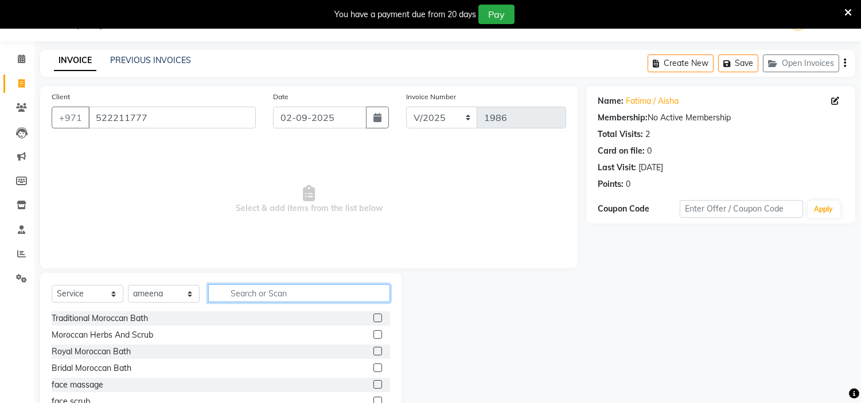
click at [273, 294] on input "text" at bounding box center [299, 293] width 182 height 18
click at [373, 316] on label at bounding box center [377, 318] width 9 height 9
click at [373, 316] on input "checkbox" at bounding box center [376, 318] width 7 height 7
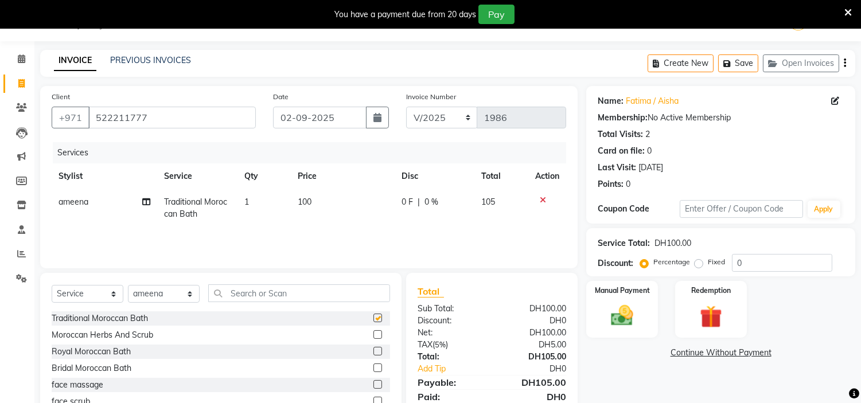
checkbox input "false"
click at [97, 288] on select "Select Service Product Membership Package Voucher Prepaid Gift Card" at bounding box center [88, 294] width 72 height 18
select select "product"
click at [52, 286] on select "Select Service Product Membership Package Voucher Prepaid Gift Card" at bounding box center [88, 294] width 72 height 18
click at [373, 322] on label at bounding box center [377, 318] width 9 height 9
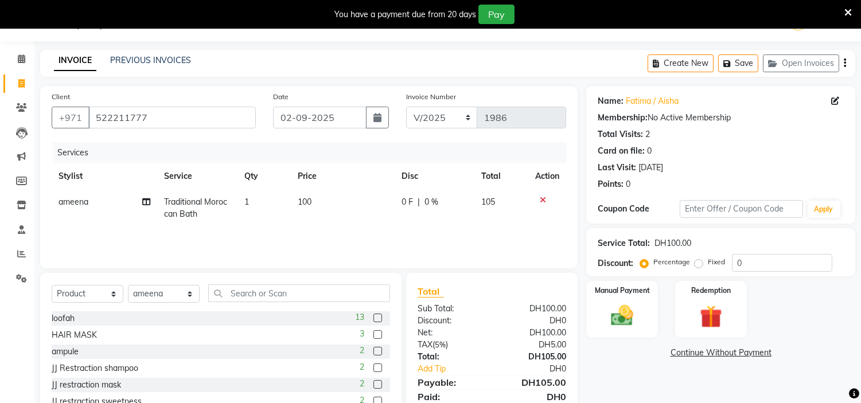
click at [373, 322] on input "checkbox" at bounding box center [376, 318] width 7 height 7
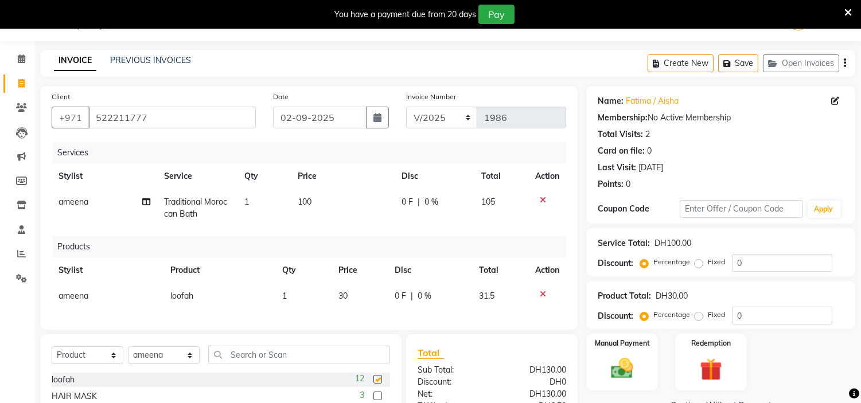
checkbox input "false"
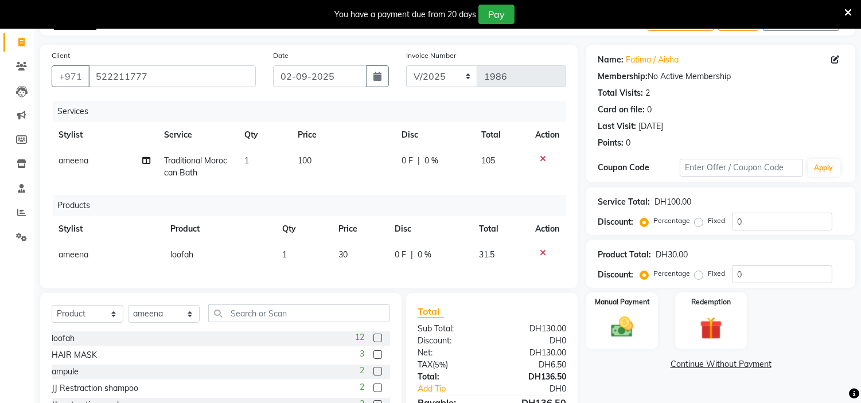
scroll to position [92, 0]
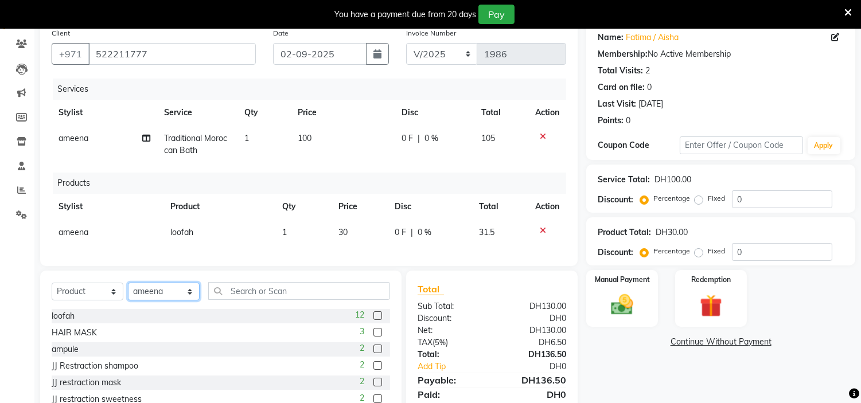
click at [166, 300] on select "Select Stylist [PERSON_NAME] Jheza [PERSON_NAME] [PERSON_NAME] [PERSON_NAME] An…" at bounding box center [164, 292] width 72 height 18
click at [92, 300] on select "Select Service Product Membership Package Voucher Prepaid Gift Card" at bounding box center [88, 292] width 72 height 18
select select "service"
click at [52, 292] on select "Select Service Product Membership Package Voucher Prepaid Gift Card" at bounding box center [88, 292] width 72 height 18
click at [152, 299] on select "Select Stylist [PERSON_NAME] Jheza [PERSON_NAME] [PERSON_NAME] [PERSON_NAME] An…" at bounding box center [164, 292] width 72 height 18
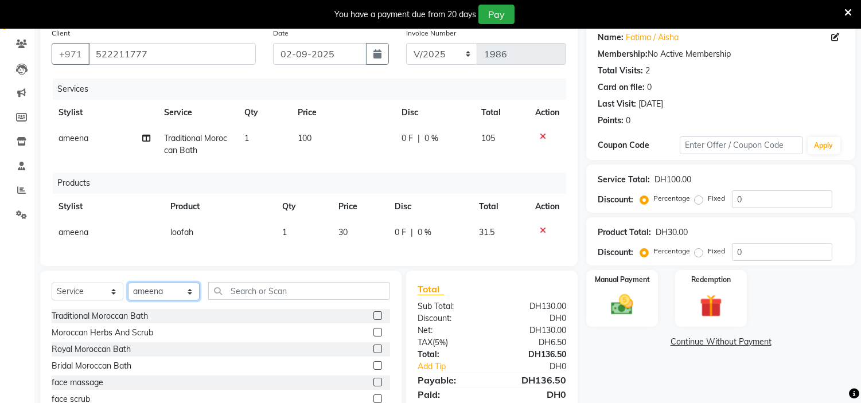
select select "66737"
click at [128, 292] on select "Select Stylist [PERSON_NAME] Jheza [PERSON_NAME] [PERSON_NAME] [PERSON_NAME] An…" at bounding box center [164, 292] width 72 height 18
click at [316, 309] on div "Select Service Product Membership Package Voucher Prepaid Gift Card Select Styl…" at bounding box center [221, 295] width 338 height 27
click at [314, 300] on input "text" at bounding box center [299, 291] width 182 height 18
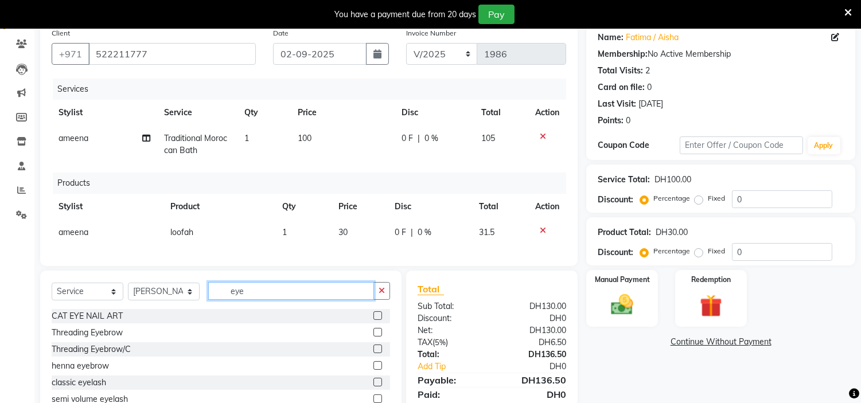
type input "eye"
click at [373, 337] on label at bounding box center [377, 332] width 9 height 9
click at [373, 337] on input "checkbox" at bounding box center [376, 332] width 7 height 7
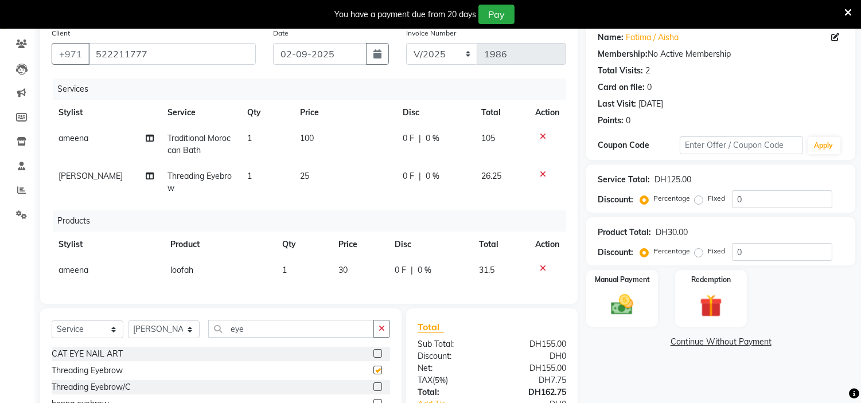
checkbox input "false"
click at [48, 331] on div "Select Service Product Membership Package Voucher Prepaid Gift Card Select Styl…" at bounding box center [220, 392] width 361 height 169
type input "colo"
click at [373, 374] on label at bounding box center [377, 370] width 9 height 9
click at [373, 374] on input "checkbox" at bounding box center [376, 370] width 7 height 7
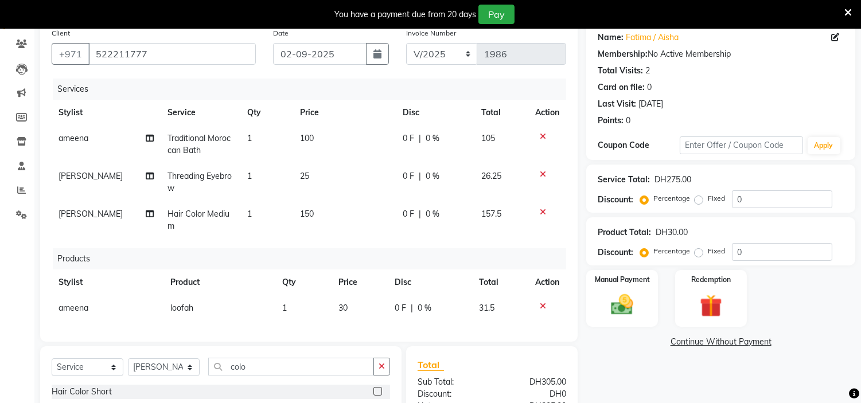
checkbox input "false"
click at [329, 217] on td "150" at bounding box center [344, 220] width 103 height 38
select select "66737"
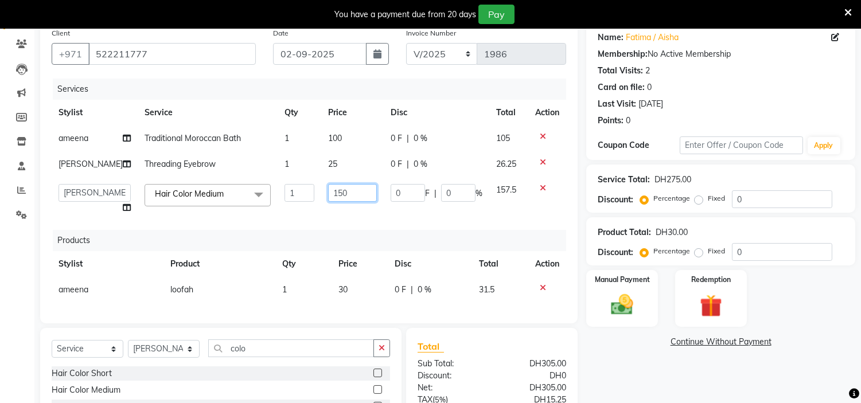
drag, startPoint x: 353, startPoint y: 192, endPoint x: 0, endPoint y: 204, distance: 352.8
click at [0, 206] on app-home "Select Location × H Y M [DEMOGRAPHIC_DATA] Beauty Center , [GEOGRAPHIC_DATA] En…" at bounding box center [430, 225] width 861 height 578
type input "200"
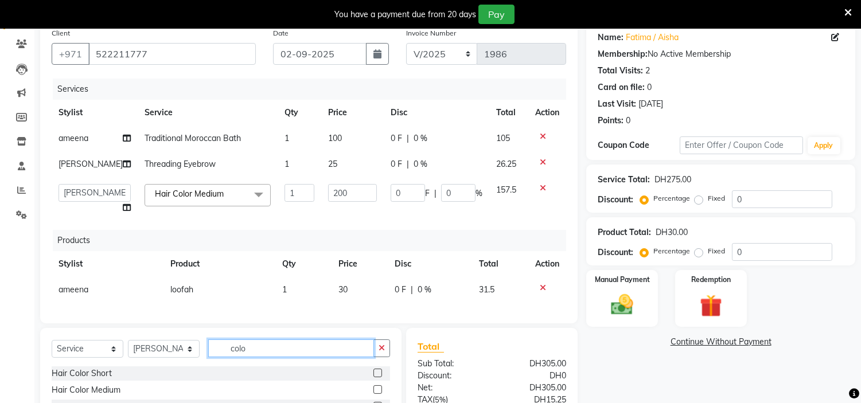
click at [265, 352] on div "Client [PHONE_NUMBER] Date [DATE] Invoice Number V/2025 V/[PHONE_NUMBER] Servic…" at bounding box center [309, 259] width 554 height 475
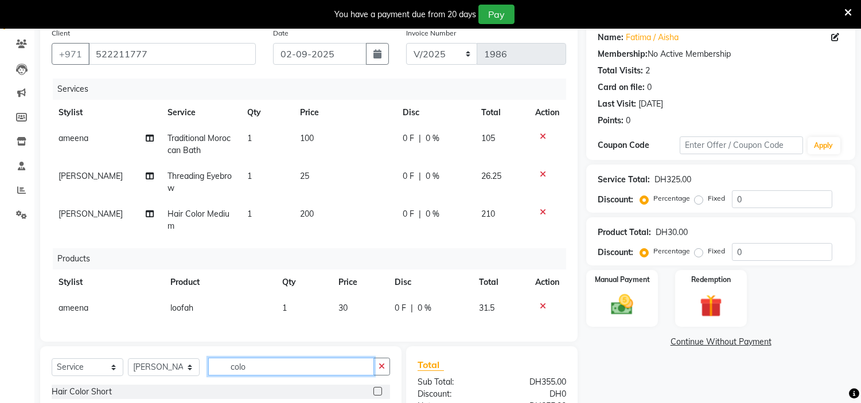
drag, startPoint x: 207, startPoint y: 375, endPoint x: 2, endPoint y: 343, distance: 207.2
click at [2, 343] on app-home "Select Location × H Y M [DEMOGRAPHIC_DATA] Beauty Center , [GEOGRAPHIC_DATA] En…" at bounding box center [430, 234] width 861 height 596
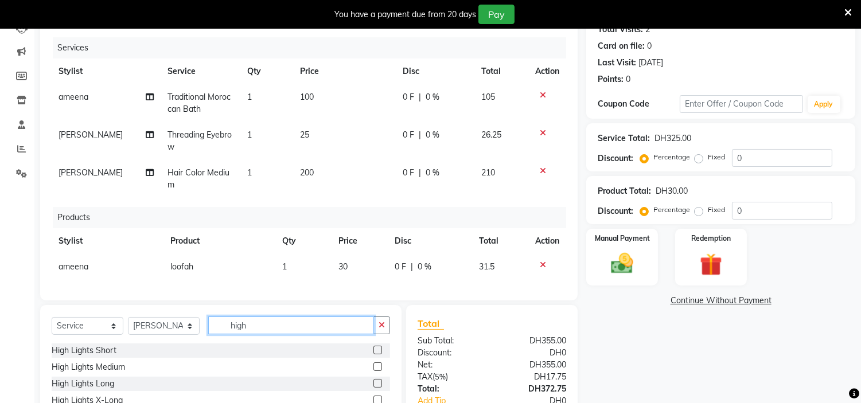
scroll to position [156, 0]
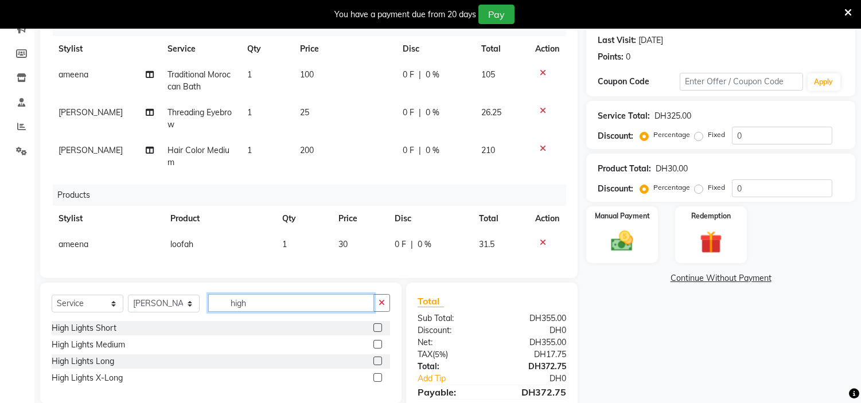
type input "high"
click at [377, 349] on label at bounding box center [377, 344] width 9 height 9
click at [377, 349] on input "checkbox" at bounding box center [376, 344] width 7 height 7
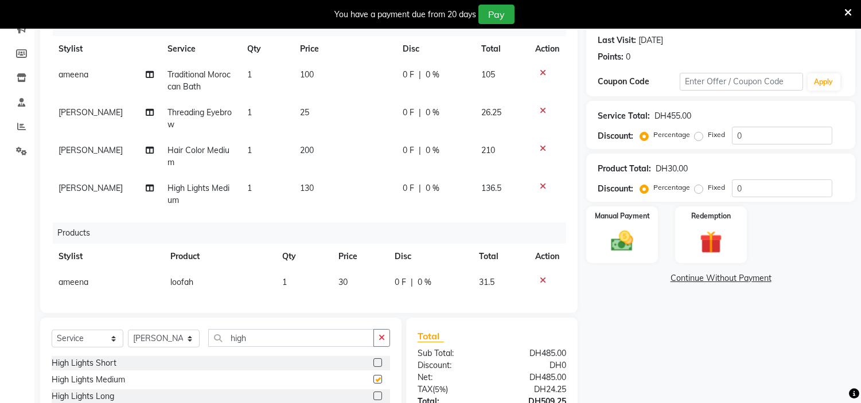
checkbox input "false"
click at [318, 185] on td "130" at bounding box center [344, 194] width 103 height 38
select select "66737"
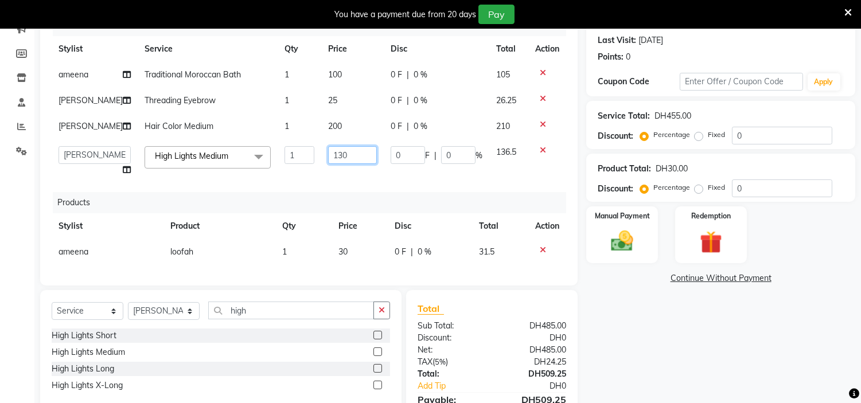
drag, startPoint x: 345, startPoint y: 148, endPoint x: 0, endPoint y: 80, distance: 351.8
click at [0, 90] on app-home "Select Location × H Y M [DEMOGRAPHIC_DATA] Beauty Center , [GEOGRAPHIC_DATA] En…" at bounding box center [430, 168] width 861 height 591
type input "150"
click at [285, 174] on tbody "ameena Traditional Moroccan Bath 1 100 0 F | 0 % 105 [PERSON_NAME] Threading Ey…" at bounding box center [309, 122] width 514 height 121
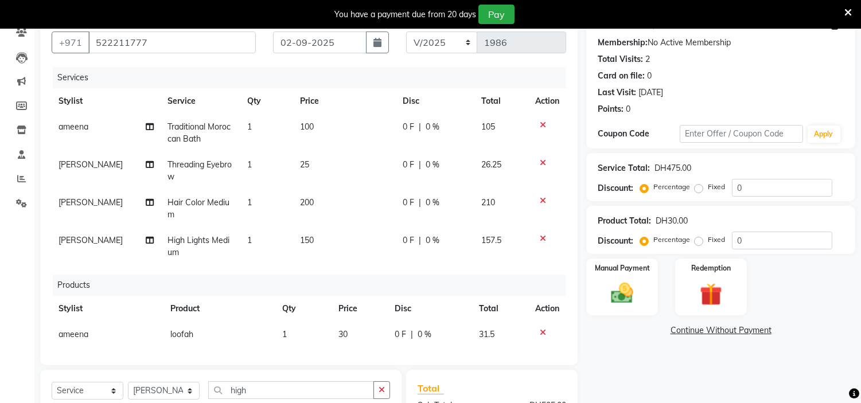
scroll to position [53, 0]
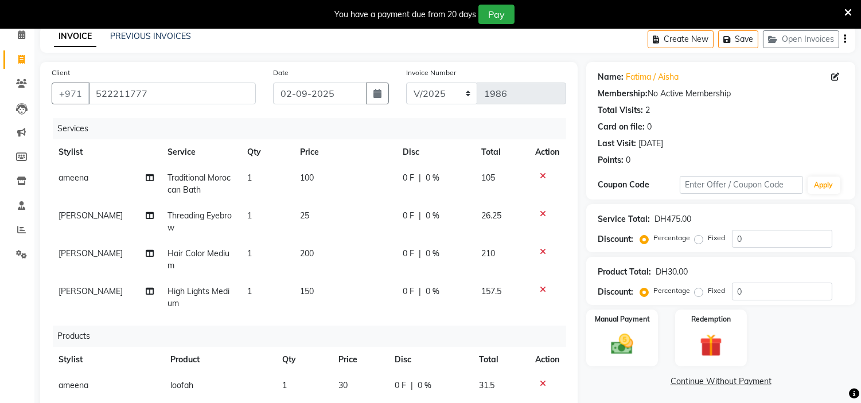
click at [305, 213] on td "25" at bounding box center [344, 222] width 103 height 38
select select "66737"
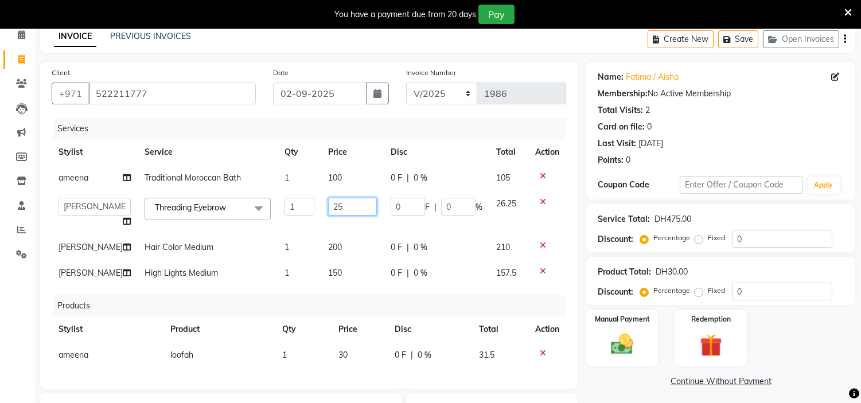
drag, startPoint x: 335, startPoint y: 205, endPoint x: 0, endPoint y: 94, distance: 352.7
click at [0, 99] on app-home "Select Location × H Y M [DEMOGRAPHIC_DATA] Beauty Center , [GEOGRAPHIC_DATA] En…" at bounding box center [430, 271] width 861 height 591
type input "3"
type input "25"
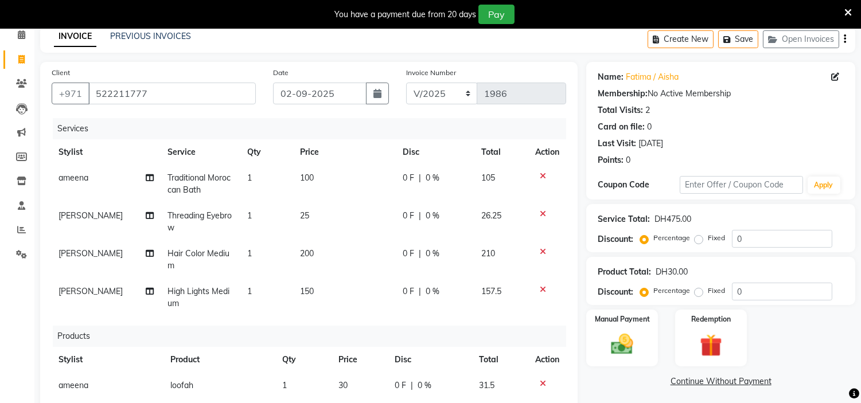
click at [288, 311] on div "Services Stylist Service Qty Price Disc Total Action ameena Traditional Morocca…" at bounding box center [309, 261] width 514 height 287
click at [314, 175] on td "100" at bounding box center [344, 184] width 103 height 38
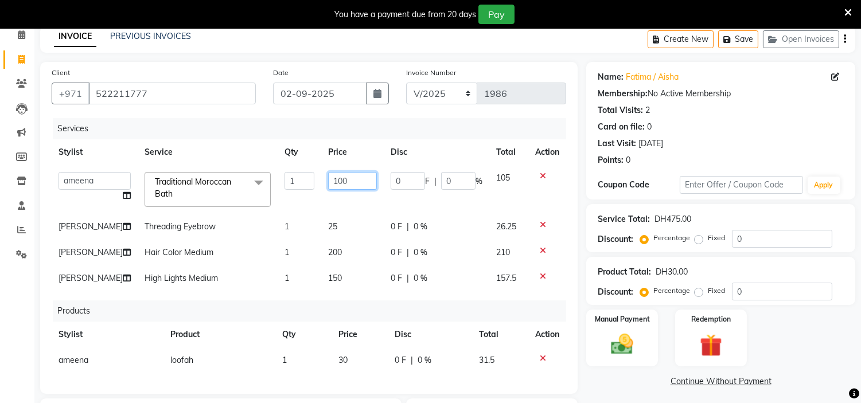
drag, startPoint x: 339, startPoint y: 182, endPoint x: 0, endPoint y: 95, distance: 349.8
click at [10, 110] on app-home "Select Location × H Y M [DEMOGRAPHIC_DATA] Beauty Center , [GEOGRAPHIC_DATA] En…" at bounding box center [430, 274] width 861 height 596
type input "150"
click at [186, 127] on div "Services" at bounding box center [314, 128] width 522 height 21
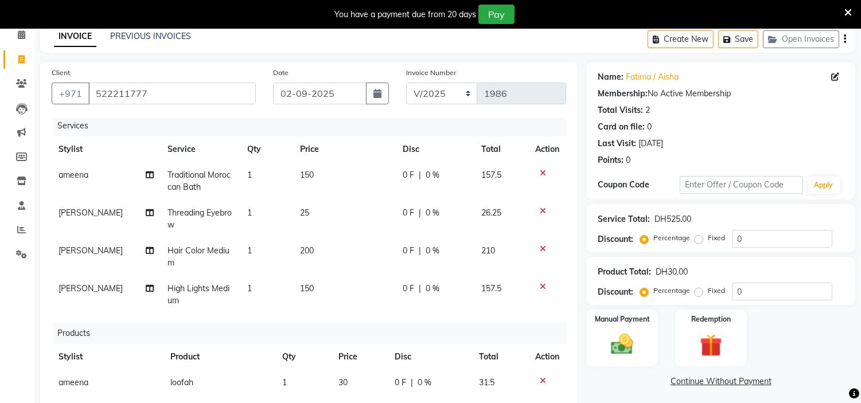
scroll to position [244, 0]
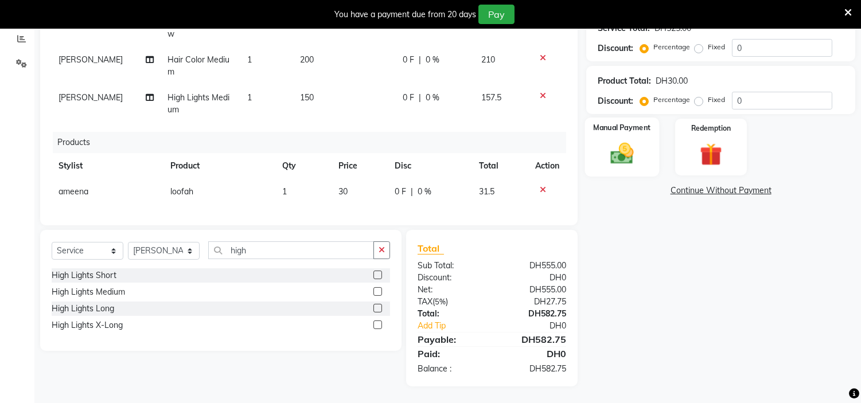
click at [641, 135] on div "Manual Payment" at bounding box center [622, 147] width 75 height 58
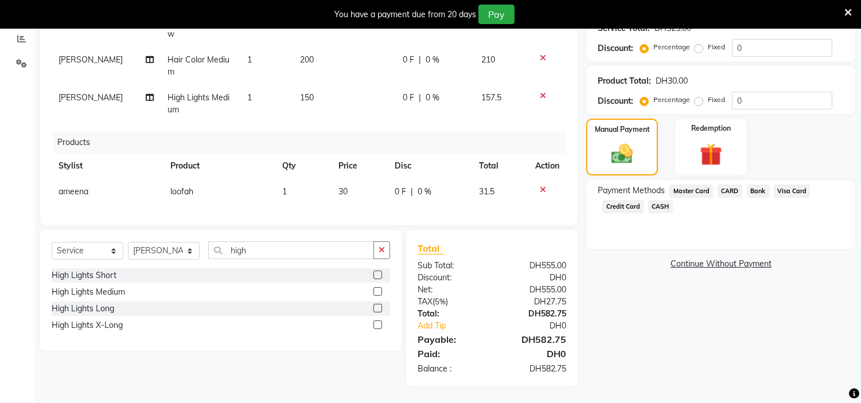
click at [631, 204] on span "Credit Card" at bounding box center [622, 206] width 41 height 13
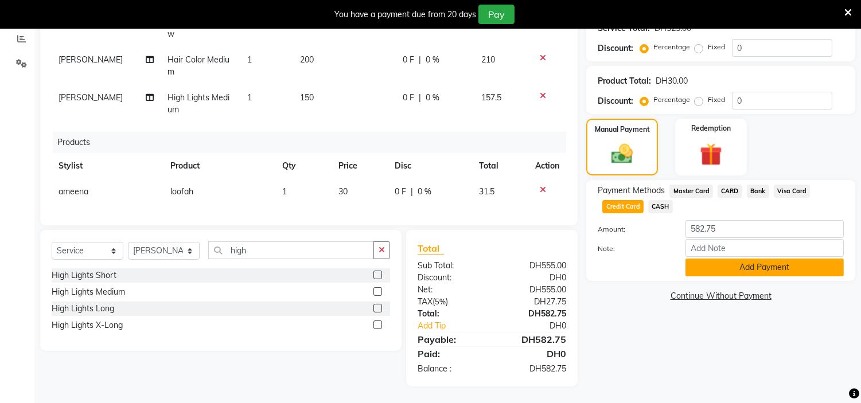
click at [703, 261] on button "Add Payment" at bounding box center [764, 268] width 158 height 18
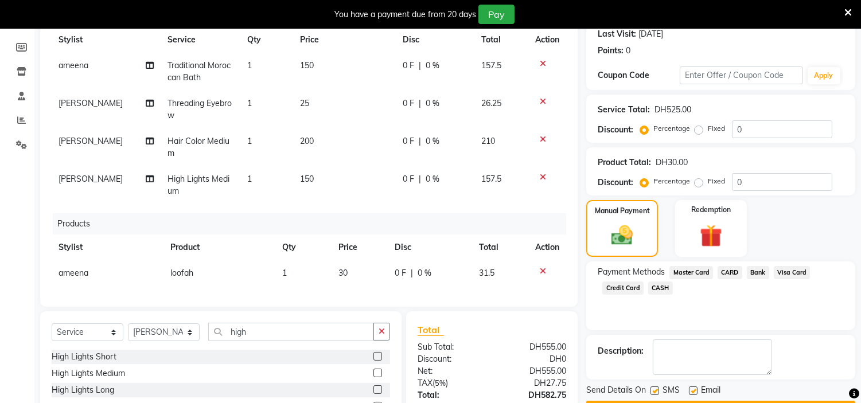
scroll to position [268, 0]
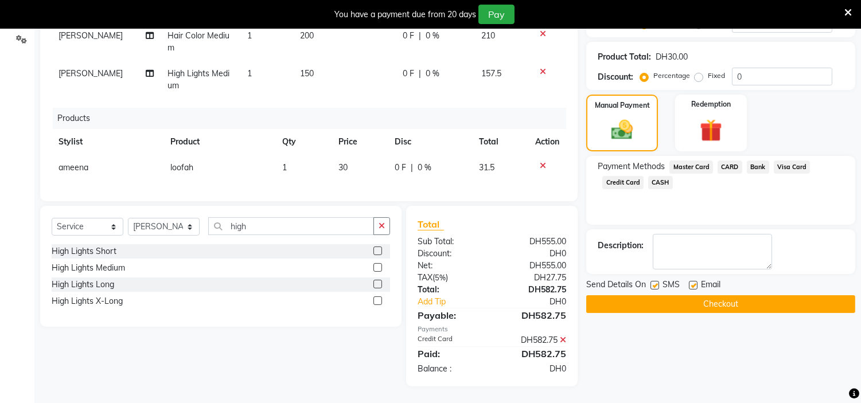
click at [658, 283] on label at bounding box center [654, 285] width 9 height 9
click at [658, 283] on input "checkbox" at bounding box center [653, 285] width 7 height 7
checkbox input "false"
click at [692, 290] on div "Send Details On SMS Email Checkout" at bounding box center [720, 296] width 269 height 34
click at [692, 286] on label at bounding box center [693, 285] width 9 height 9
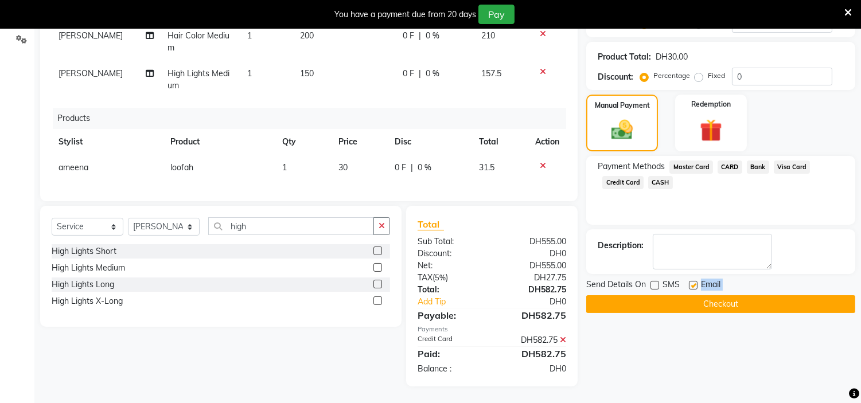
click at [692, 286] on input "checkbox" at bounding box center [692, 285] width 7 height 7
checkbox input "false"
click at [685, 304] on button "Checkout" at bounding box center [720, 304] width 269 height 18
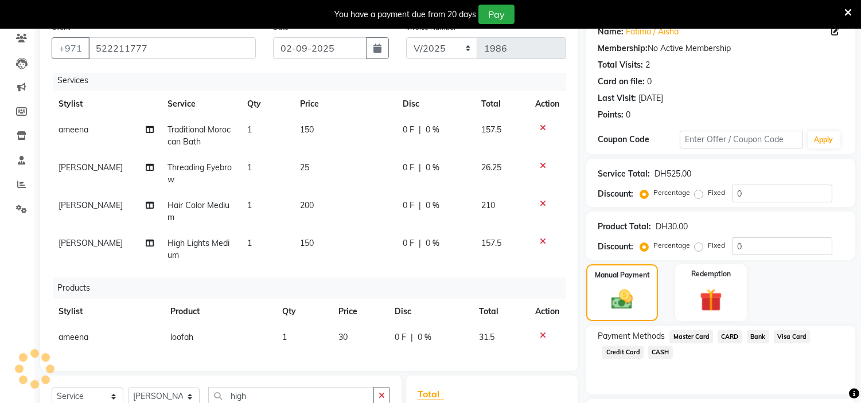
scroll to position [13, 0]
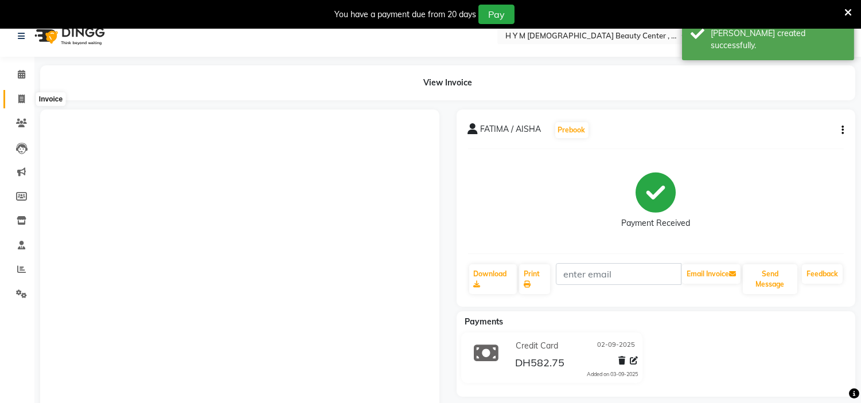
drag, startPoint x: 19, startPoint y: 93, endPoint x: 54, endPoint y: 93, distance: 34.4
click at [19, 93] on span at bounding box center [21, 99] width 20 height 13
select select "service"
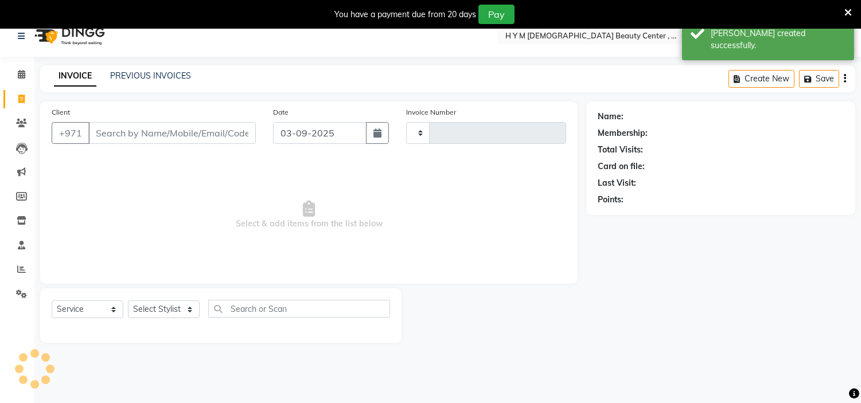
scroll to position [29, 0]
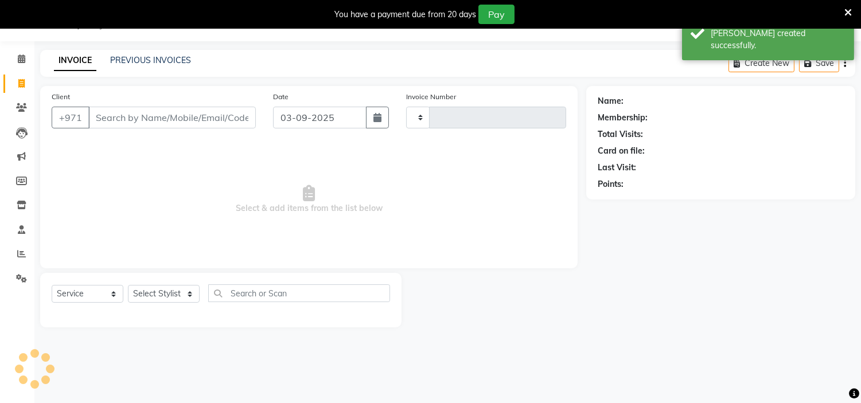
type input "1987"
select select "7248"
click at [138, 59] on link "PREVIOUS INVOICES" at bounding box center [150, 60] width 81 height 10
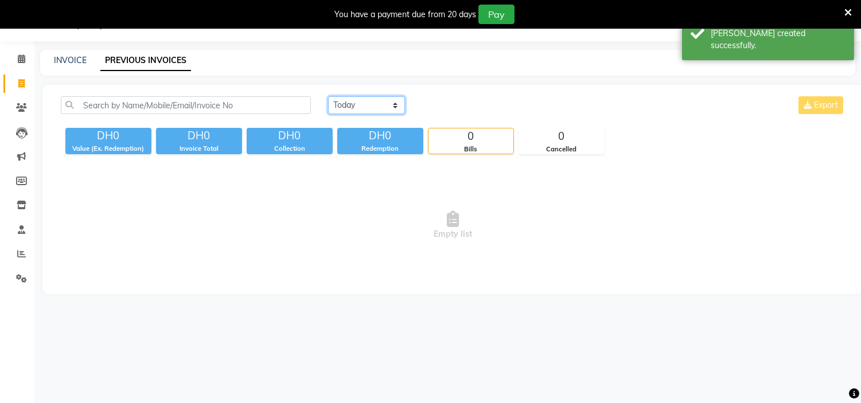
click at [358, 108] on select "[DATE] [DATE] Custom Range" at bounding box center [366, 105] width 77 height 18
select select "[DATE]"
click at [328, 96] on select "[DATE] [DATE] Custom Range" at bounding box center [366, 105] width 77 height 18
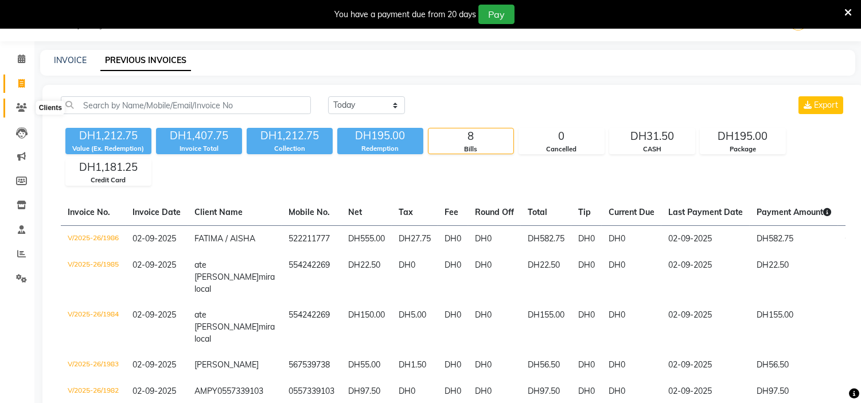
click at [21, 106] on icon at bounding box center [21, 107] width 11 height 9
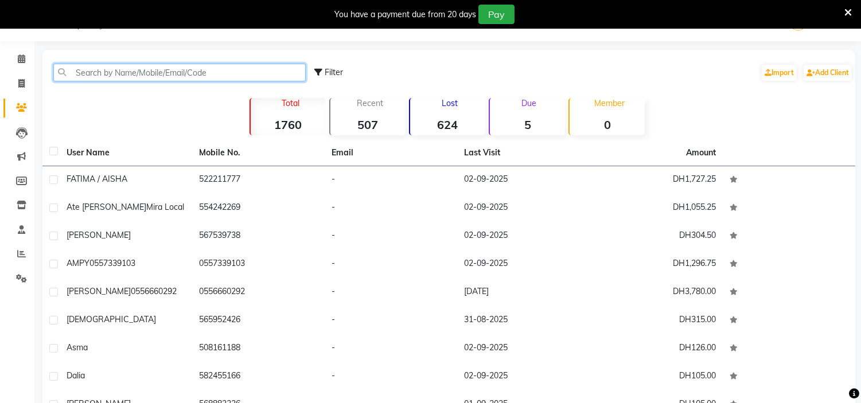
click at [131, 75] on input "text" at bounding box center [179, 73] width 252 height 18
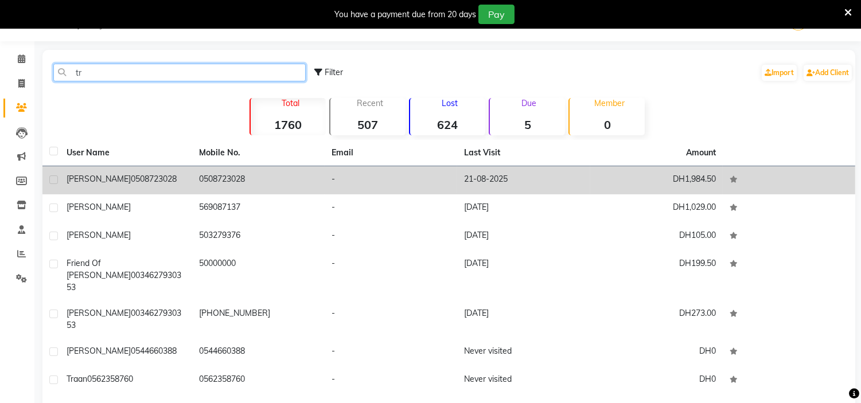
type input "tr"
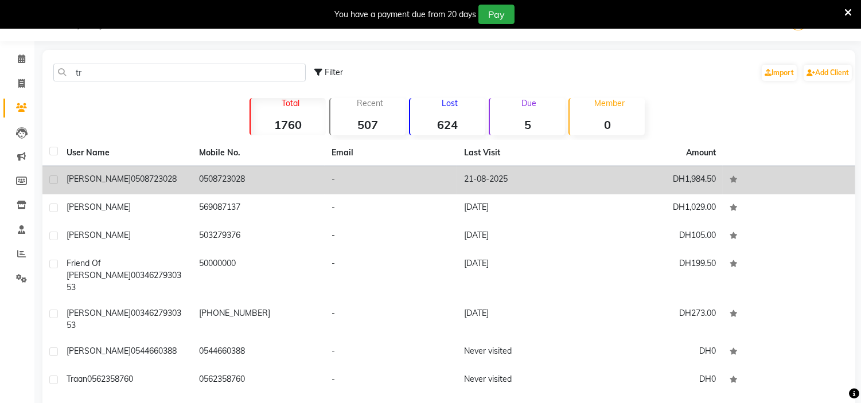
click at [511, 186] on td "21-08-2025" at bounding box center [523, 180] width 132 height 28
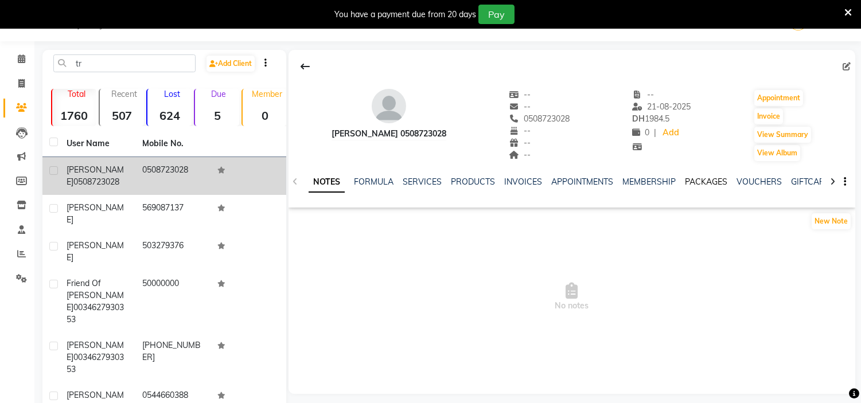
click at [702, 180] on link "PACKAGES" at bounding box center [706, 182] width 42 height 10
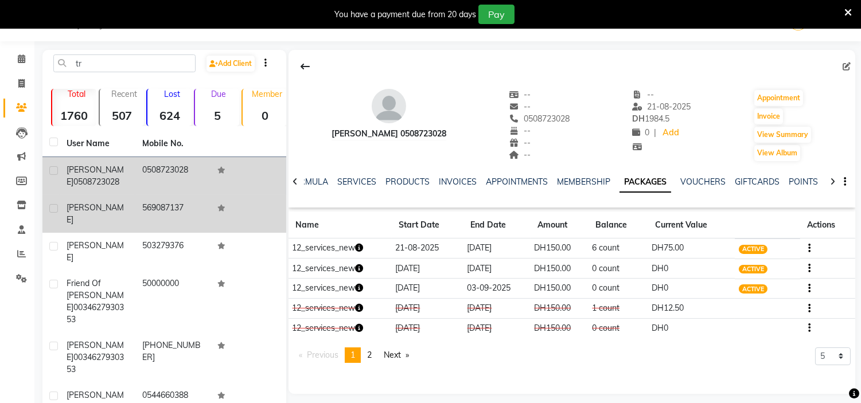
click at [129, 205] on td "[PERSON_NAME]" at bounding box center [98, 214] width 76 height 38
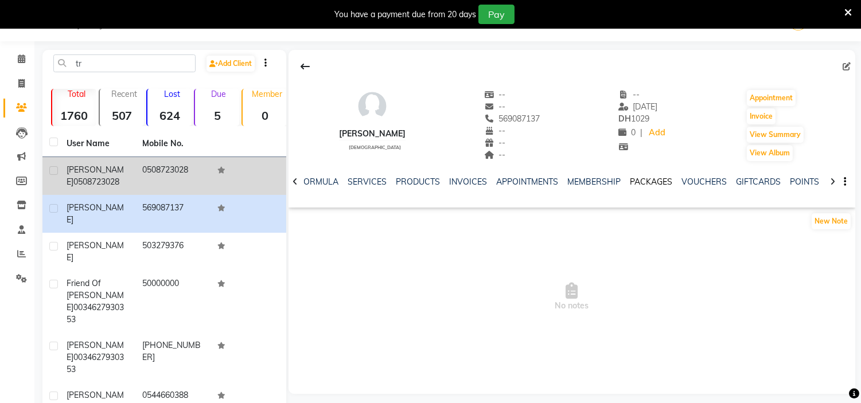
click at [649, 181] on link "PACKAGES" at bounding box center [651, 182] width 42 height 10
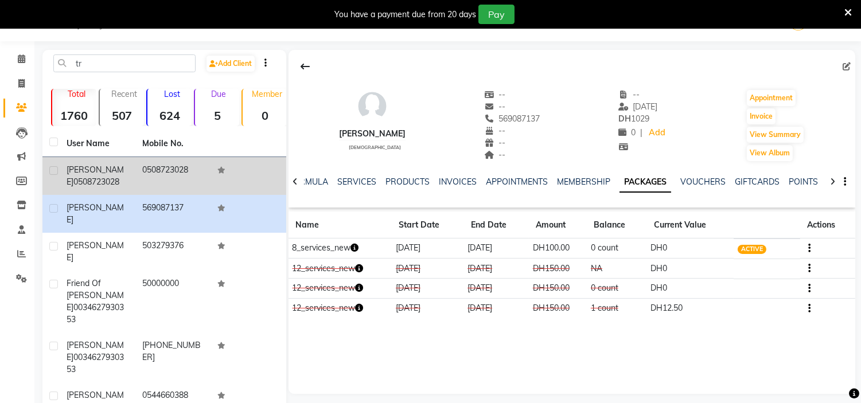
click at [175, 178] on td "0508723028" at bounding box center [173, 176] width 76 height 38
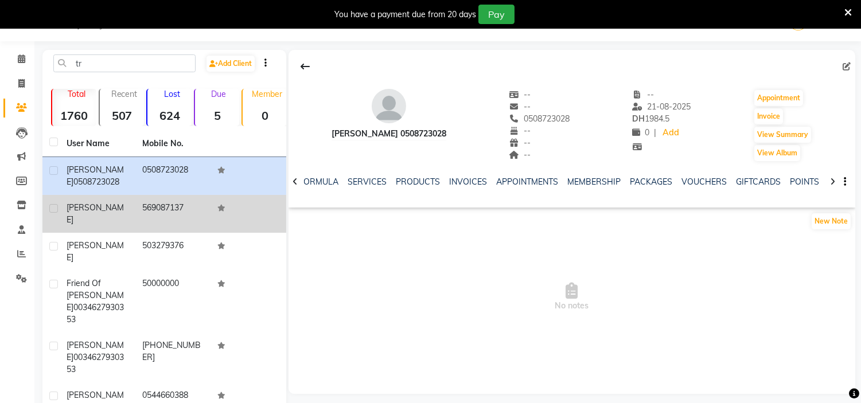
click at [168, 207] on td "569087137" at bounding box center [173, 214] width 76 height 38
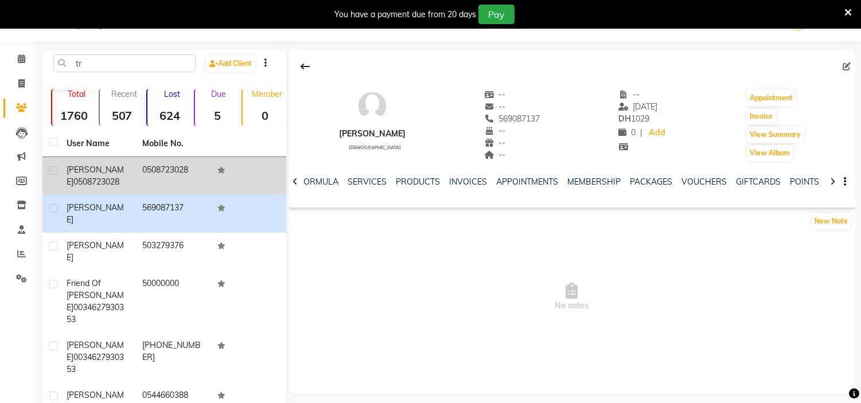
click at [185, 185] on td "0508723028" at bounding box center [173, 176] width 76 height 38
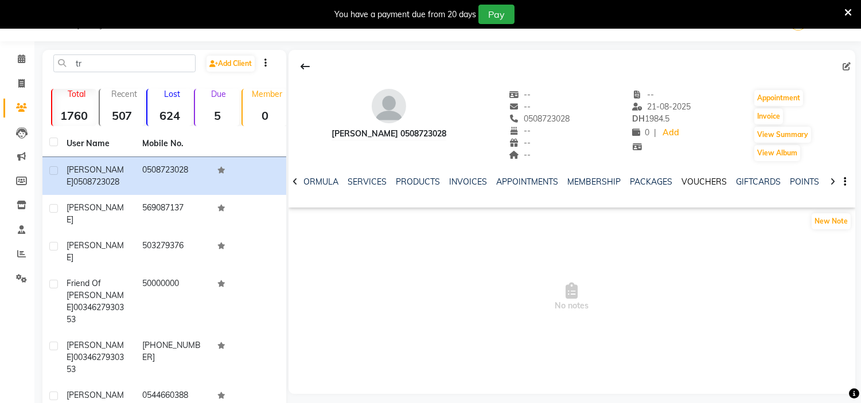
click at [694, 181] on link "VOUCHERS" at bounding box center [703, 182] width 45 height 10
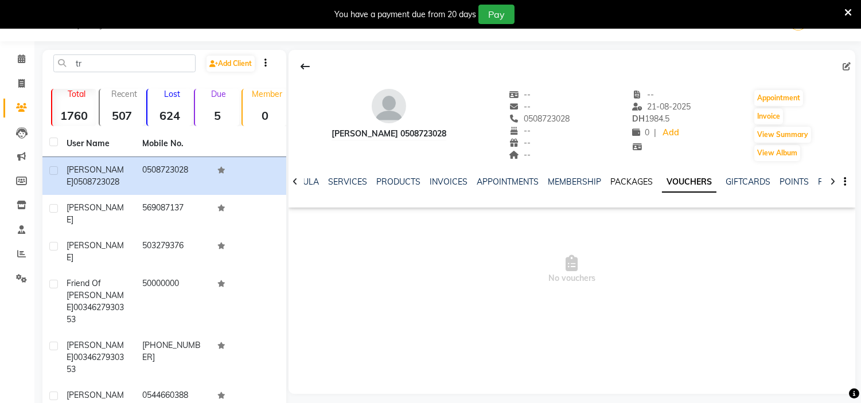
click at [644, 181] on link "PACKAGES" at bounding box center [631, 182] width 42 height 10
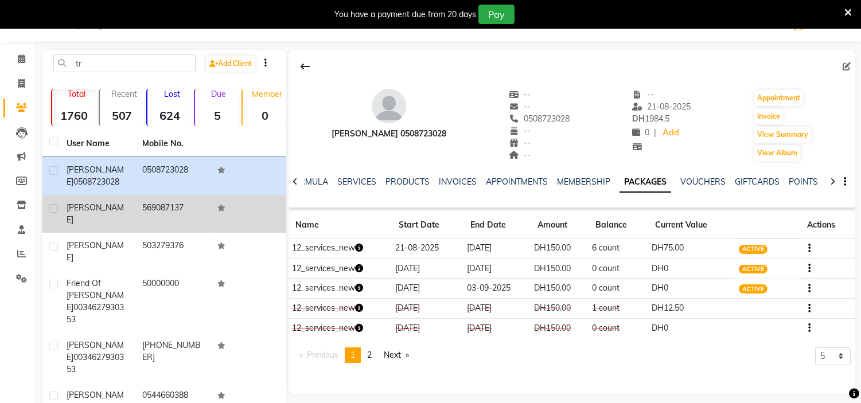
drag, startPoint x: 139, startPoint y: 203, endPoint x: 373, endPoint y: 204, distance: 234.5
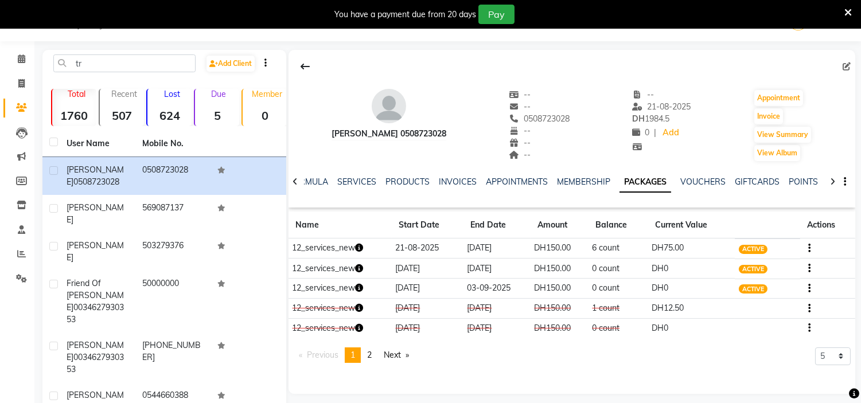
click at [139, 203] on td "569087137" at bounding box center [173, 214] width 76 height 38
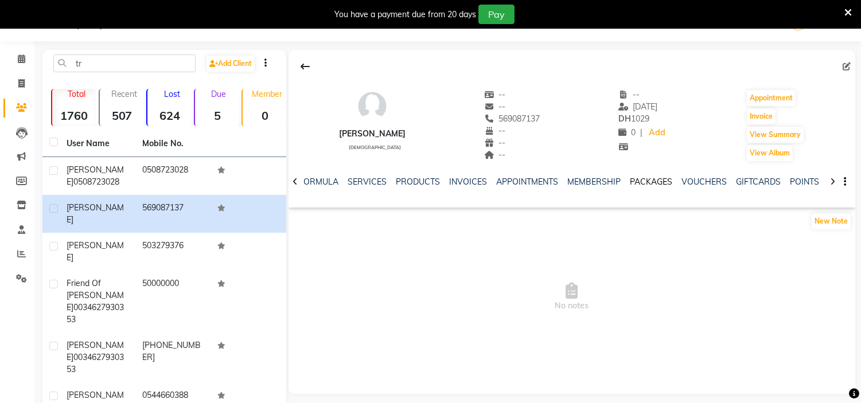
click at [661, 182] on link "PACKAGES" at bounding box center [651, 182] width 42 height 10
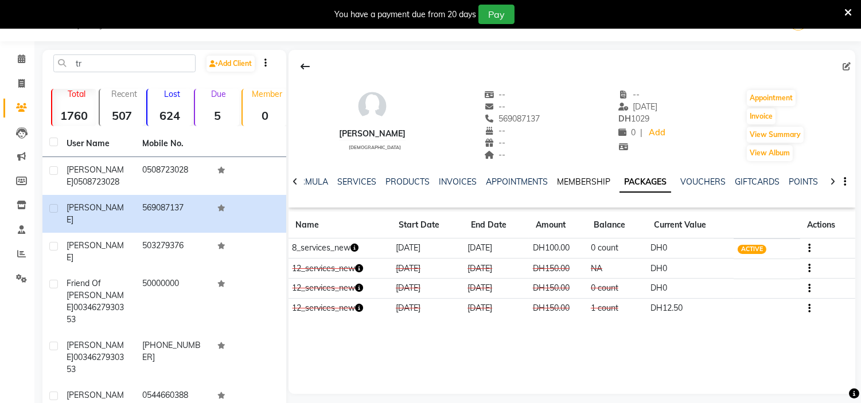
click at [585, 182] on link "MEMBERSHIP" at bounding box center [583, 182] width 53 height 10
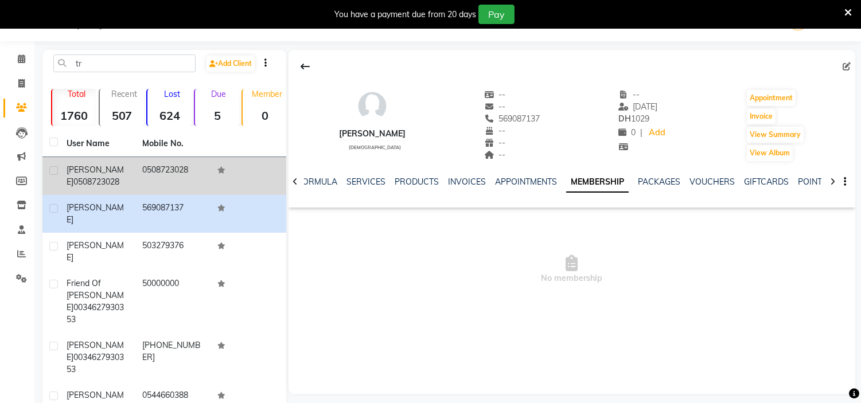
click at [143, 170] on td "0508723028" at bounding box center [173, 176] width 76 height 38
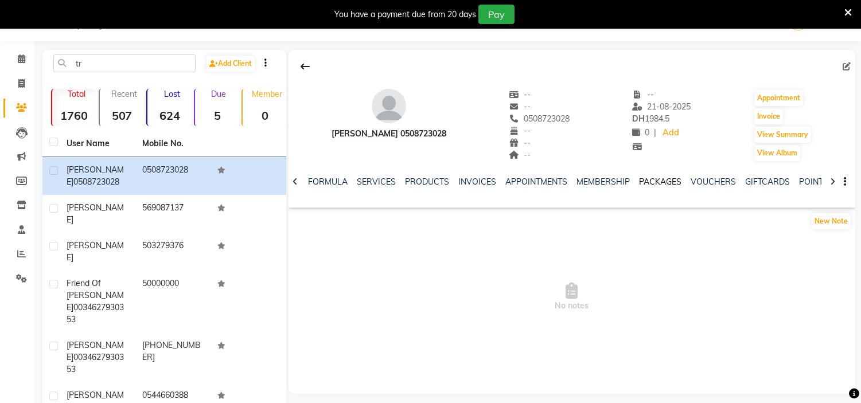
click at [667, 185] on link "PACKAGES" at bounding box center [660, 182] width 42 height 10
